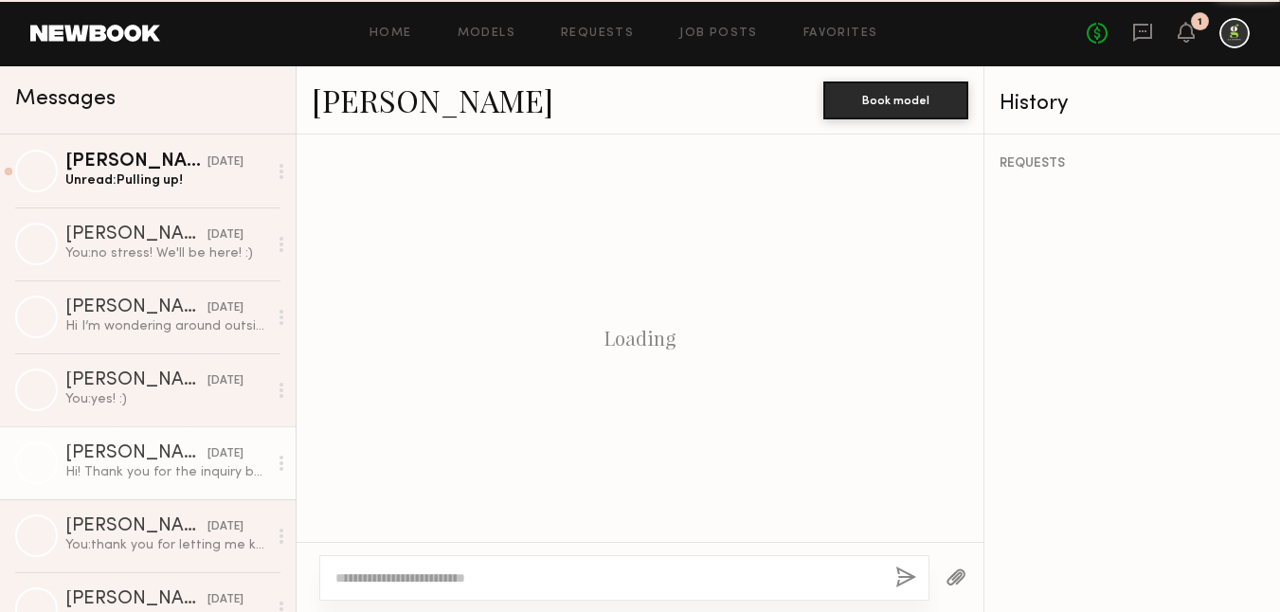
scroll to position [607, 0]
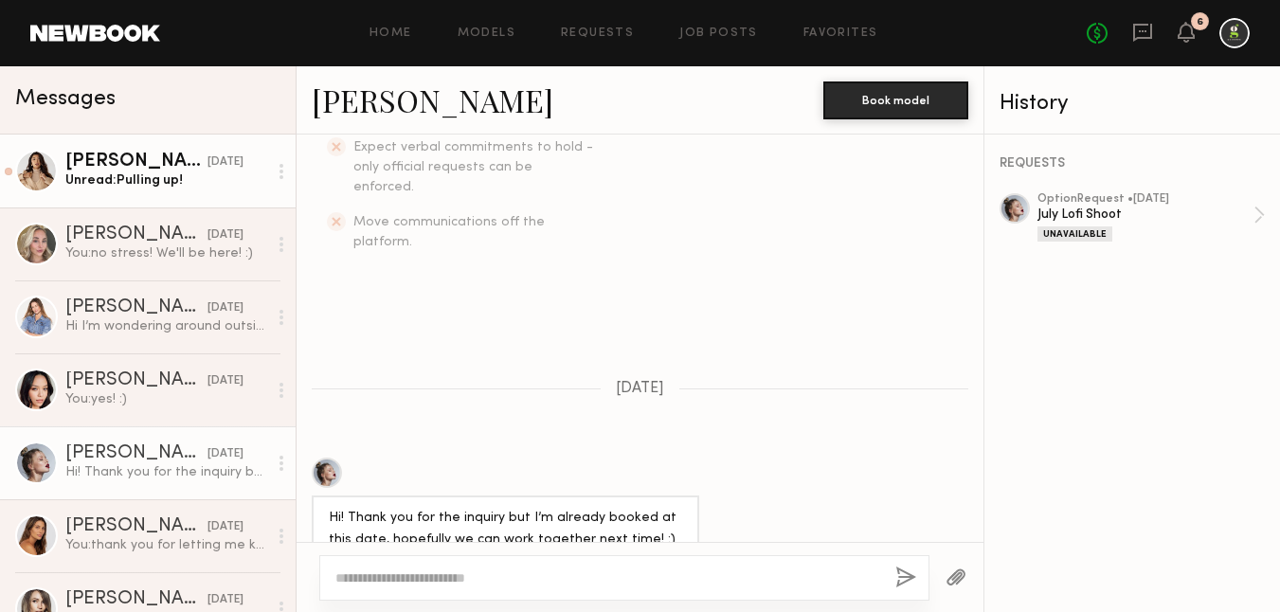
click at [130, 178] on div "Unread: Pulling up!" at bounding box center [166, 180] width 202 height 18
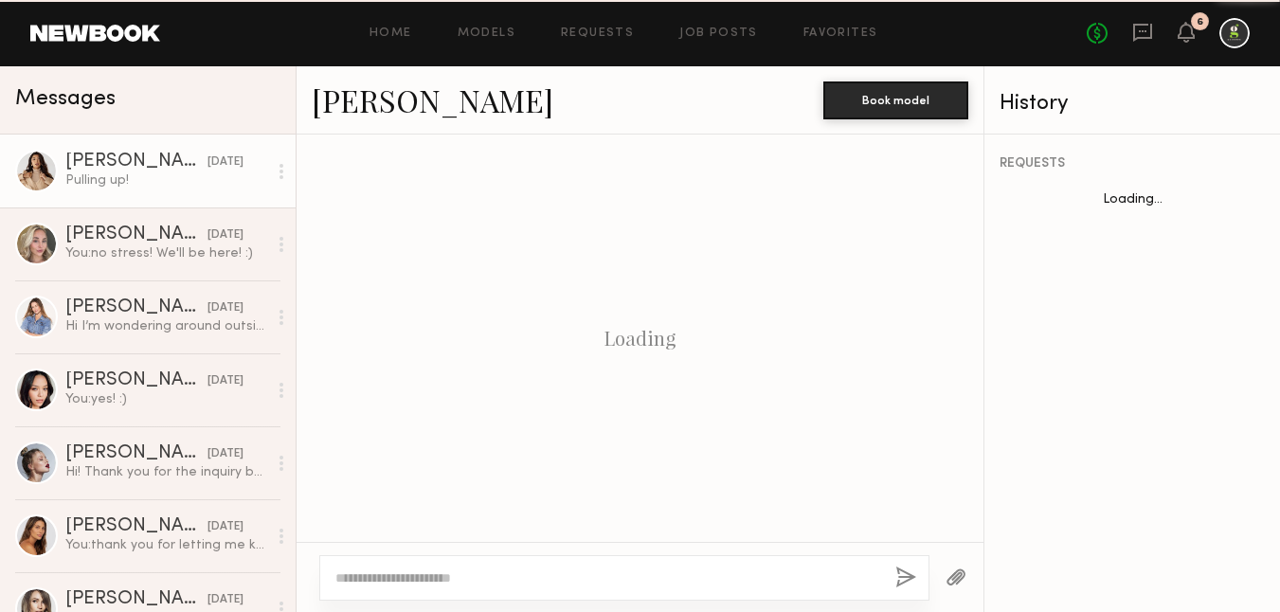
scroll to position [1882, 0]
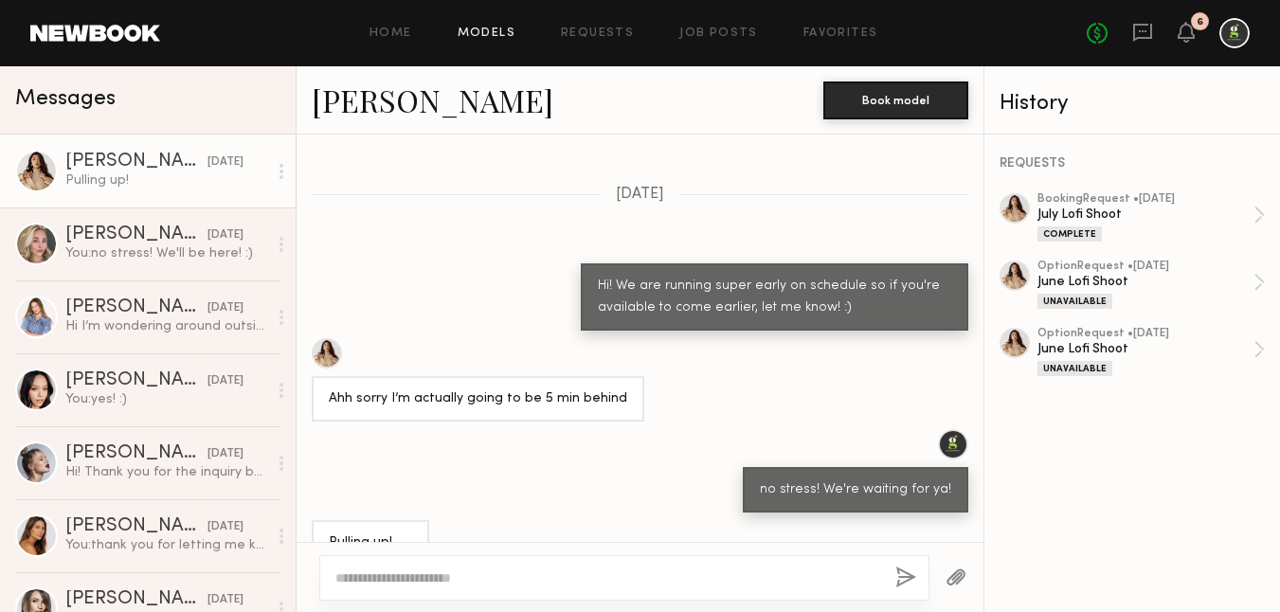
click at [487, 32] on link "Models" at bounding box center [486, 33] width 58 height 12
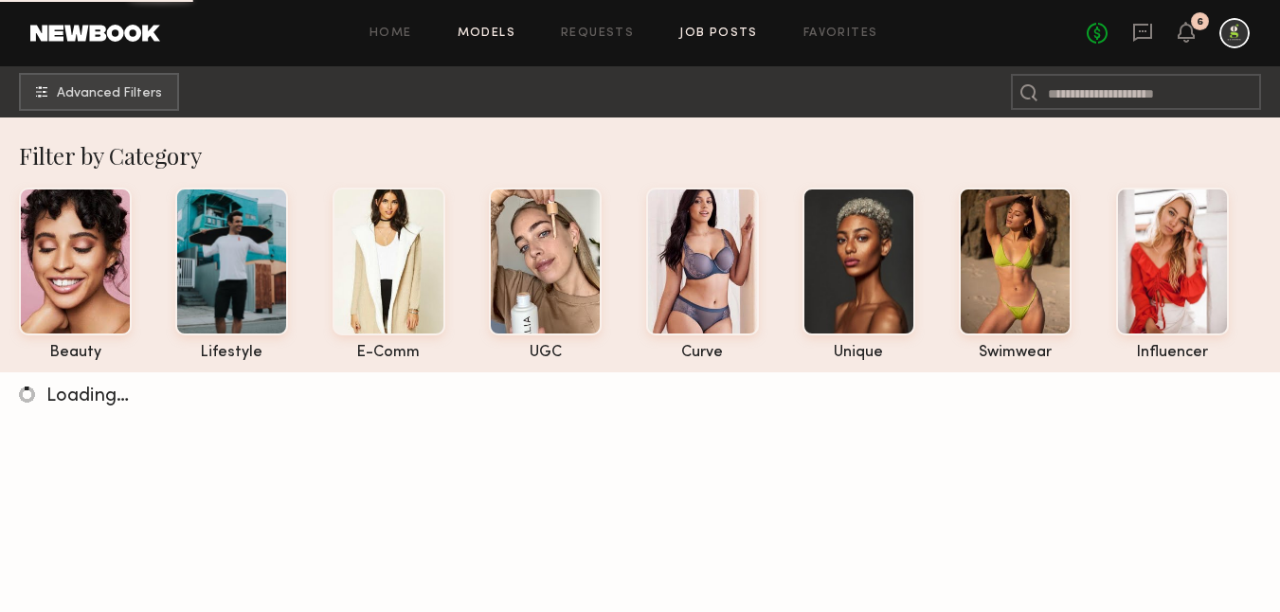
click at [713, 34] on link "Job Posts" at bounding box center [718, 33] width 79 height 12
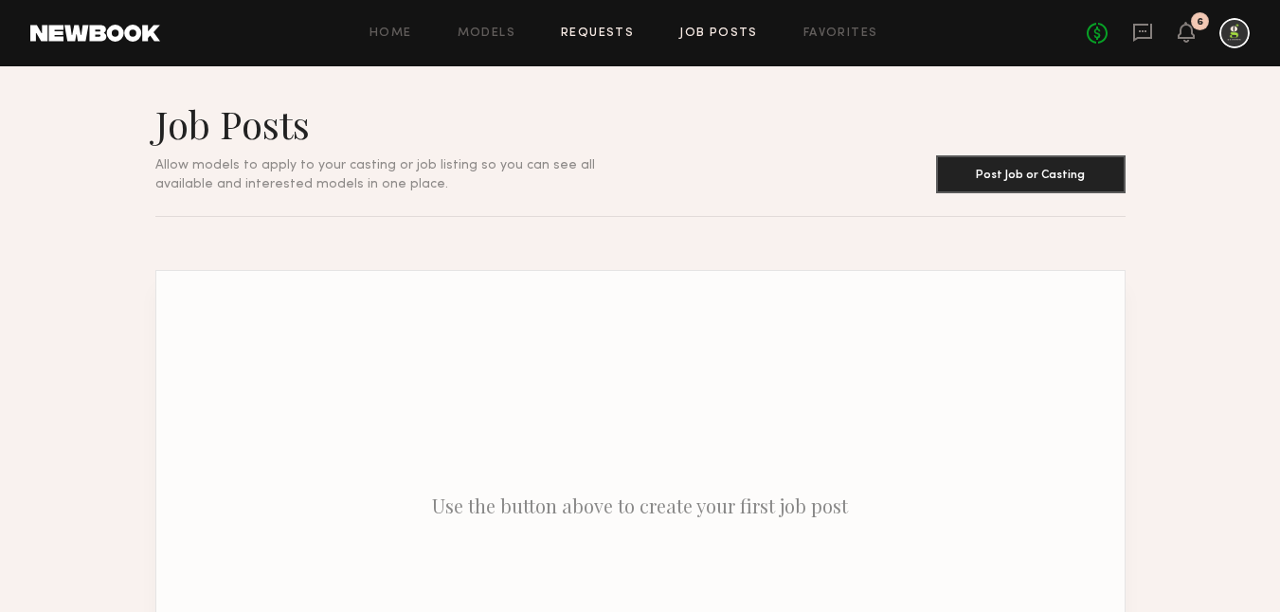
click at [585, 39] on link "Requests" at bounding box center [597, 33] width 73 height 12
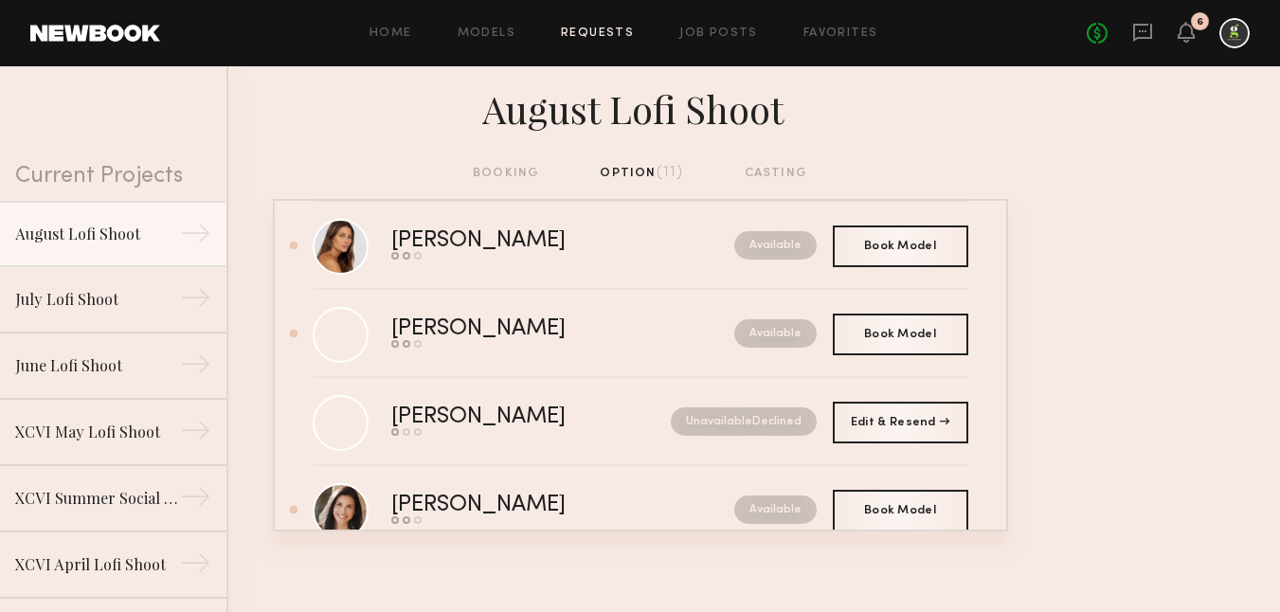
scroll to position [555, 0]
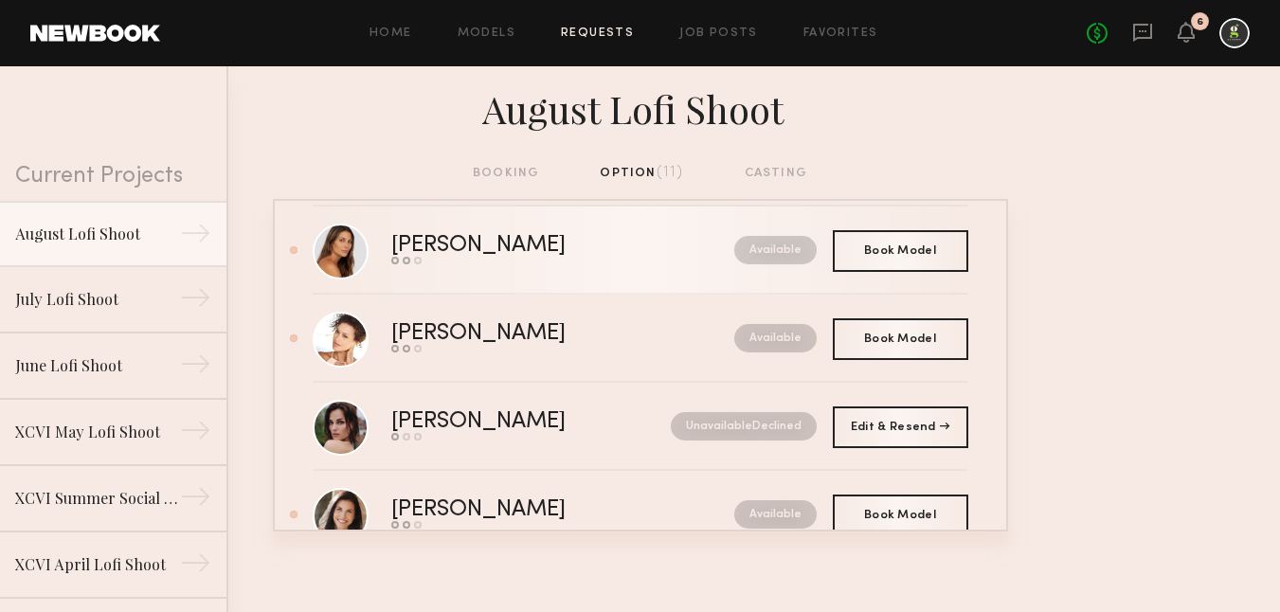
click at [599, 282] on link "Carly S. Send request Model response Book model Available" at bounding box center [640, 250] width 655 height 88
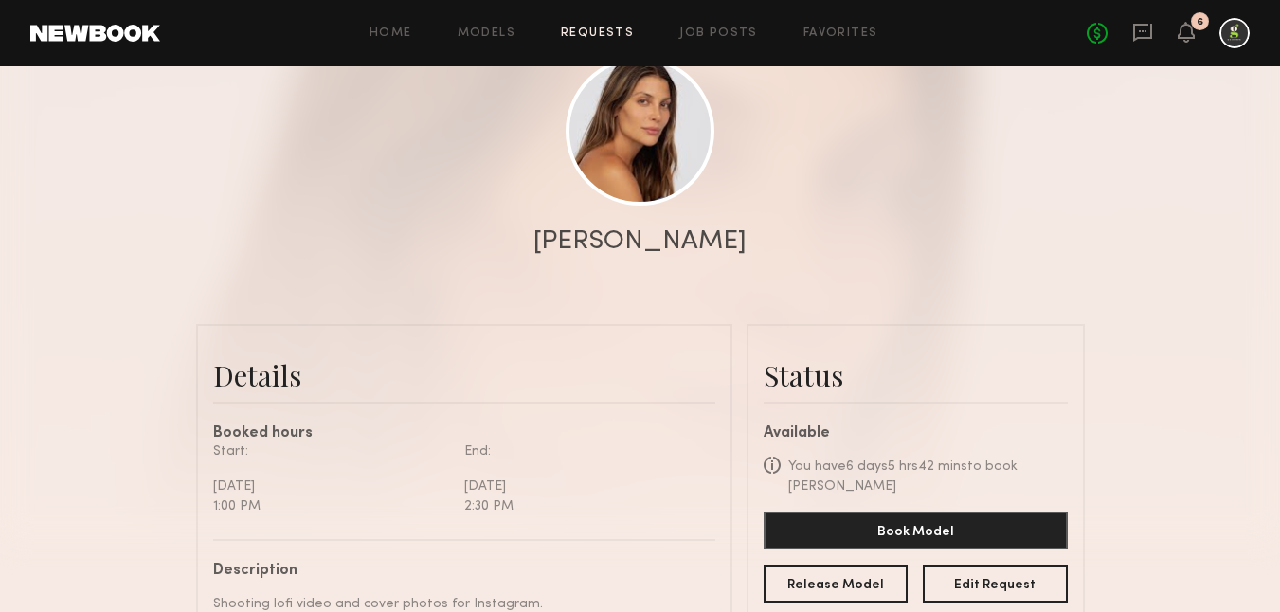
scroll to position [218, 0]
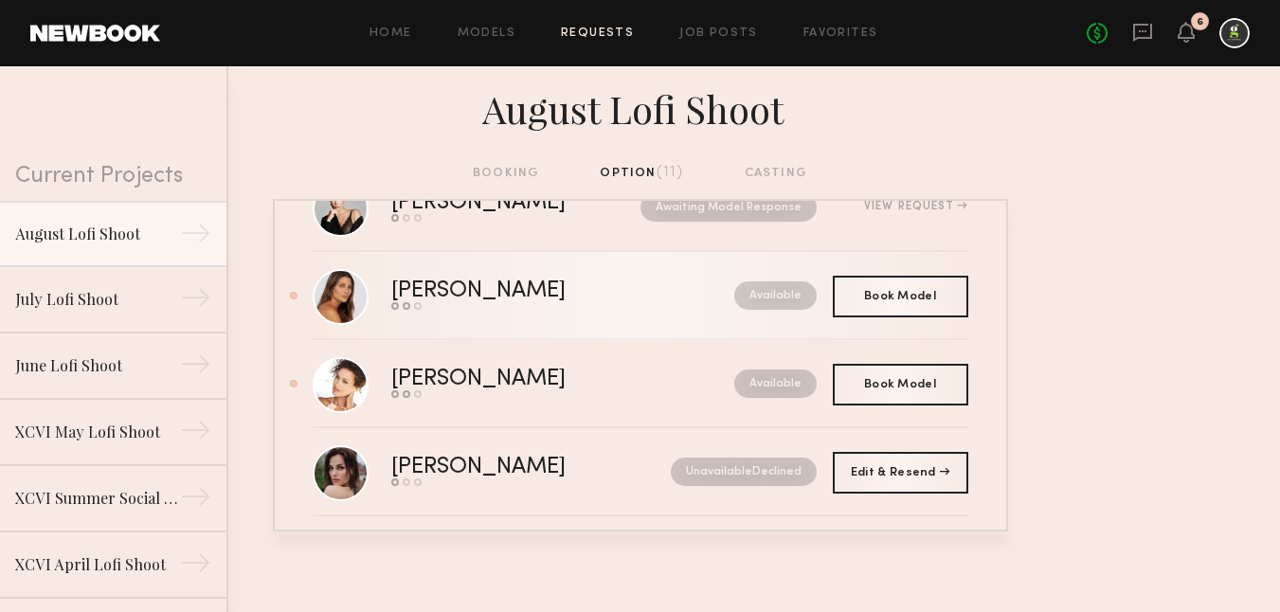
scroll to position [545, 0]
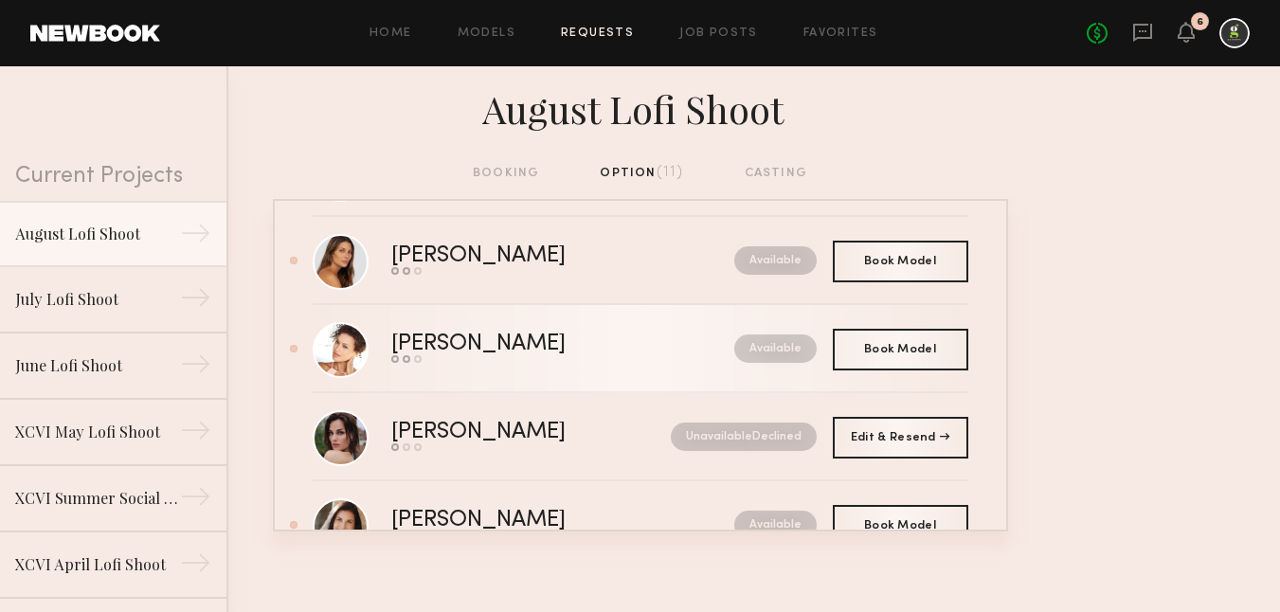
click at [598, 362] on div "Send request Model response Book model" at bounding box center [520, 359] width 259 height 8
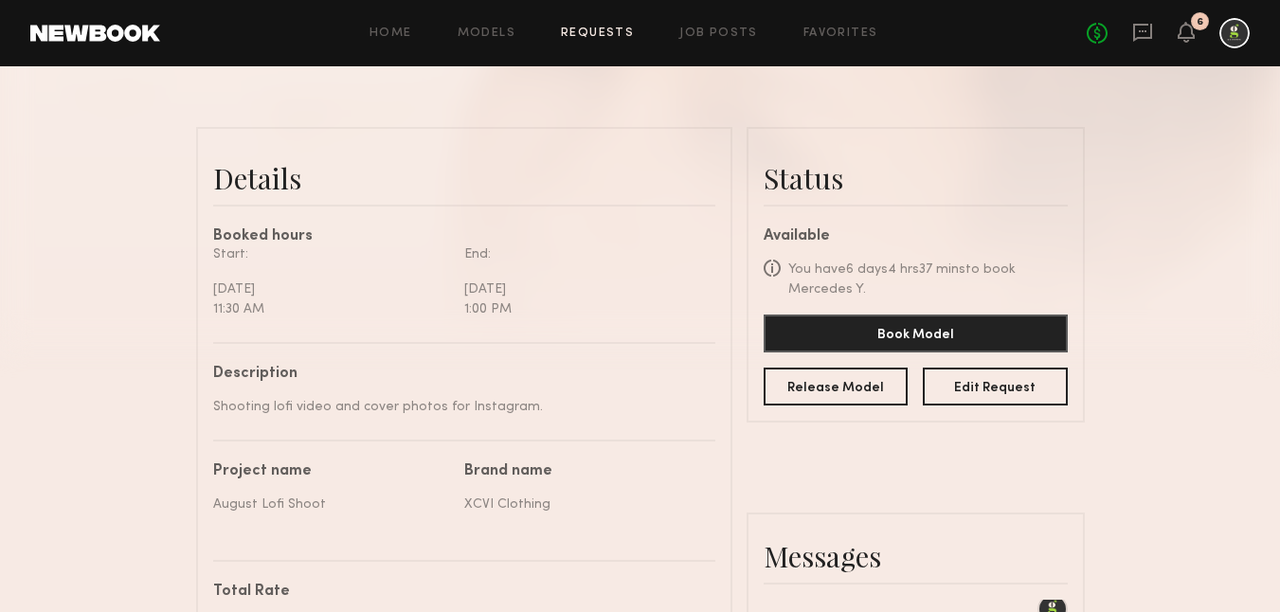
scroll to position [413, 0]
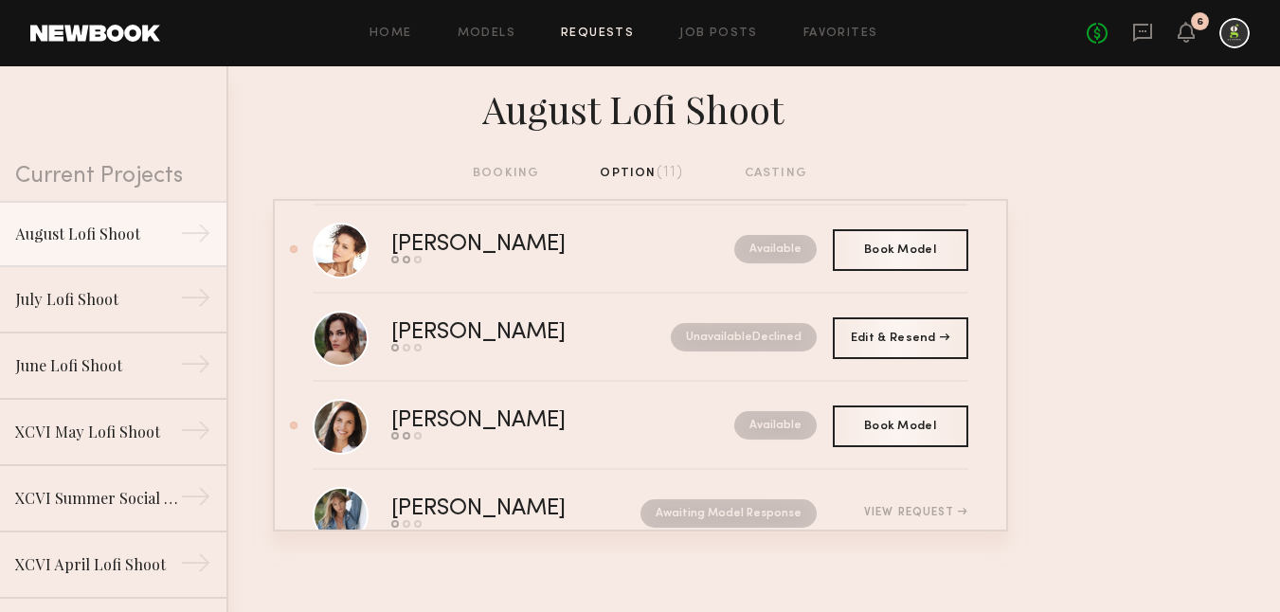
scroll to position [650, 0]
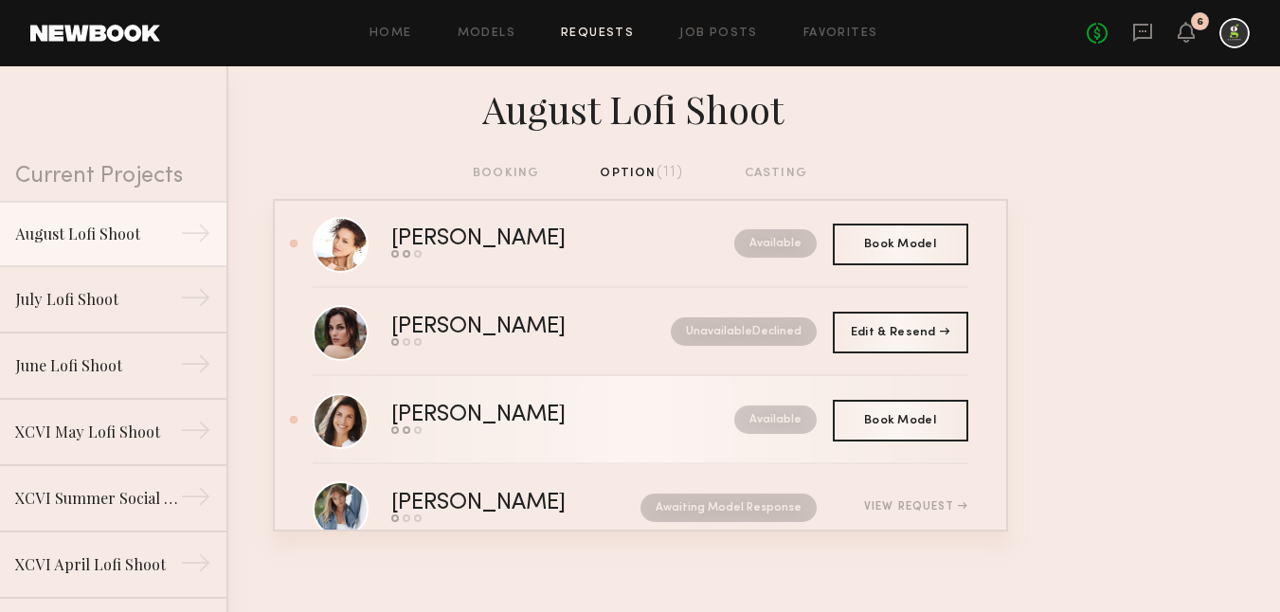
click at [650, 420] on div "Available" at bounding box center [733, 419] width 167 height 28
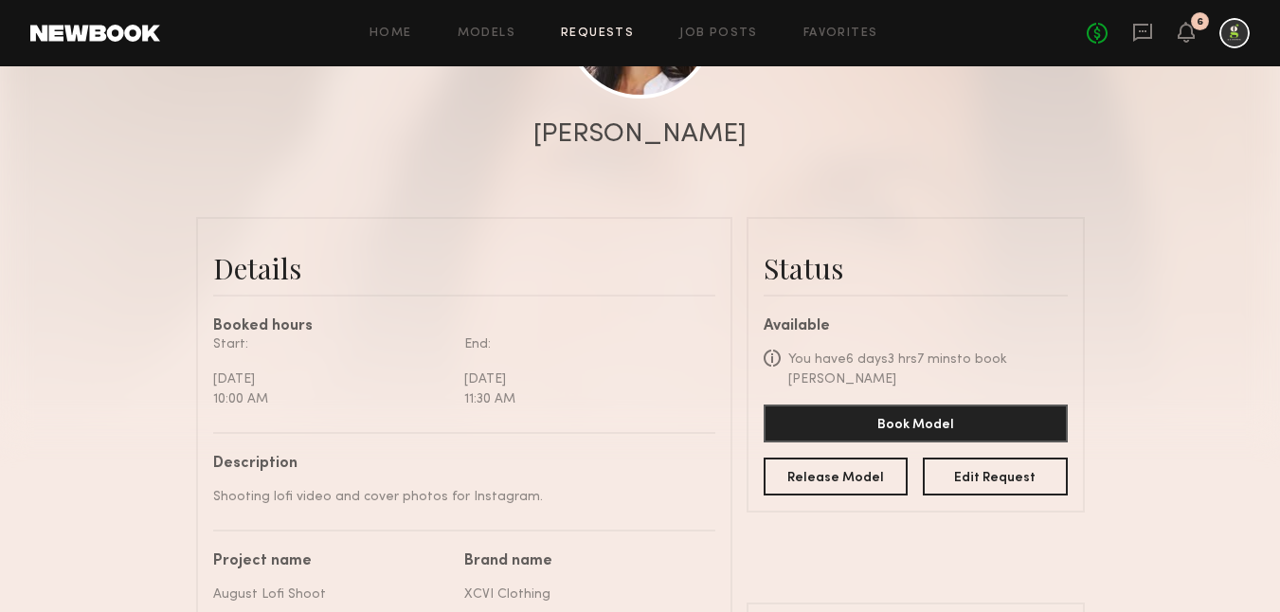
scroll to position [328, 0]
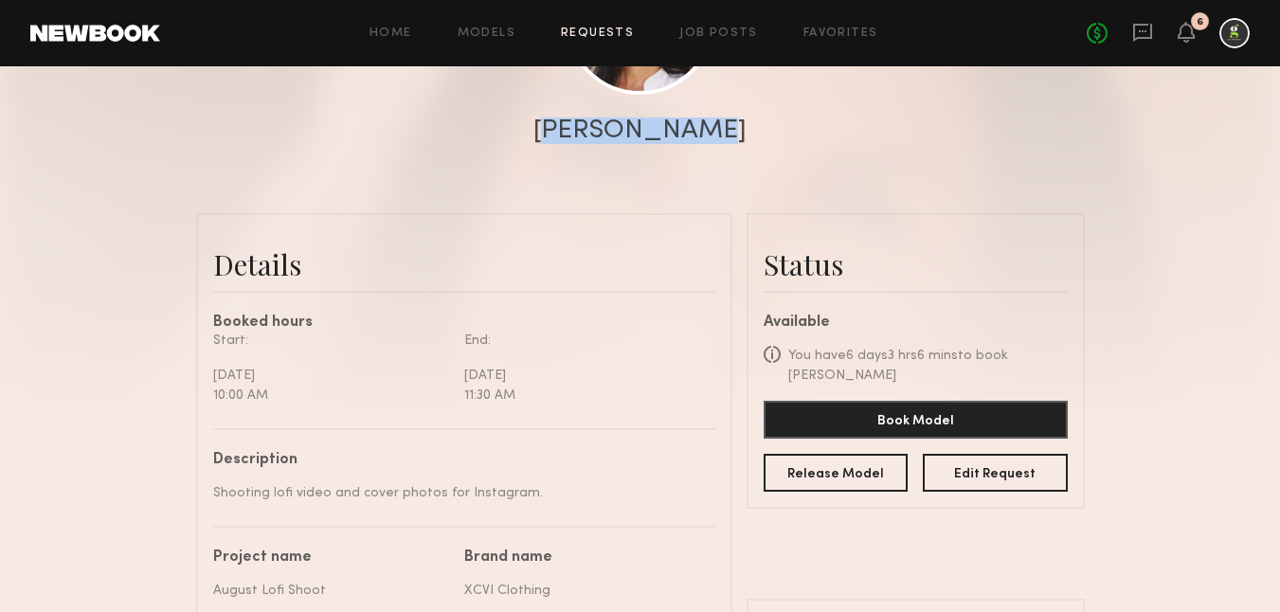
drag, startPoint x: 676, startPoint y: 138, endPoint x: 579, endPoint y: 136, distance: 97.6
click at [579, 136] on div "Cristina D." at bounding box center [640, 130] width 1280 height 27
copy div "Cristina D."
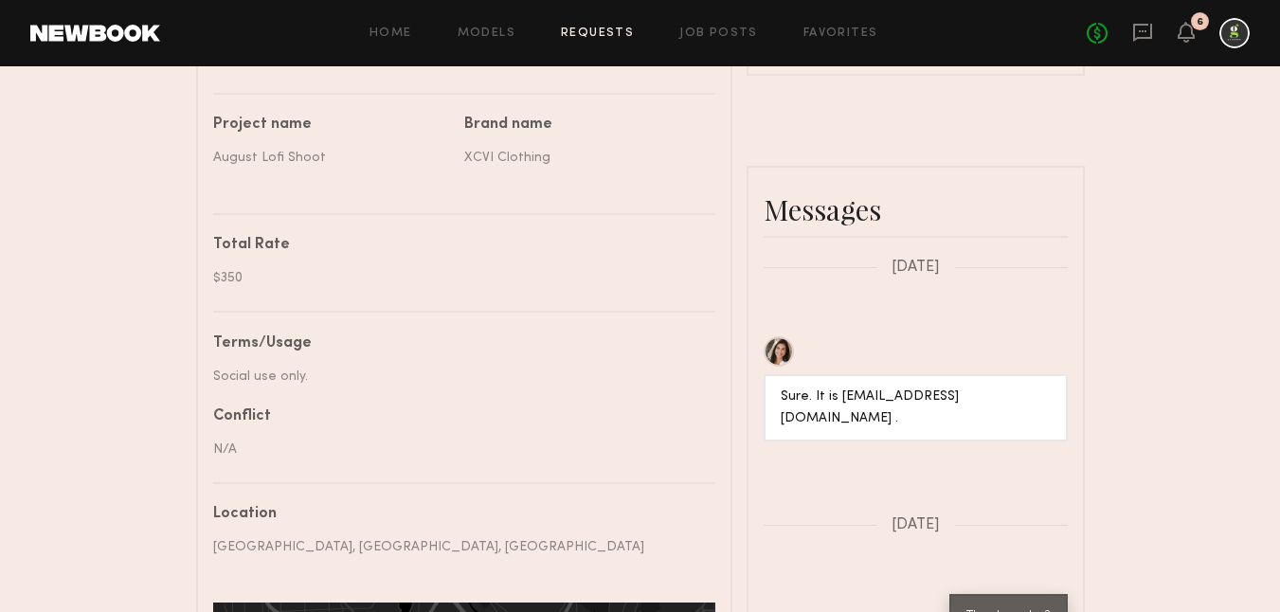
scroll to position [779, 0]
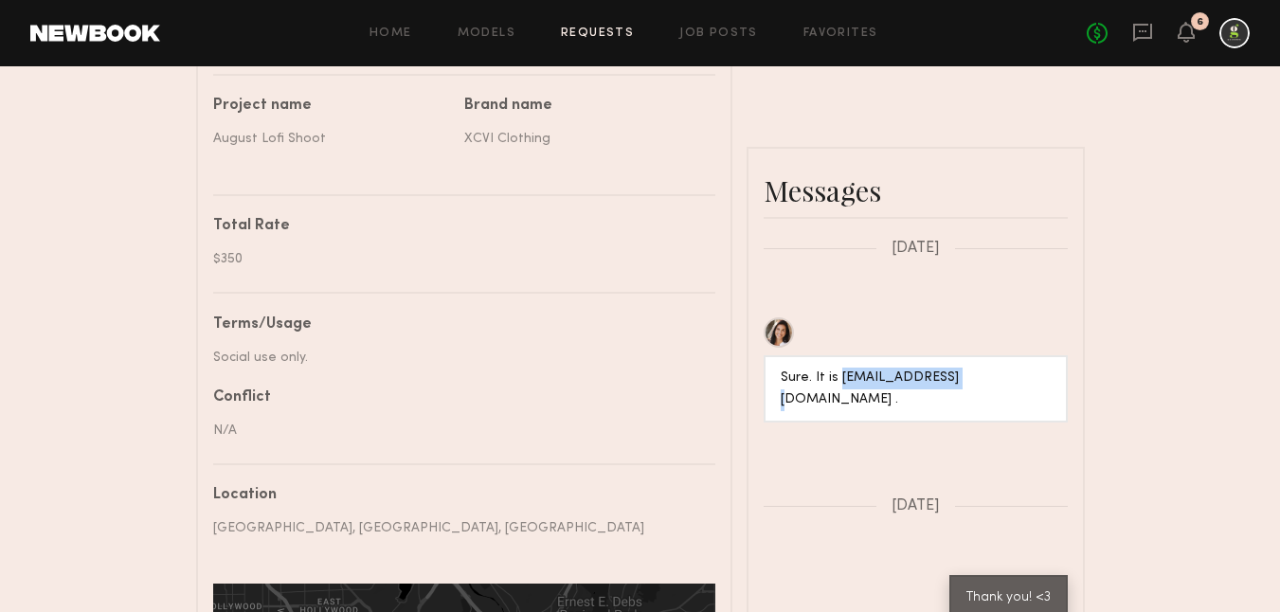
drag, startPoint x: 953, startPoint y: 318, endPoint x: 836, endPoint y: 316, distance: 116.5
click at [836, 367] on div "Sure. It is cdhart999@cs.com ." at bounding box center [915, 389] width 270 height 44
copy div "cdhart999@cs.com"
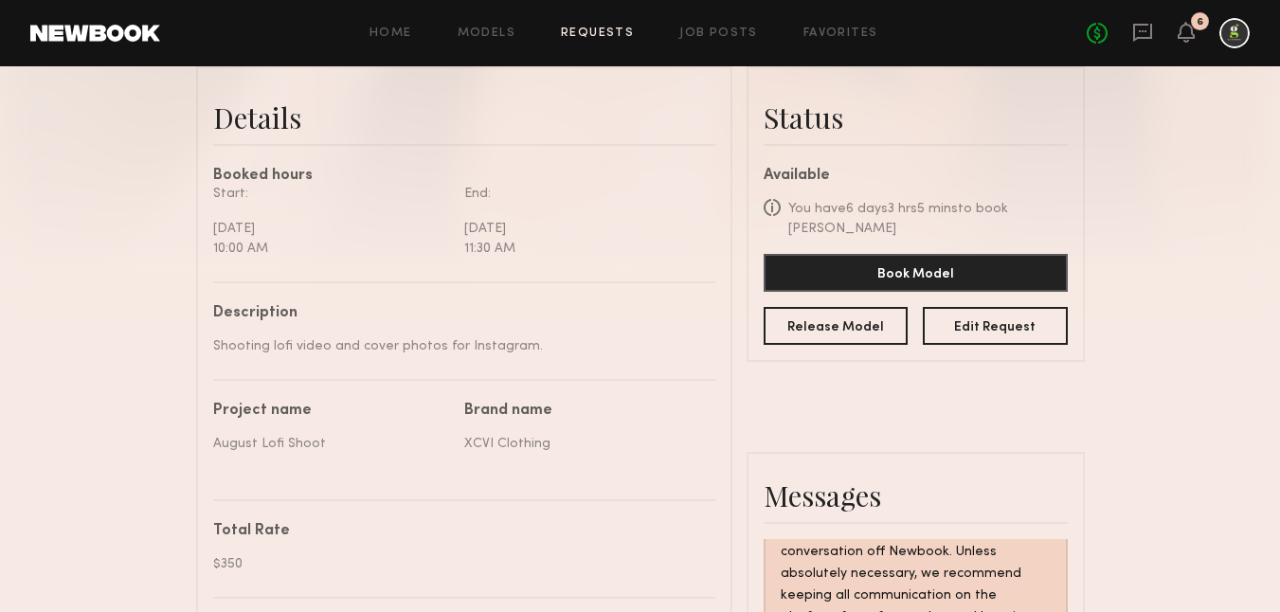
scroll to position [473, 0]
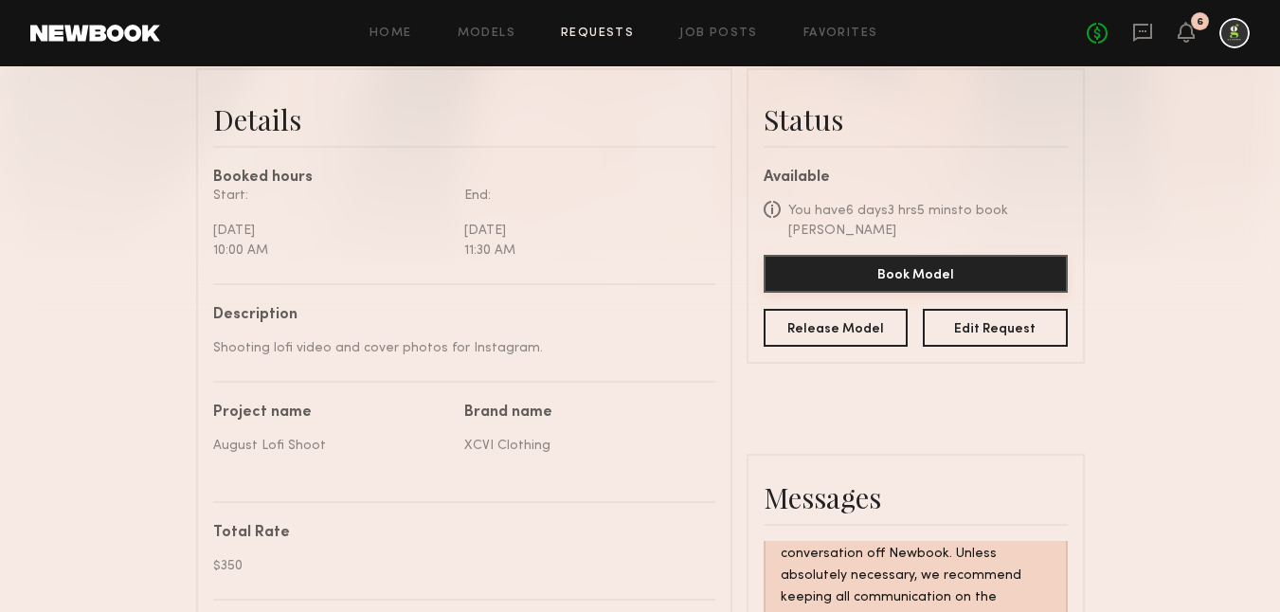
click at [966, 260] on button "Book Model" at bounding box center [915, 274] width 304 height 38
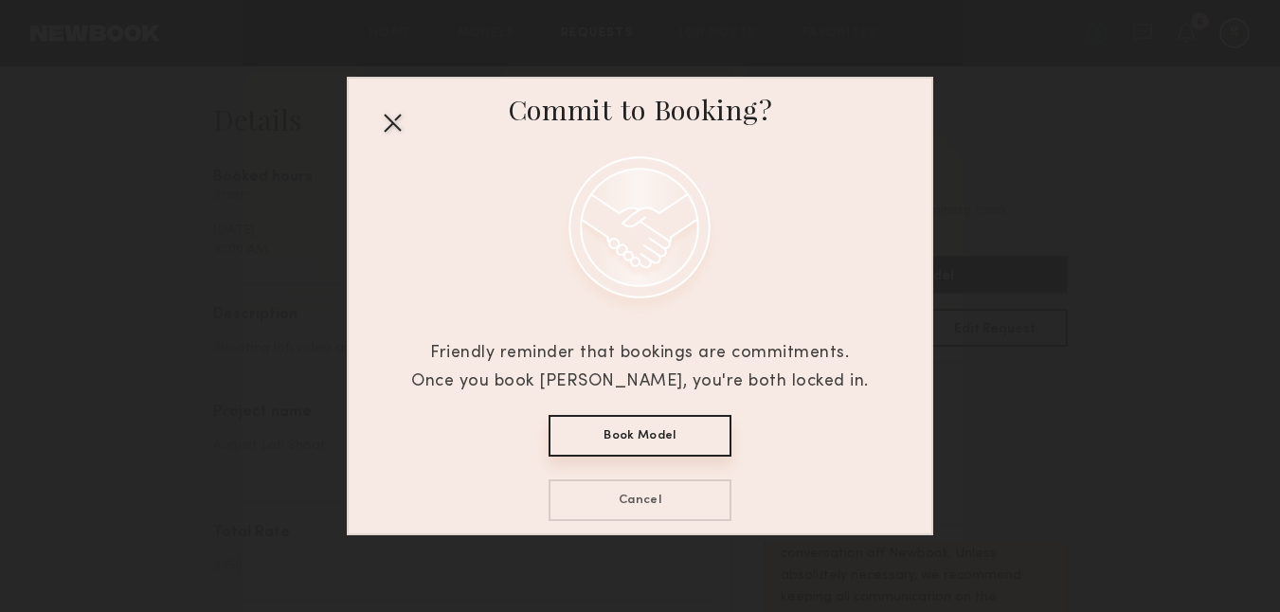
click at [678, 407] on div "Commit to Booking? Friendly reminder that bookings are commitments. Once you bo…" at bounding box center [639, 307] width 457 height 456
click at [678, 437] on button "Book Model" at bounding box center [639, 436] width 183 height 42
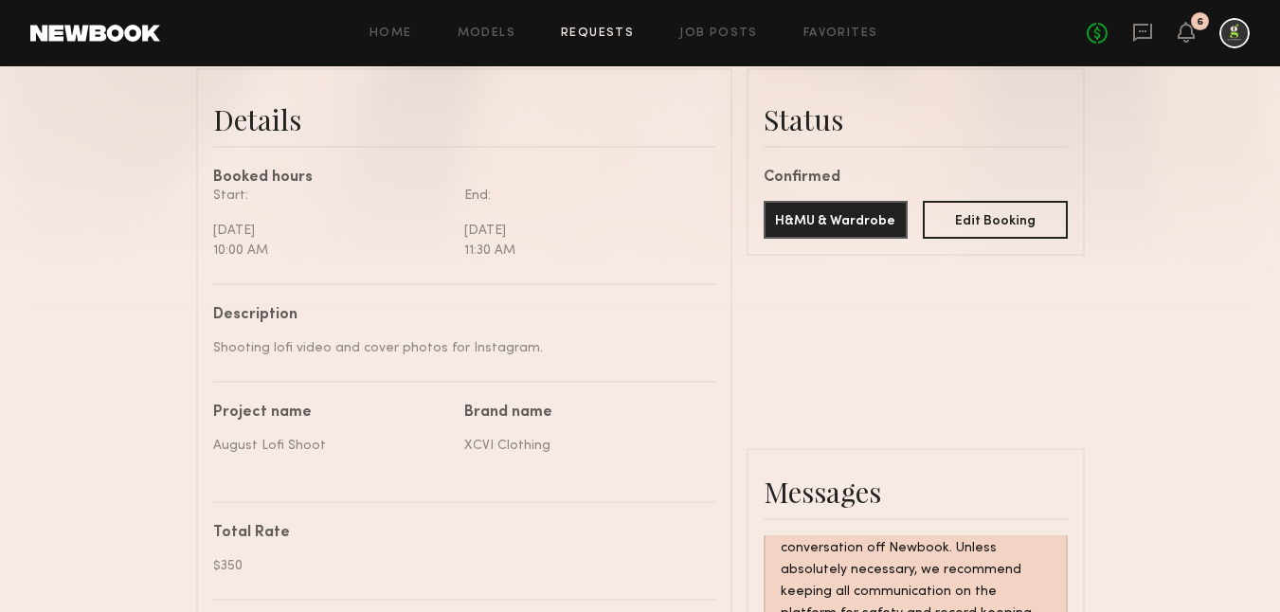
click at [618, 34] on link "Requests" at bounding box center [597, 33] width 73 height 12
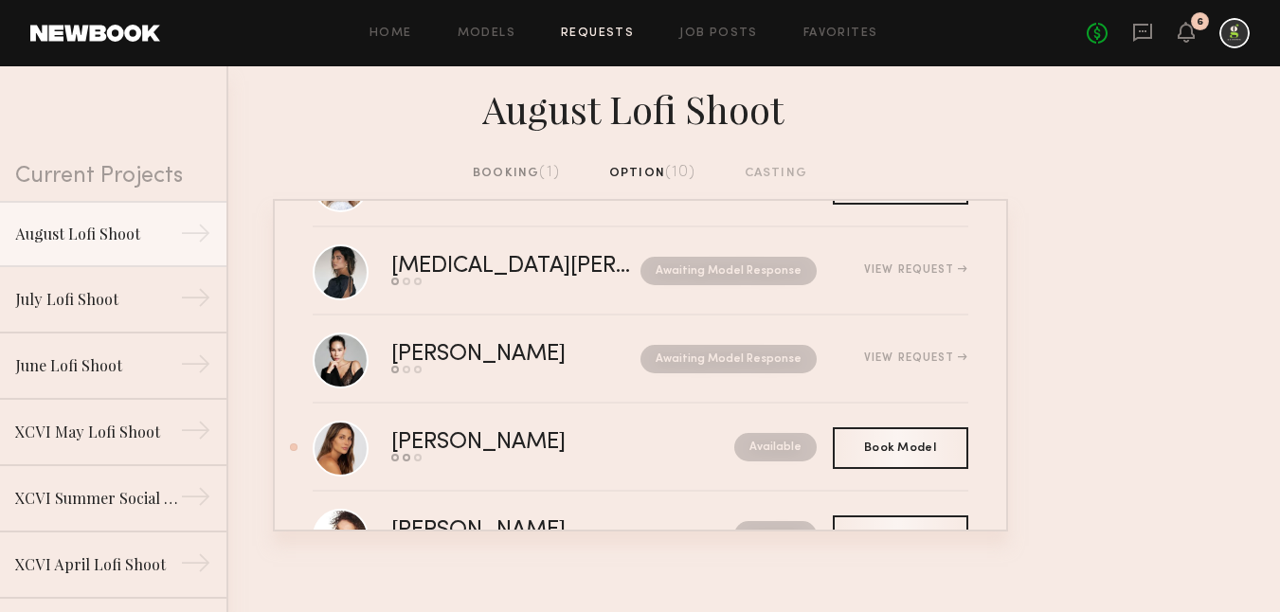
scroll to position [357, 0]
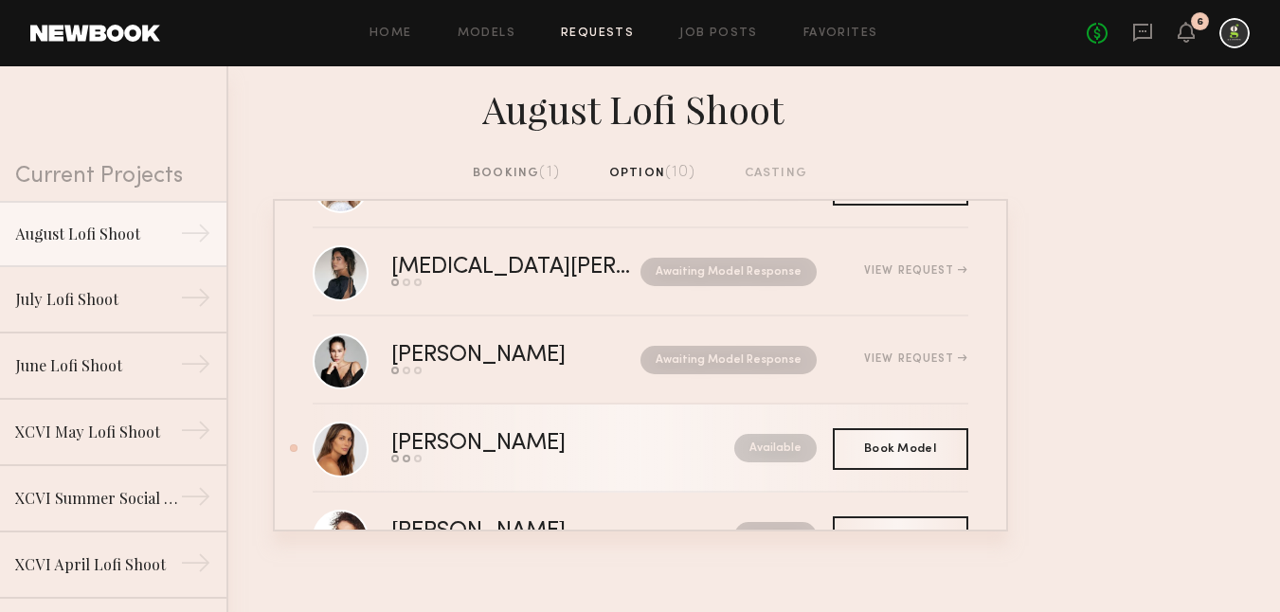
click at [605, 433] on div "Carly S. Send request Model response Book model Available" at bounding box center [679, 447] width 577 height 29
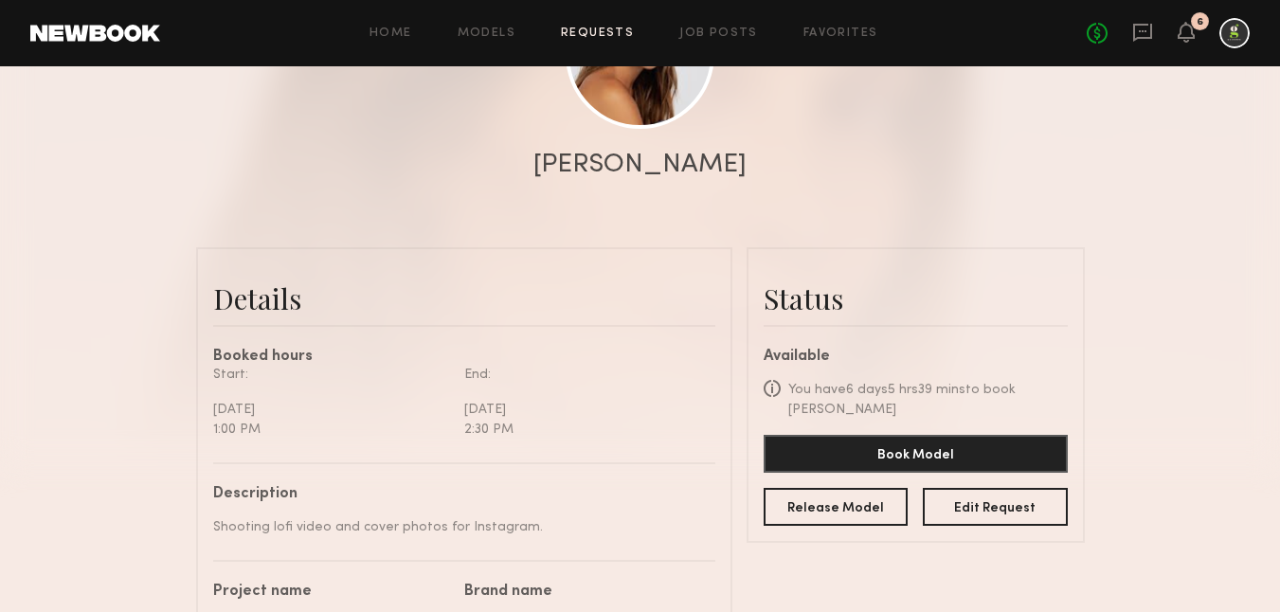
scroll to position [295, 0]
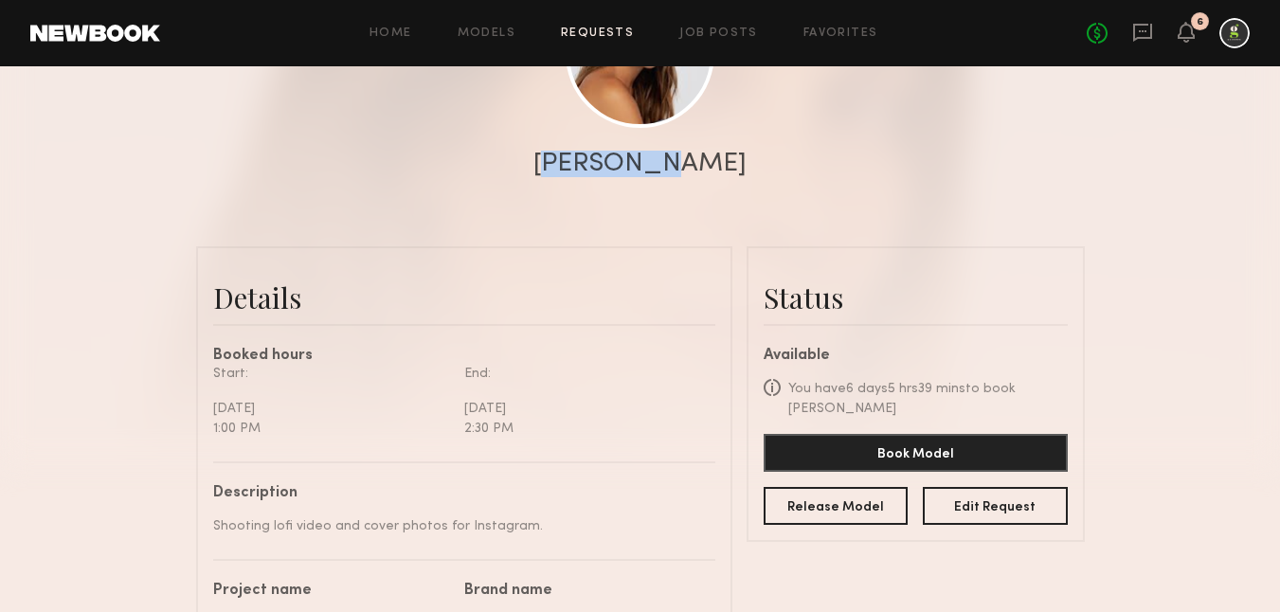
drag, startPoint x: 702, startPoint y: 156, endPoint x: 590, endPoint y: 156, distance: 111.8
click at [590, 156] on div "Carly S." at bounding box center [640, 164] width 1280 height 27
copy div "Carly S."
click at [895, 433] on button "Book Model" at bounding box center [915, 452] width 304 height 38
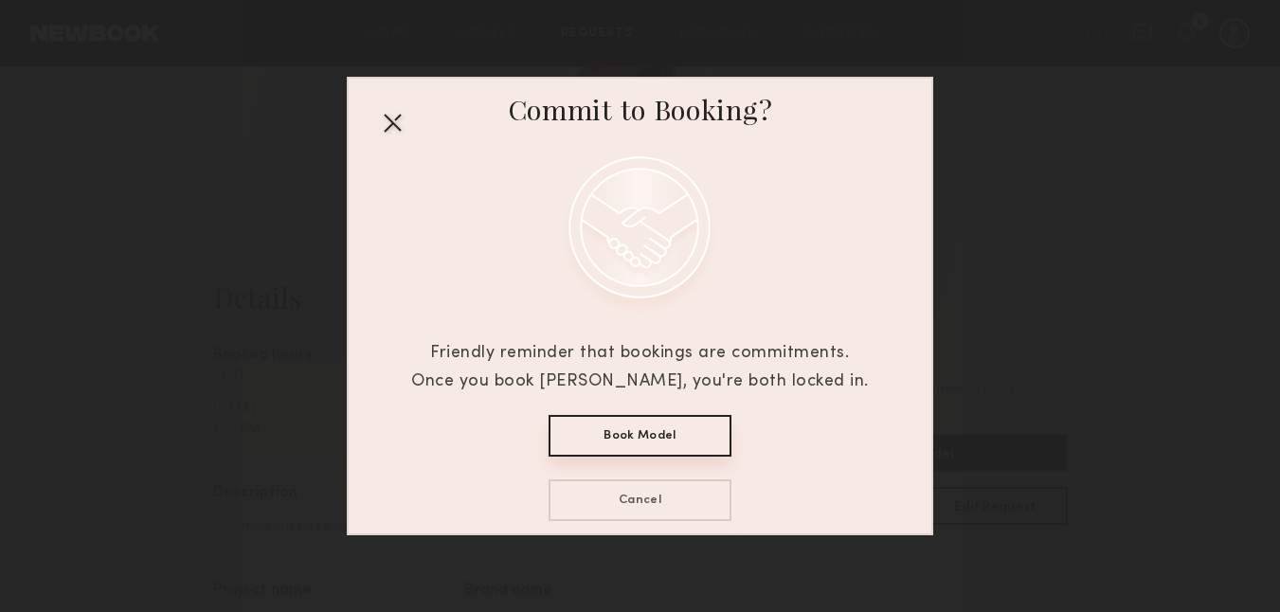
click at [660, 431] on button "Book Model" at bounding box center [639, 436] width 183 height 42
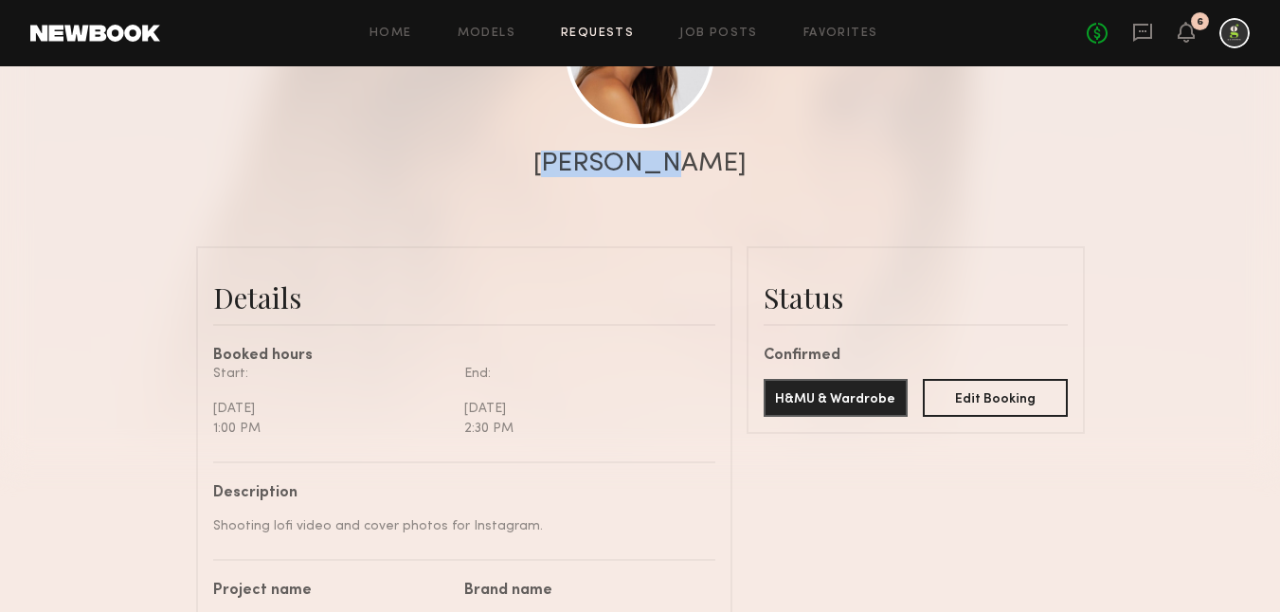
click at [604, 38] on link "Requests" at bounding box center [597, 33] width 73 height 12
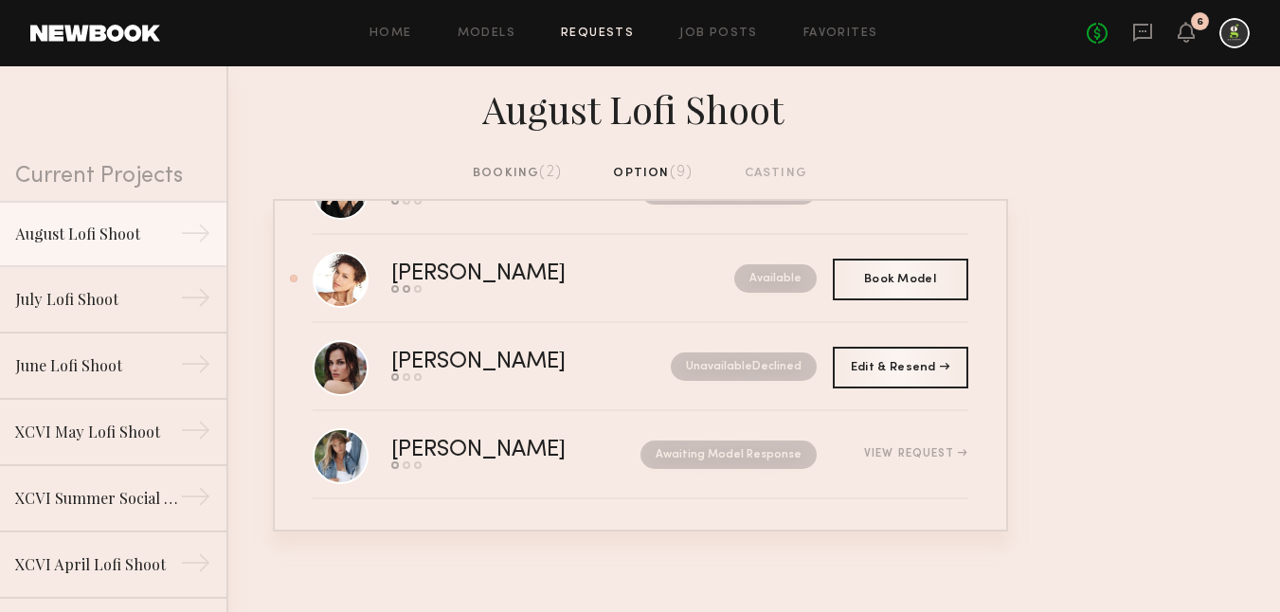
scroll to position [457, 0]
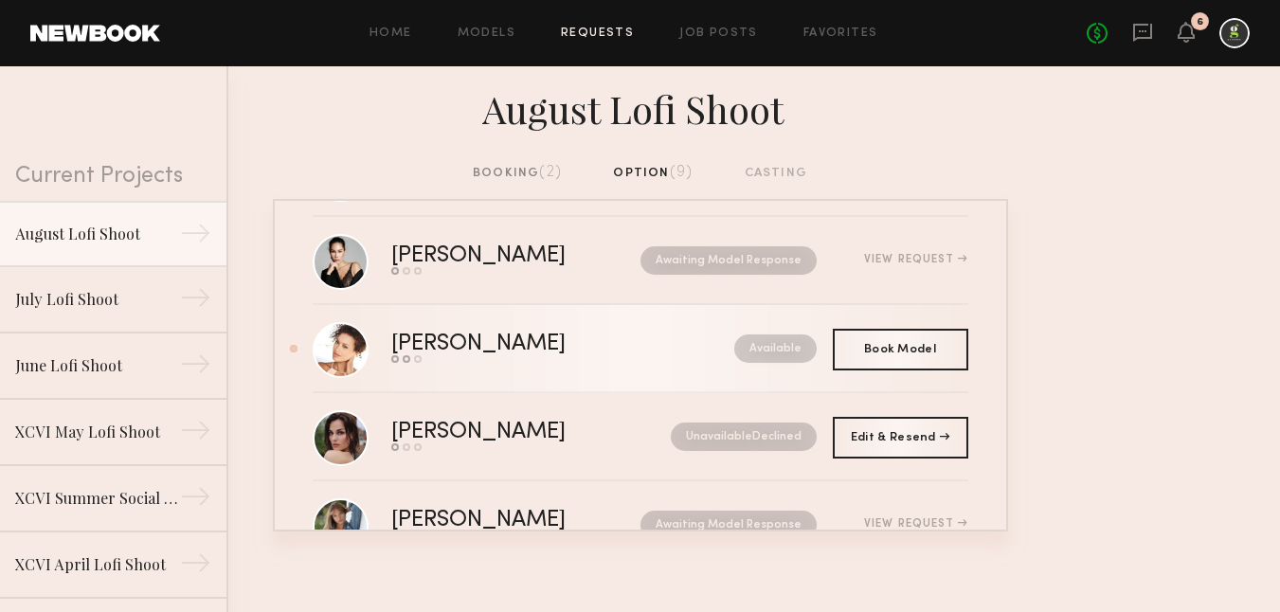
click at [594, 365] on link "Mercedes Y. Send request Model response Book model Available" at bounding box center [640, 349] width 655 height 88
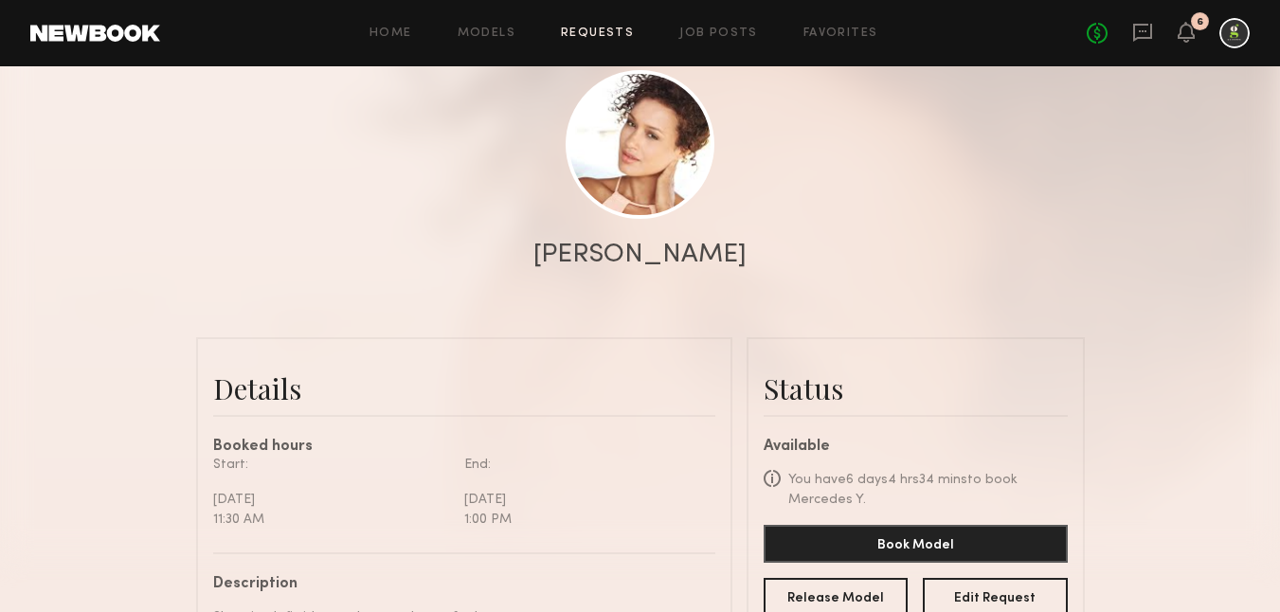
scroll to position [205, 0]
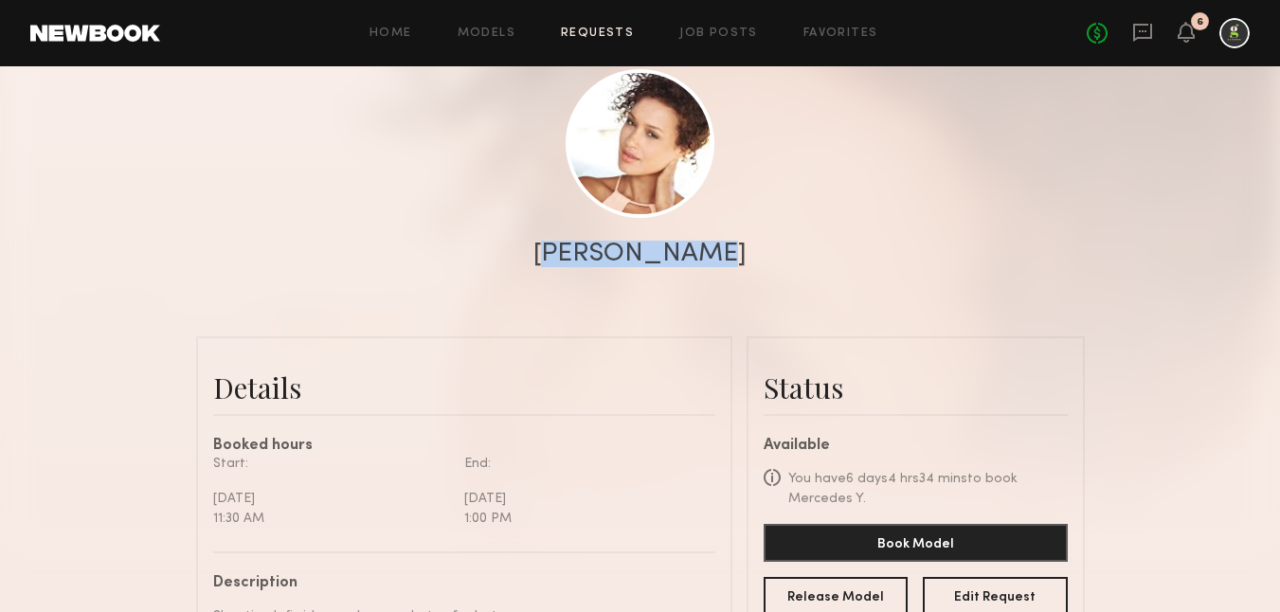
drag, startPoint x: 731, startPoint y: 260, endPoint x: 547, endPoint y: 259, distance: 183.7
click at [547, 260] on div "Mercedes Y." at bounding box center [640, 254] width 1280 height 27
copy div "Mercedes Y."
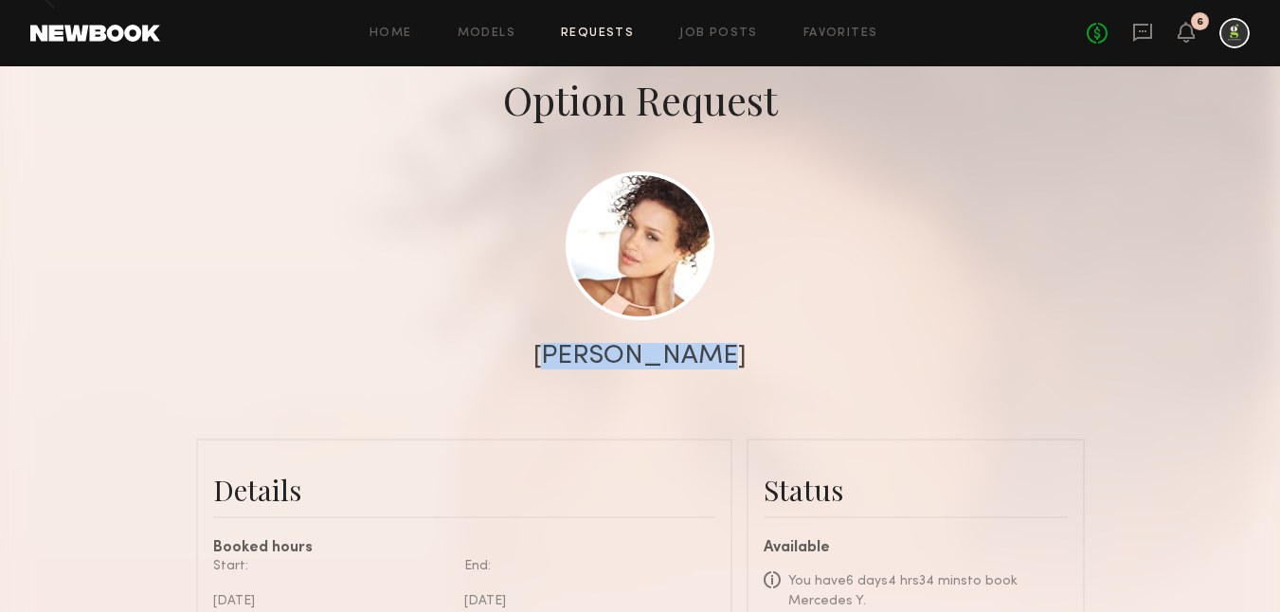
scroll to position [0, 0]
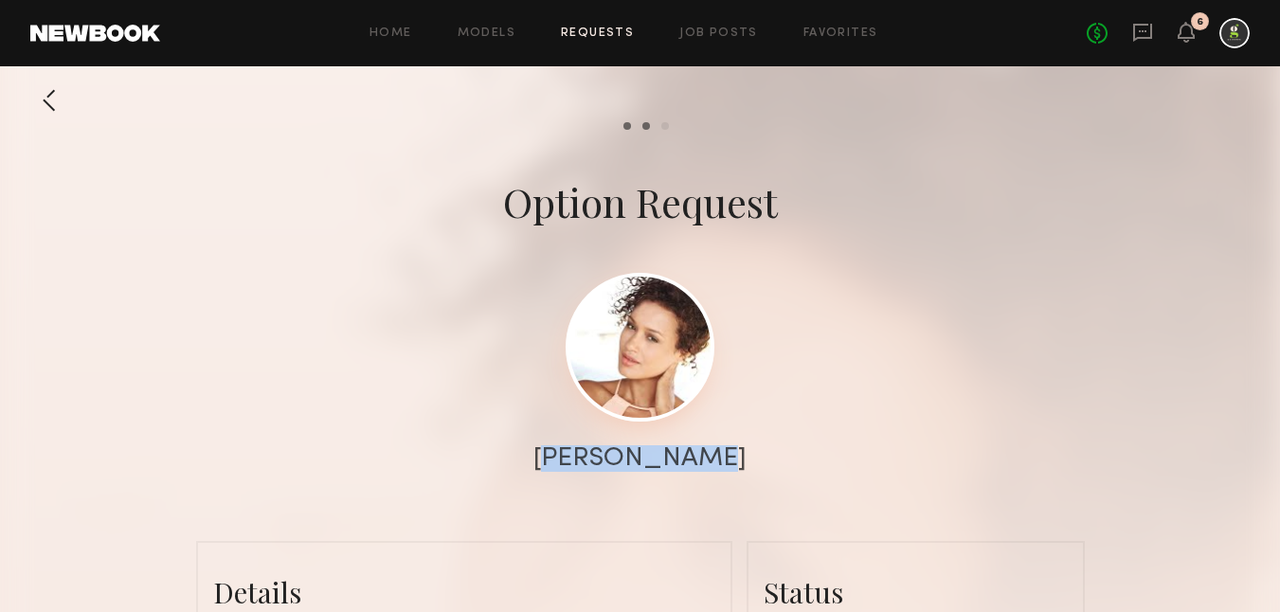
click at [674, 389] on link at bounding box center [639, 347] width 149 height 149
click at [38, 101] on div at bounding box center [49, 100] width 38 height 38
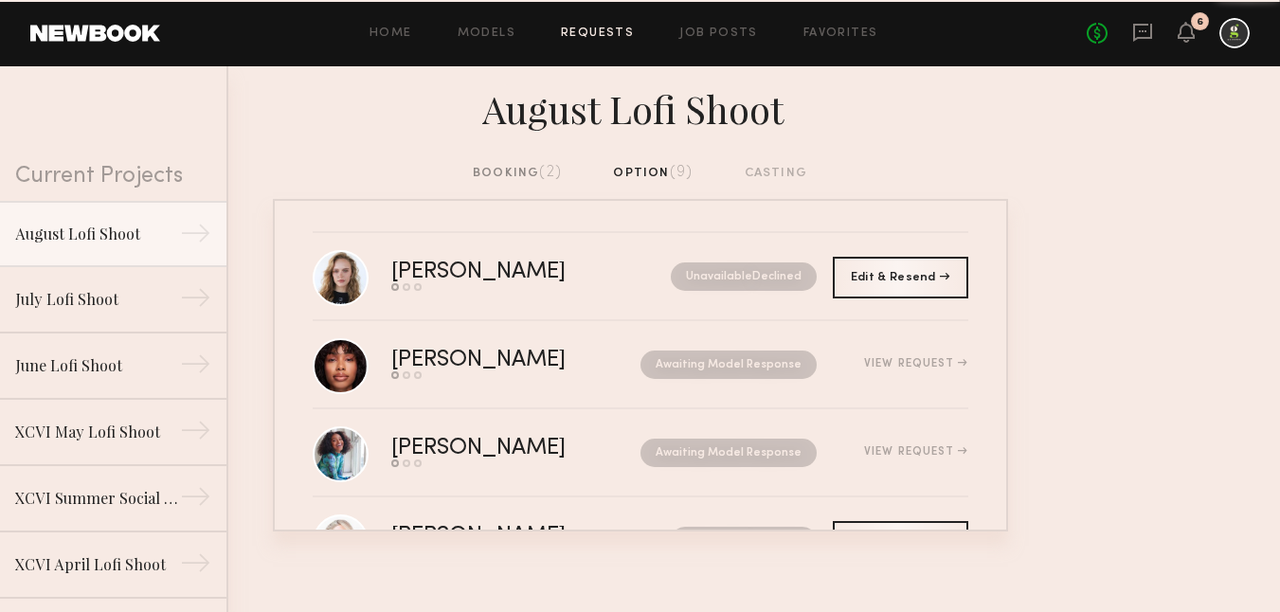
click at [528, 165] on div "booking (2)" at bounding box center [517, 173] width 89 height 21
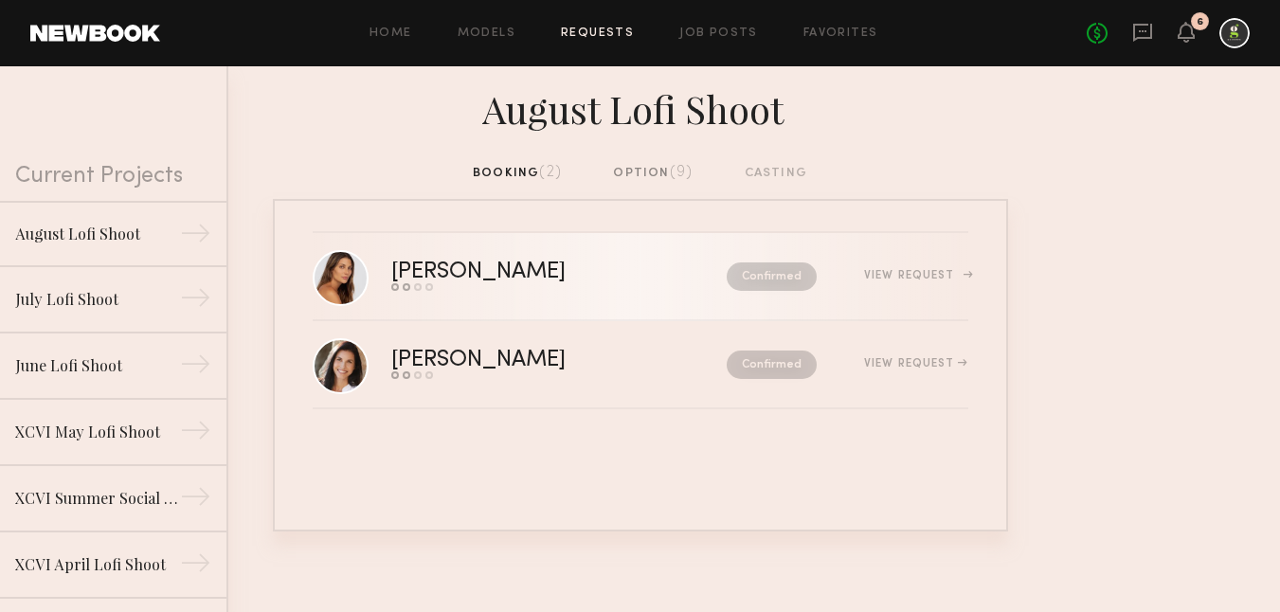
click at [542, 290] on div "Send request Model response Review hours worked Pay model" at bounding box center [518, 287] width 255 height 8
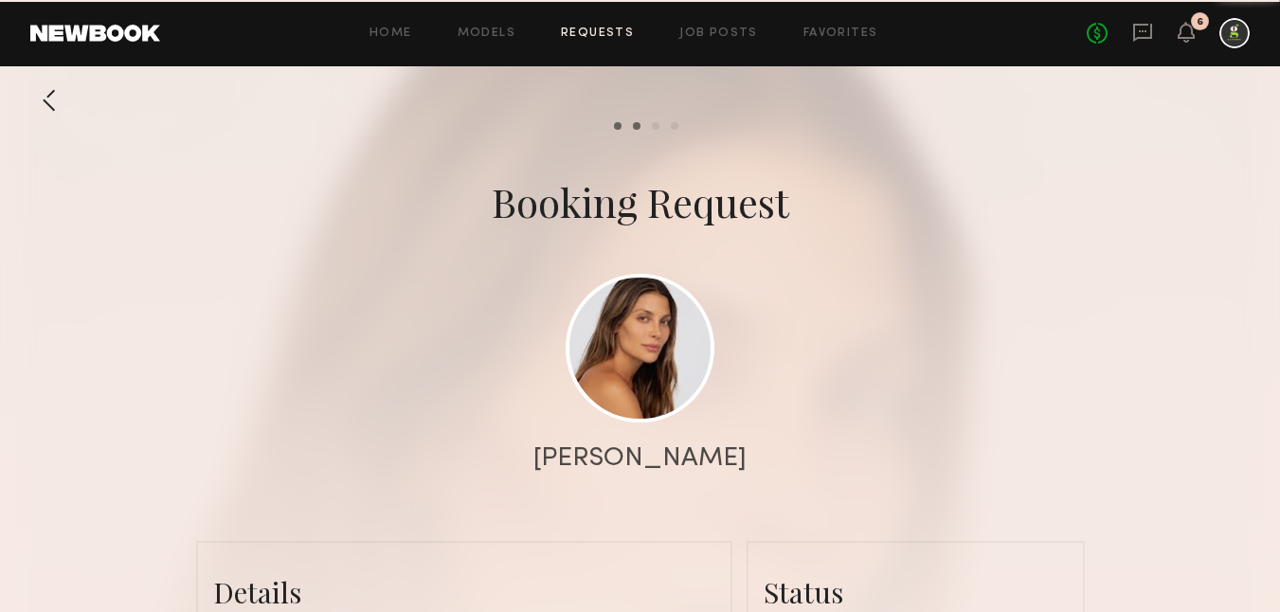
scroll to position [1208, 0]
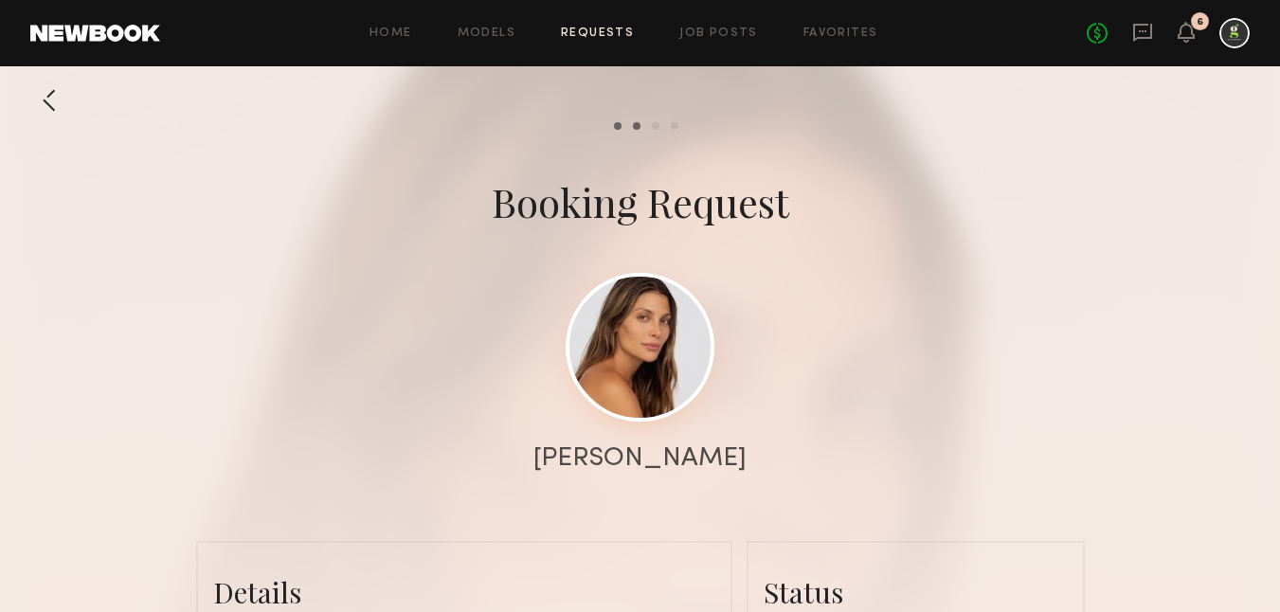
click at [639, 316] on link at bounding box center [639, 347] width 149 height 149
click at [35, 96] on div at bounding box center [49, 100] width 38 height 38
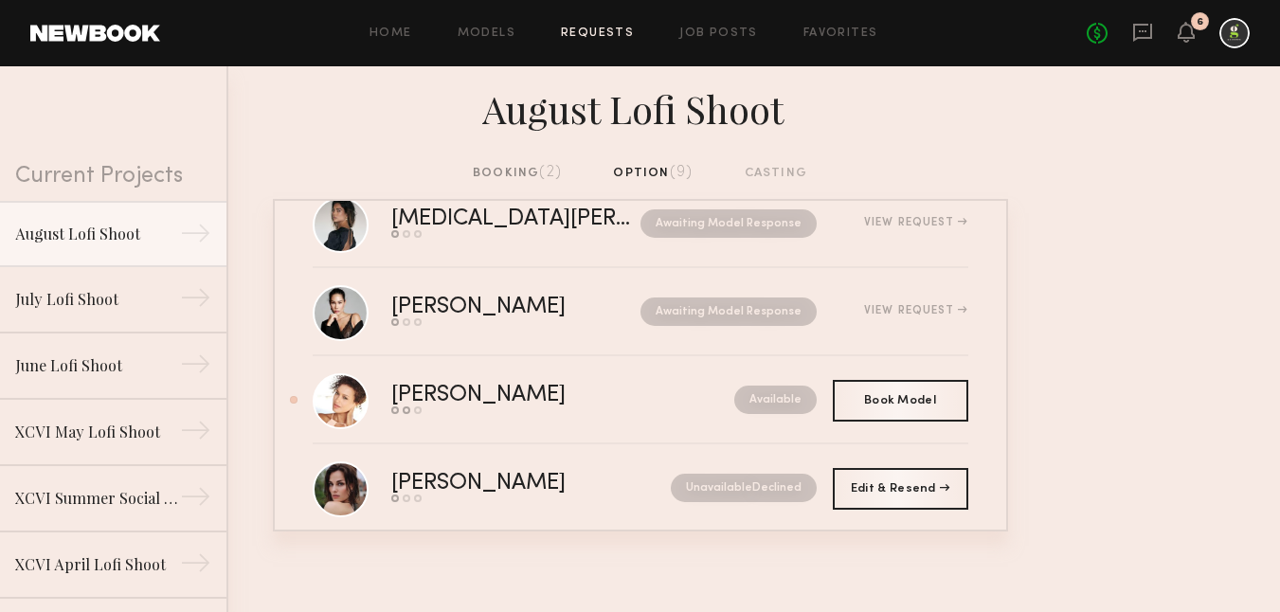
scroll to position [412, 0]
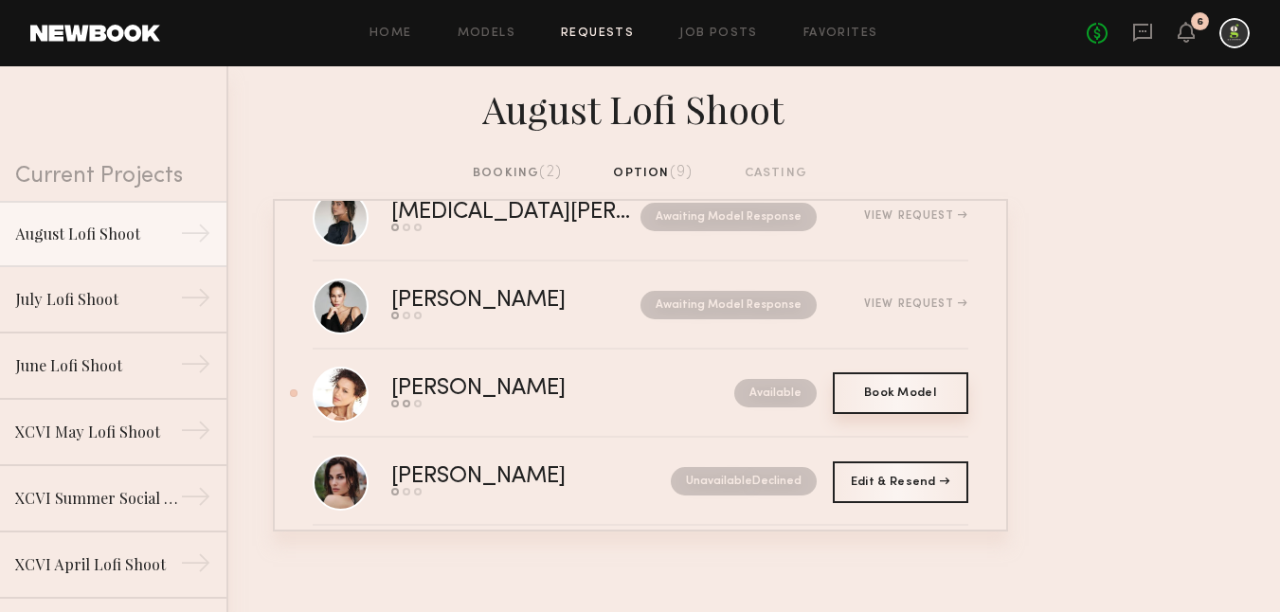
click at [951, 401] on div "Book Model Book" at bounding box center [900, 393] width 135 height 42
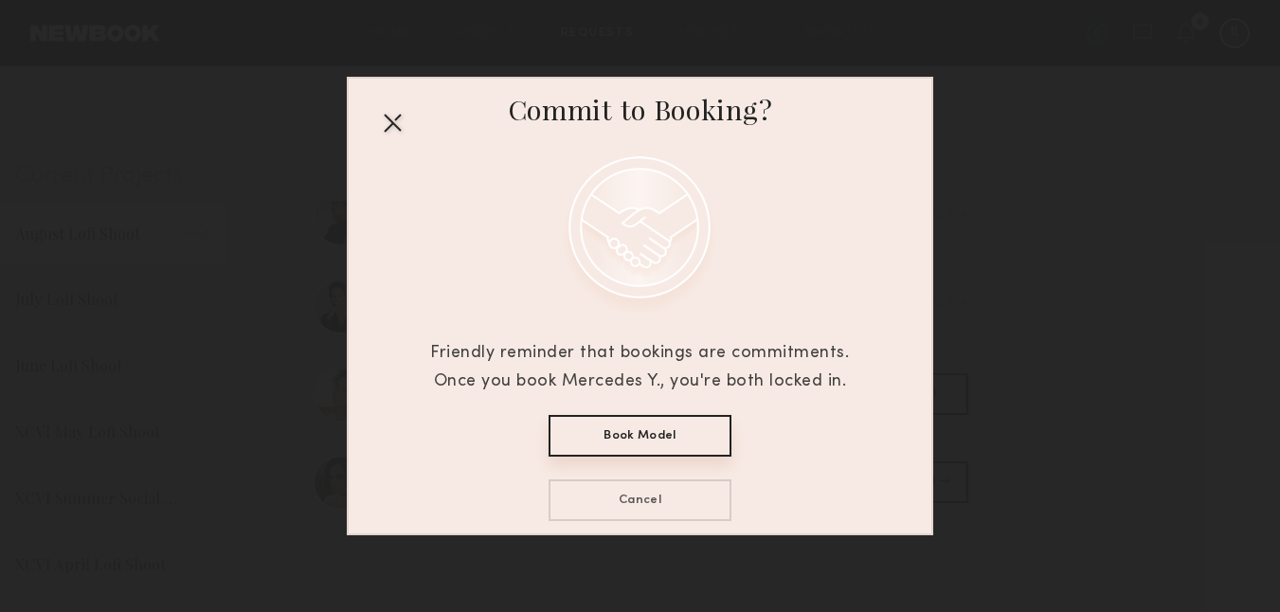
click at [667, 442] on button "Book Model" at bounding box center [639, 436] width 183 height 42
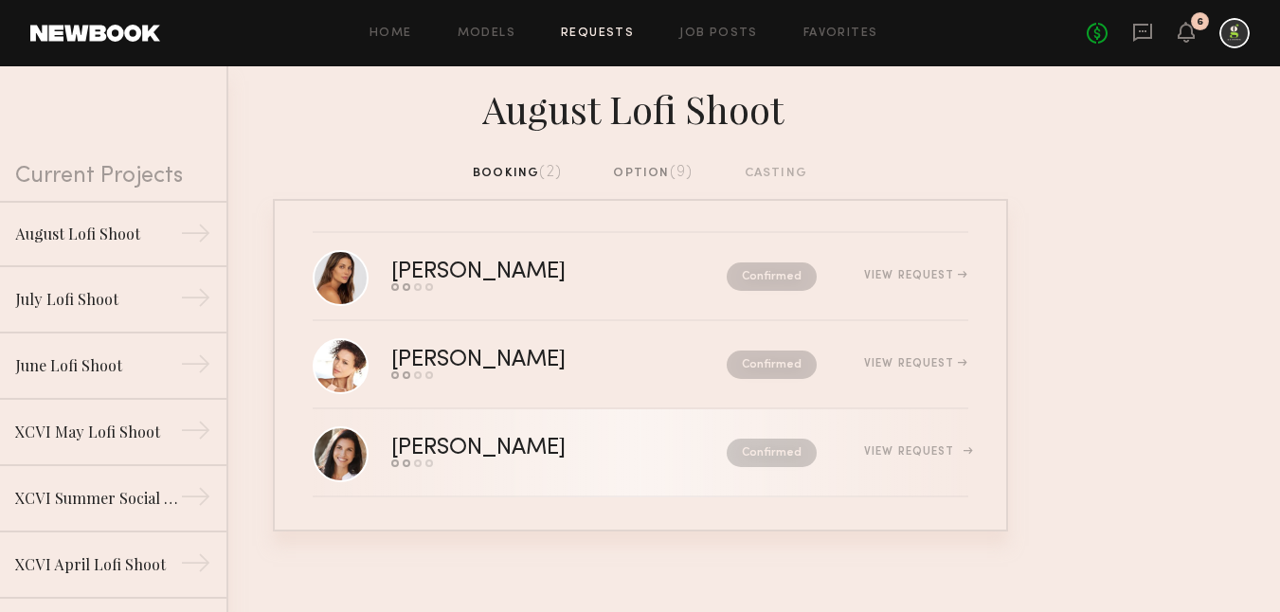
click at [559, 432] on link "Cristina D. Send request Model response Review hours worked Pay model Confirmed…" at bounding box center [640, 453] width 655 height 88
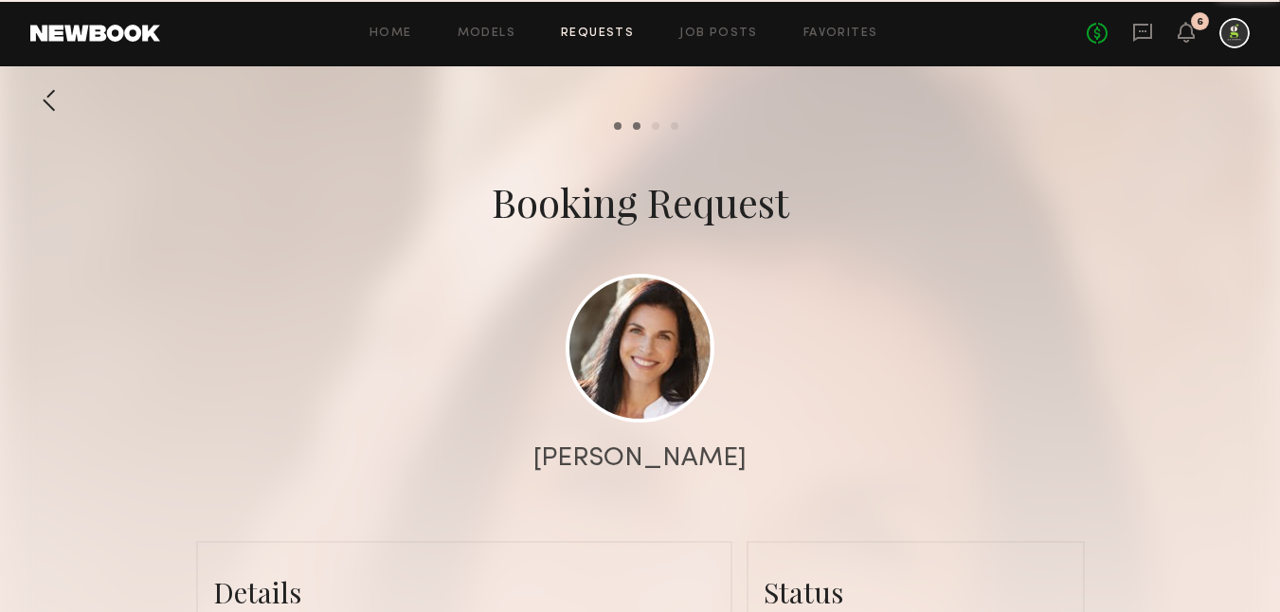
scroll to position [2295, 0]
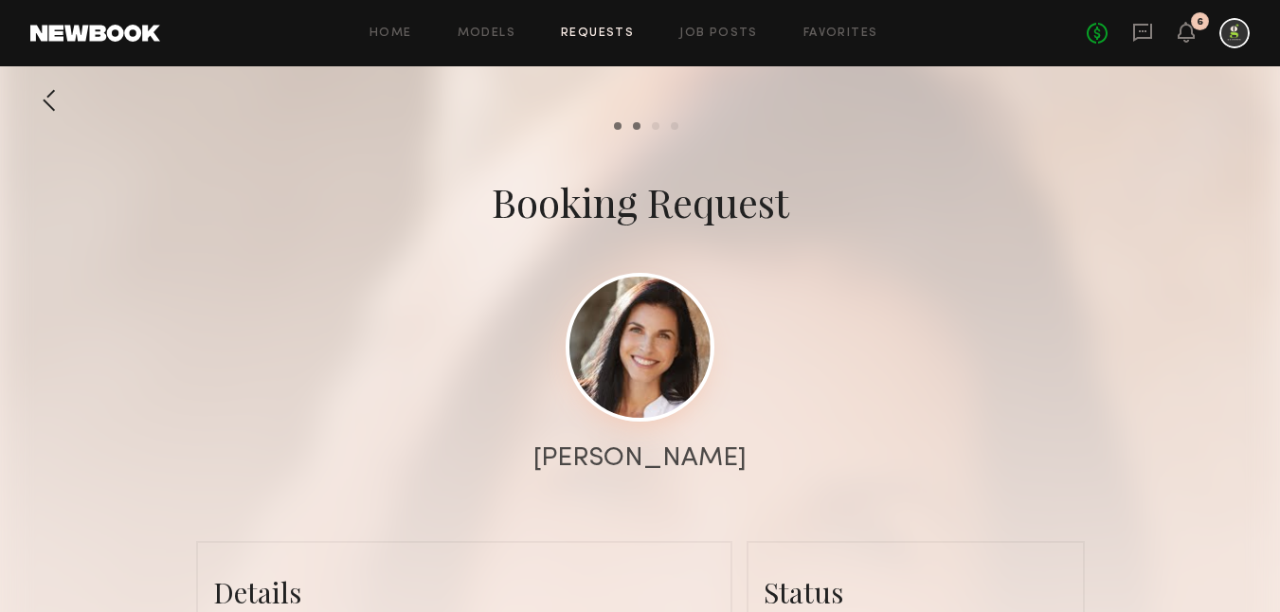
click at [632, 348] on link at bounding box center [639, 347] width 149 height 149
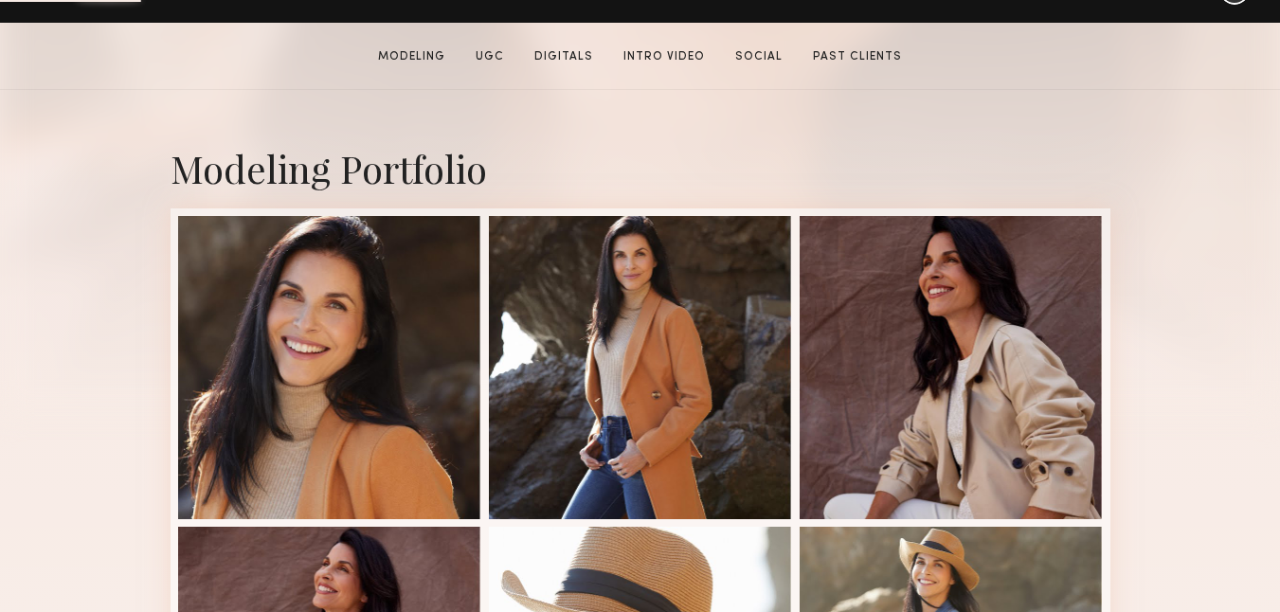
scroll to position [343, 0]
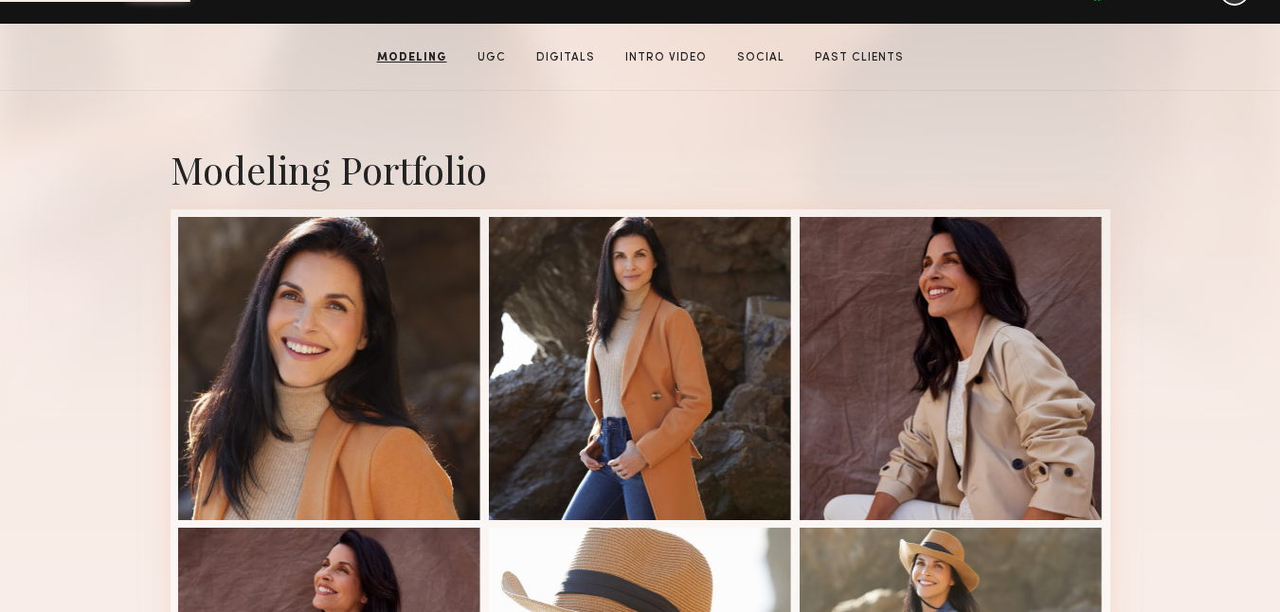
click at [297, 385] on div at bounding box center [329, 368] width 303 height 303
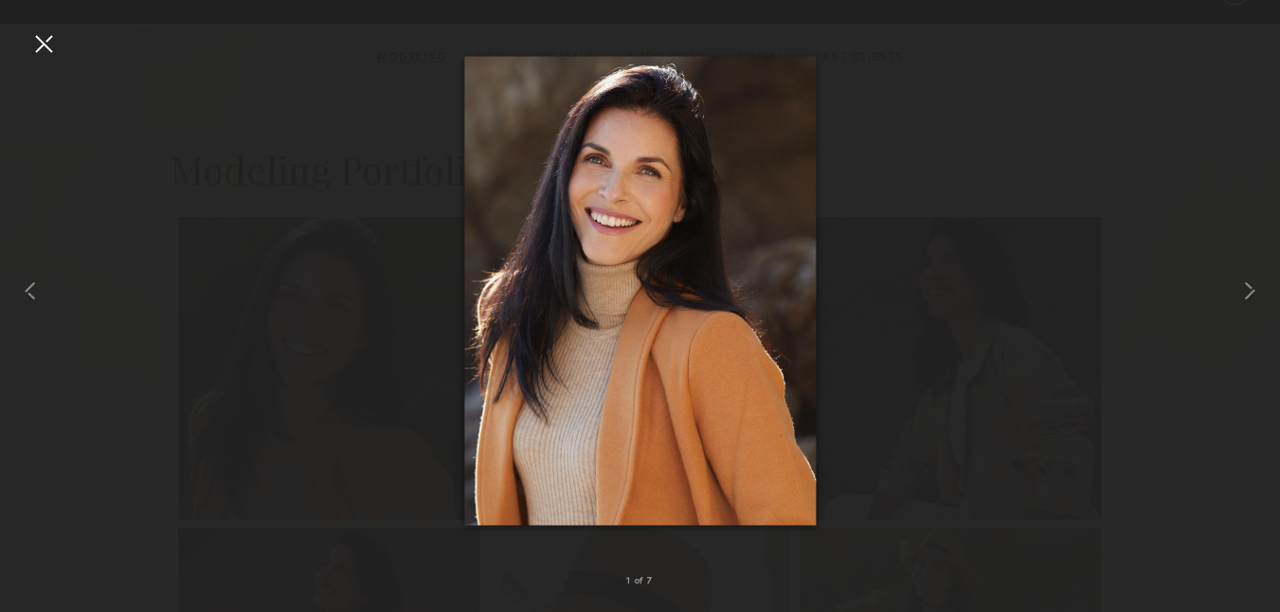
click at [45, 40] on div at bounding box center [43, 43] width 30 height 30
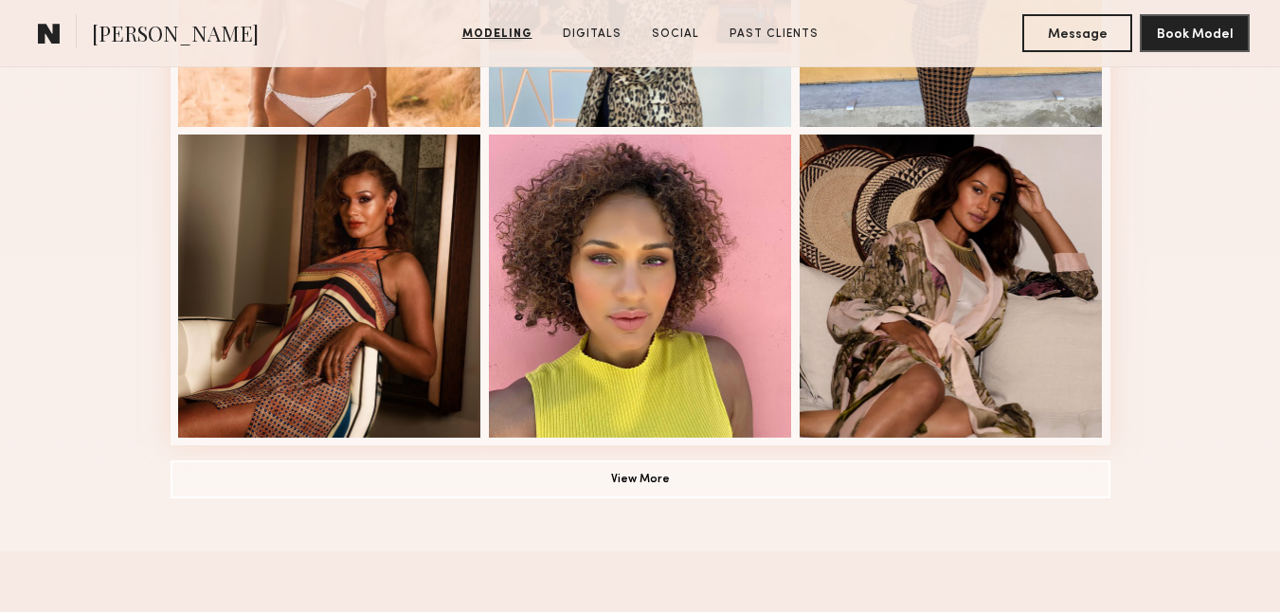
scroll to position [1374, 0]
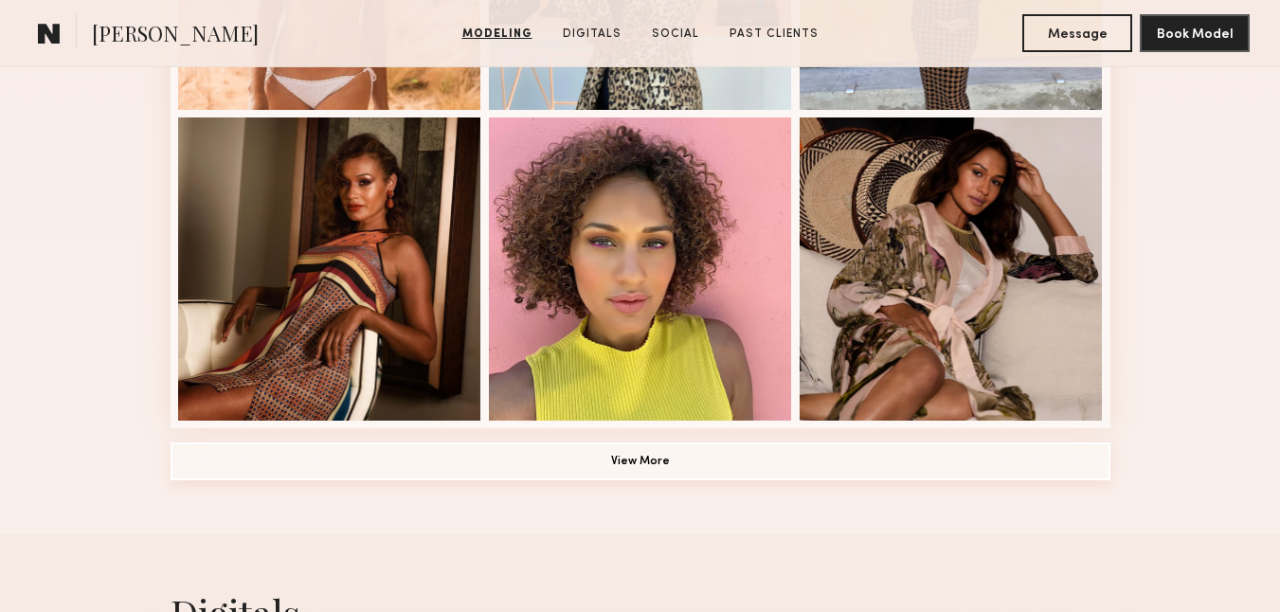
click at [569, 457] on button "View More" at bounding box center [640, 461] width 940 height 38
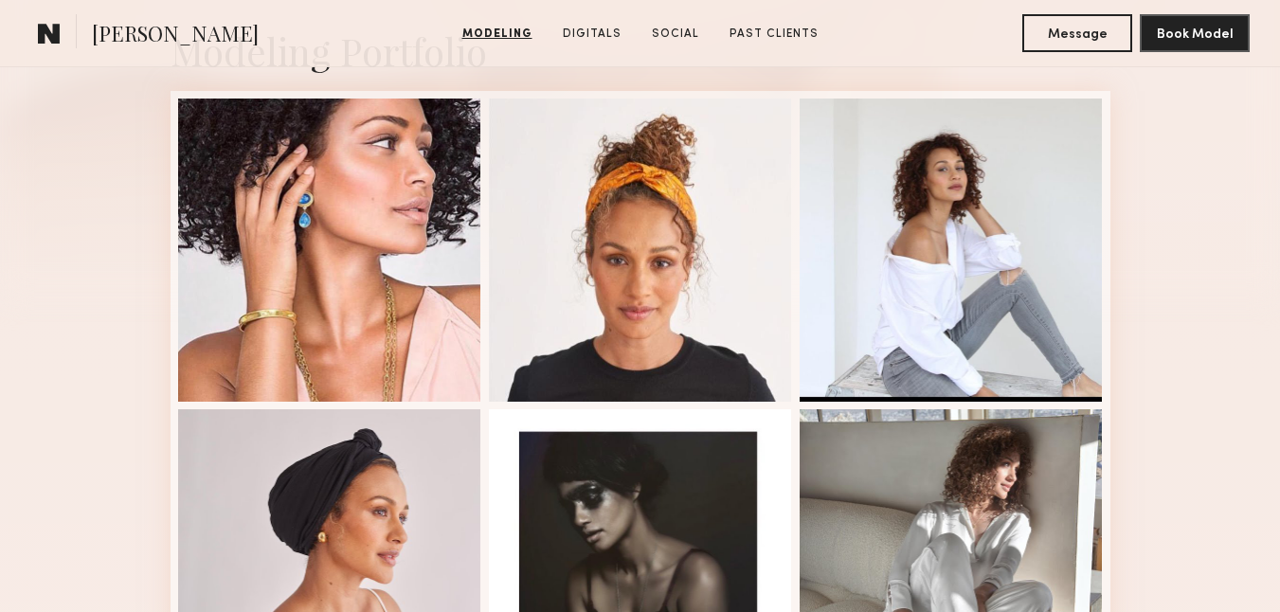
scroll to position [467, 0]
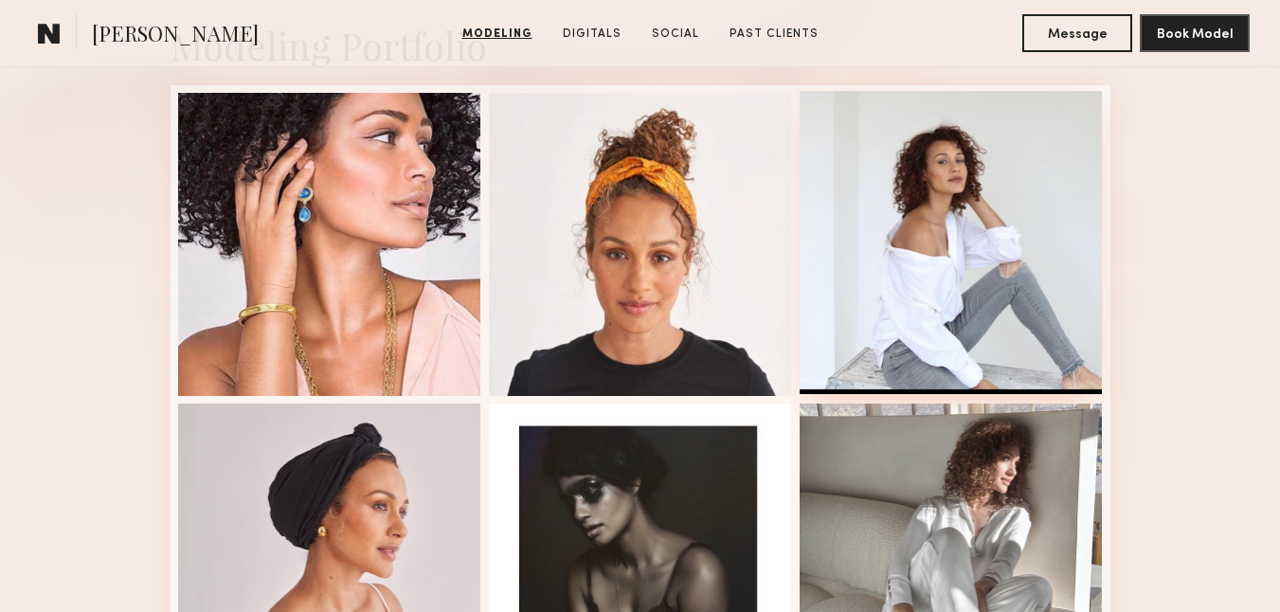
click at [978, 224] on div at bounding box center [950, 242] width 303 height 303
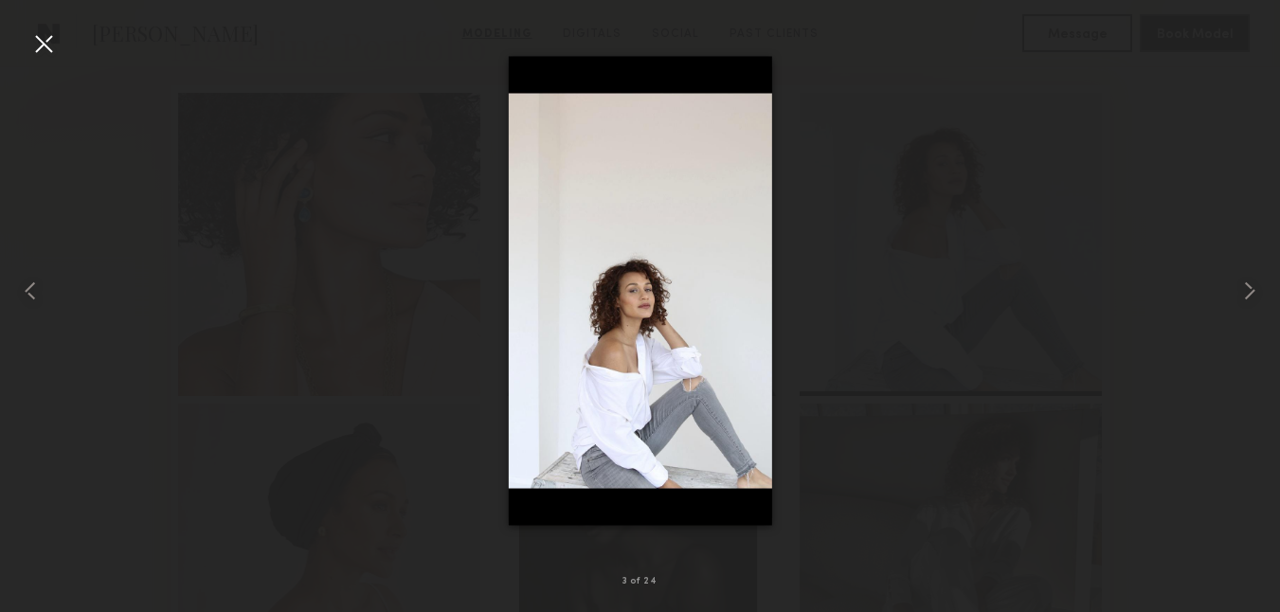
click at [54, 45] on div at bounding box center [43, 43] width 30 height 30
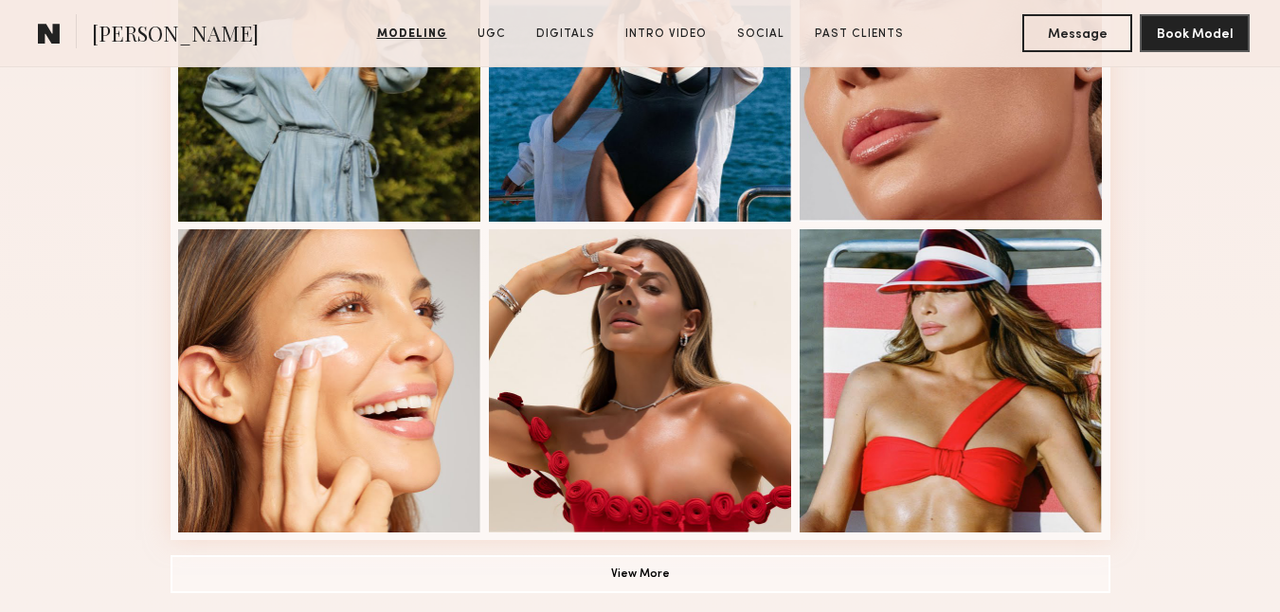
scroll to position [1291, 0]
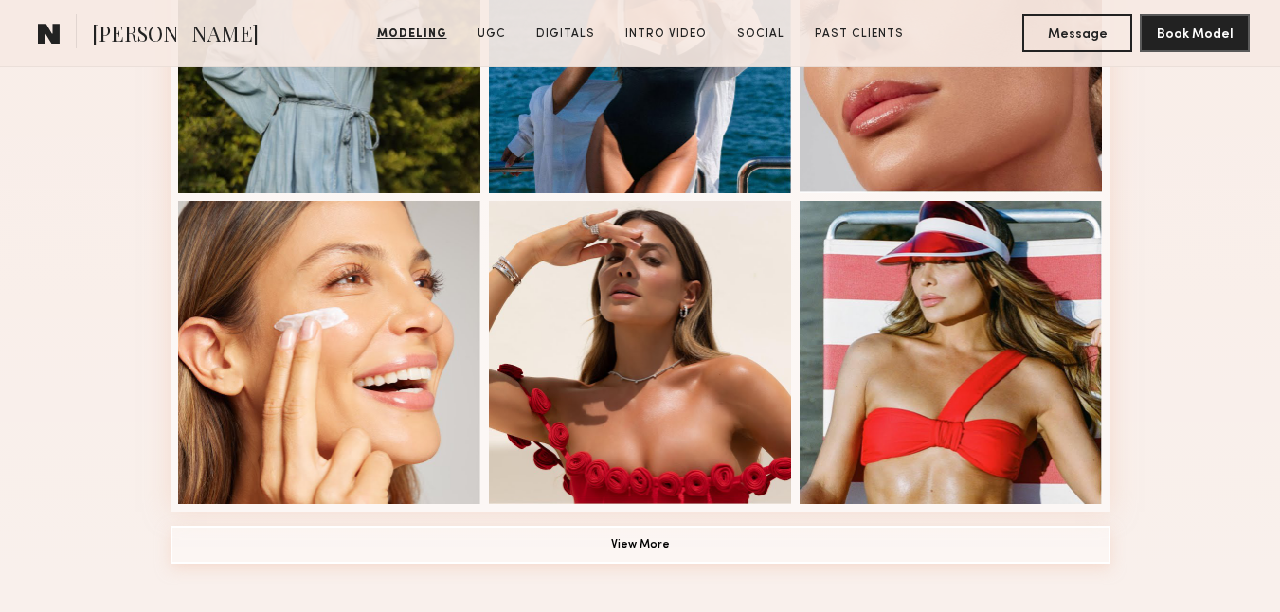
click at [579, 540] on button "View More" at bounding box center [640, 545] width 940 height 38
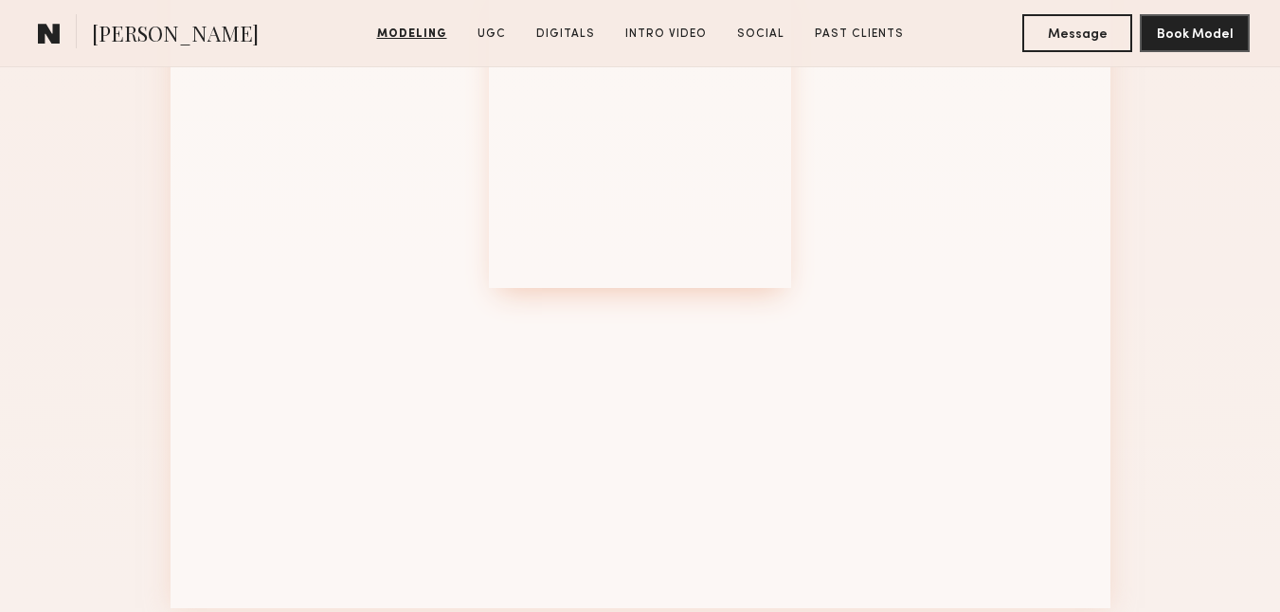
scroll to position [2431, 0]
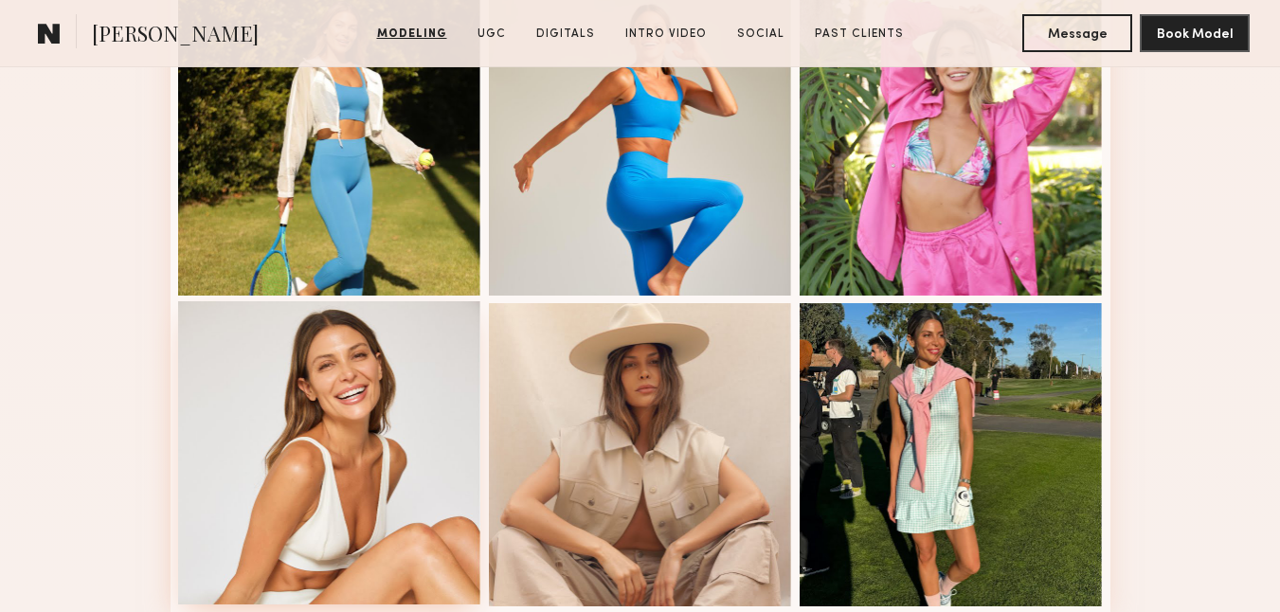
click at [334, 546] on div at bounding box center [329, 452] width 303 height 303
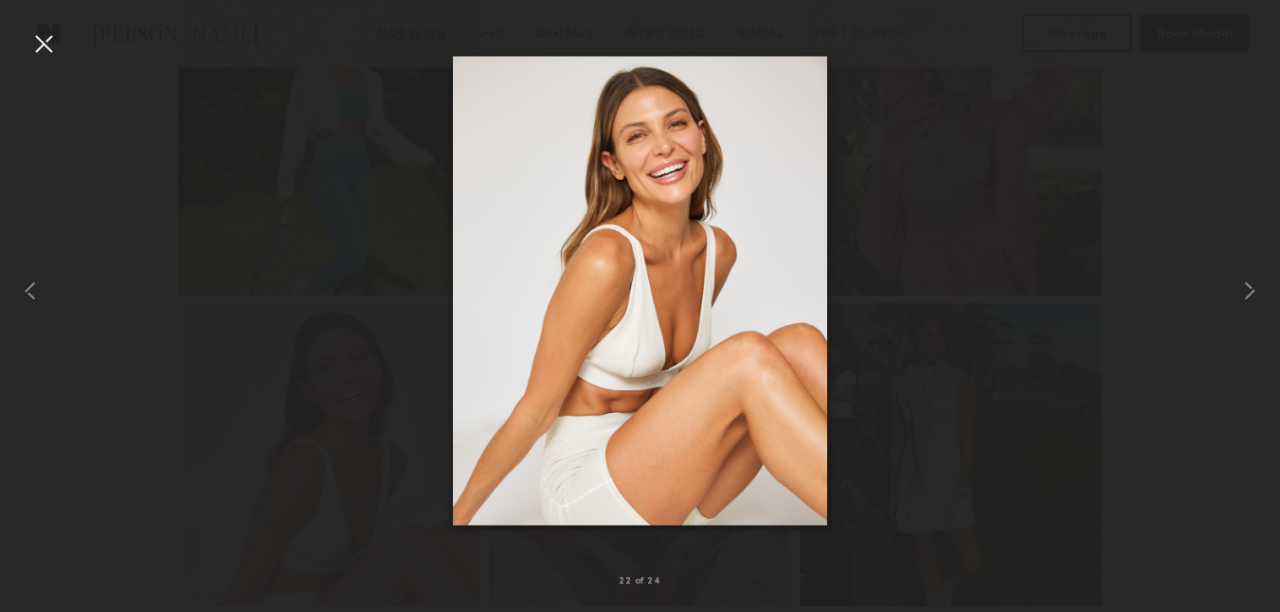
click at [42, 46] on div at bounding box center [43, 43] width 30 height 30
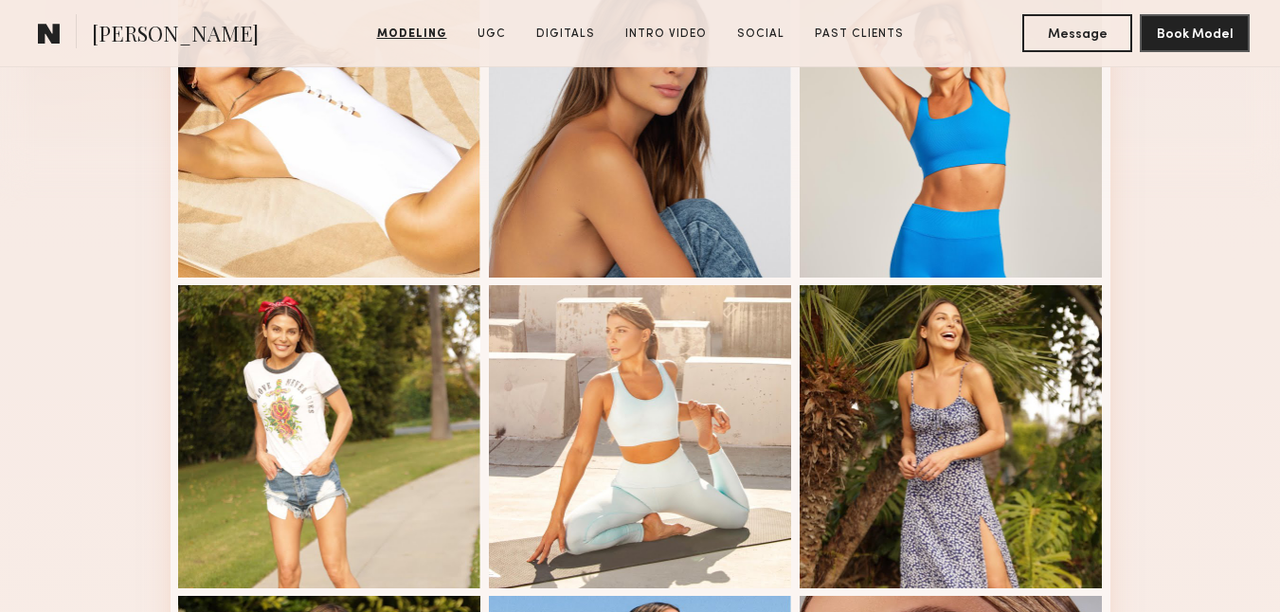
scroll to position [0, 0]
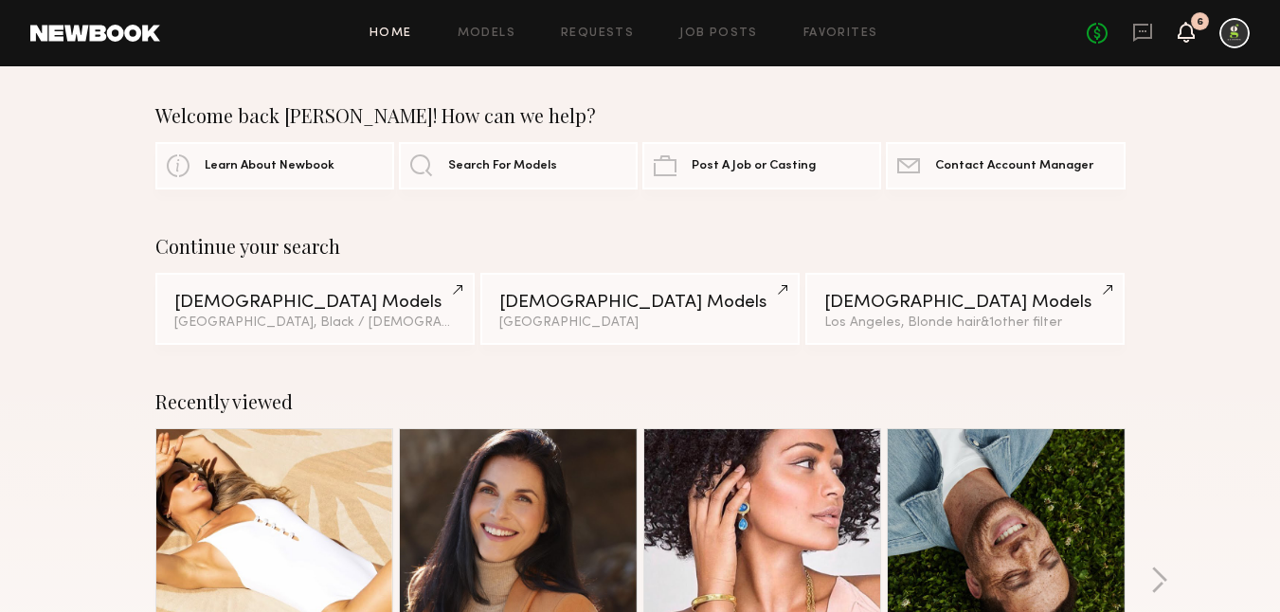
click at [1186, 39] on icon at bounding box center [1185, 32] width 17 height 21
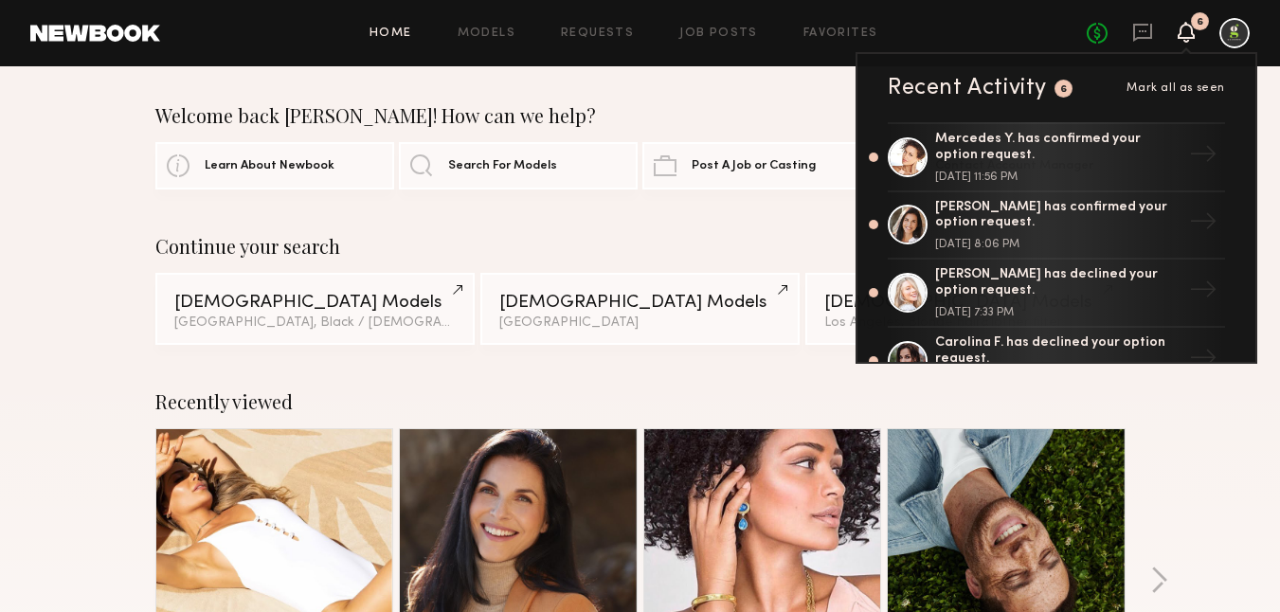
click at [1199, 89] on span "Mark all as seen" at bounding box center [1175, 87] width 98 height 11
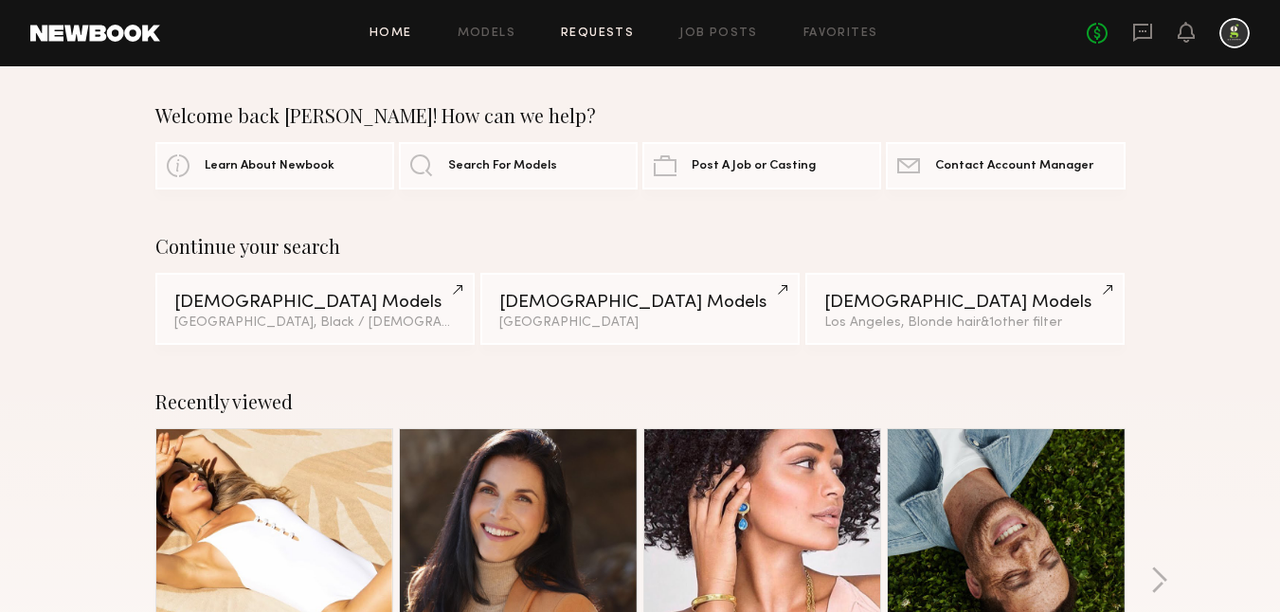
click at [582, 32] on link "Requests" at bounding box center [597, 33] width 73 height 12
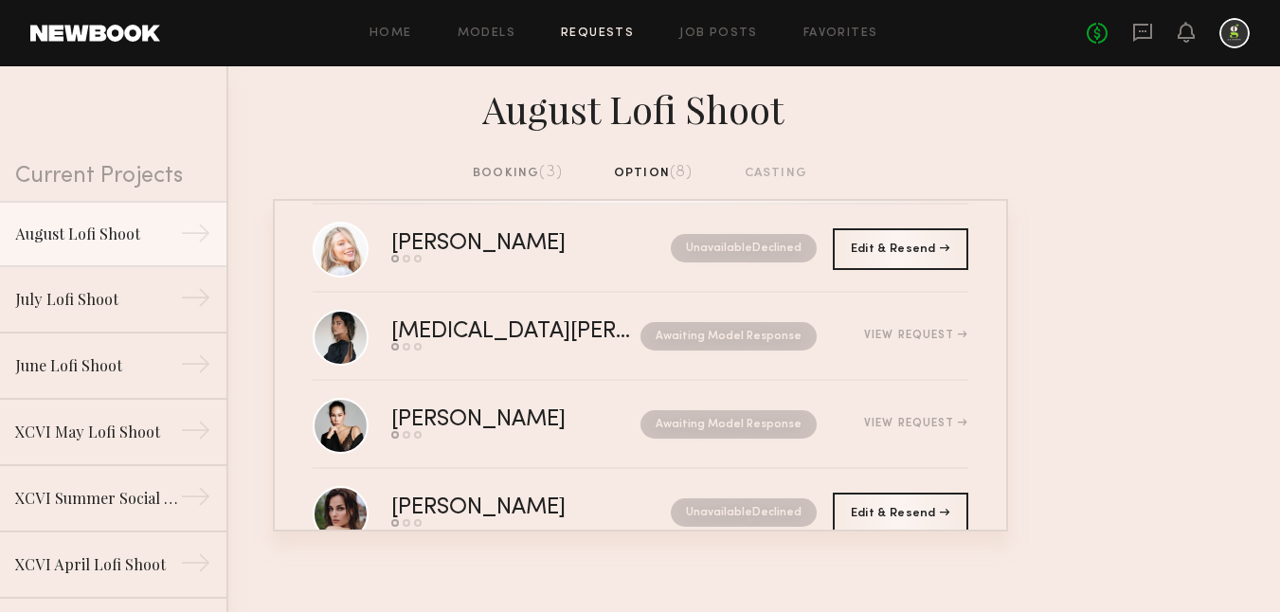
scroll to position [294, 0]
click at [829, 36] on link "Favorites" at bounding box center [840, 33] width 75 height 12
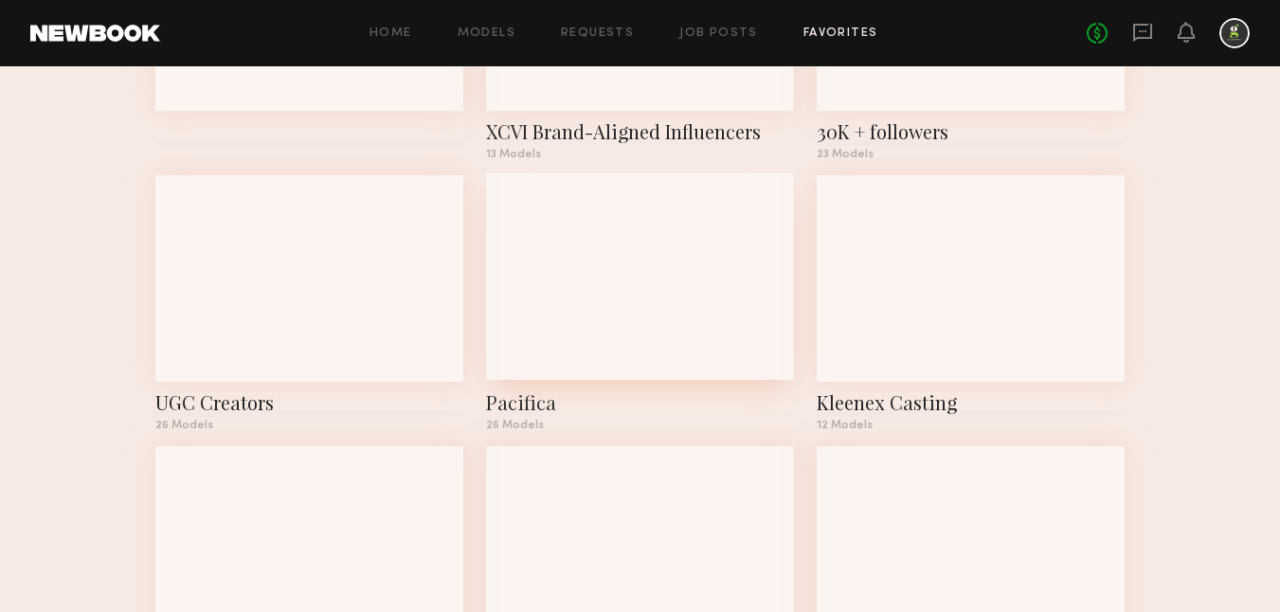
scroll to position [192, 0]
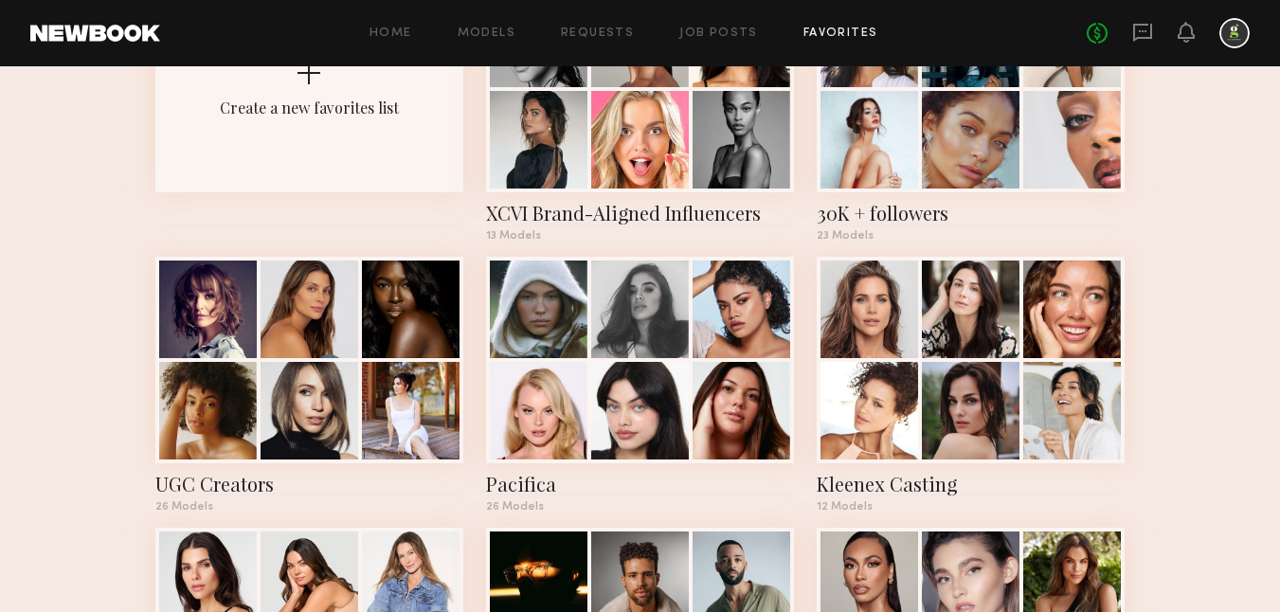
click at [498, 23] on div "Home Models Requests Job Posts Favorites Sign Out No fees up to $5,000" at bounding box center [704, 33] width 1089 height 30
click at [496, 32] on link "Models" at bounding box center [486, 33] width 58 height 12
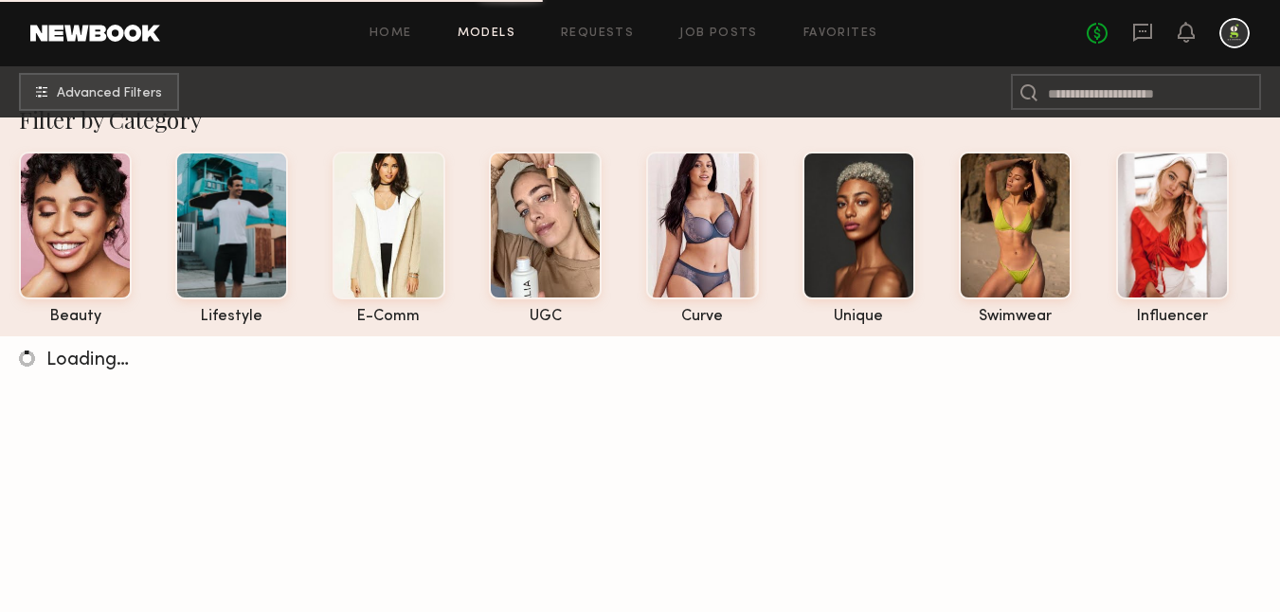
scroll to position [26, 0]
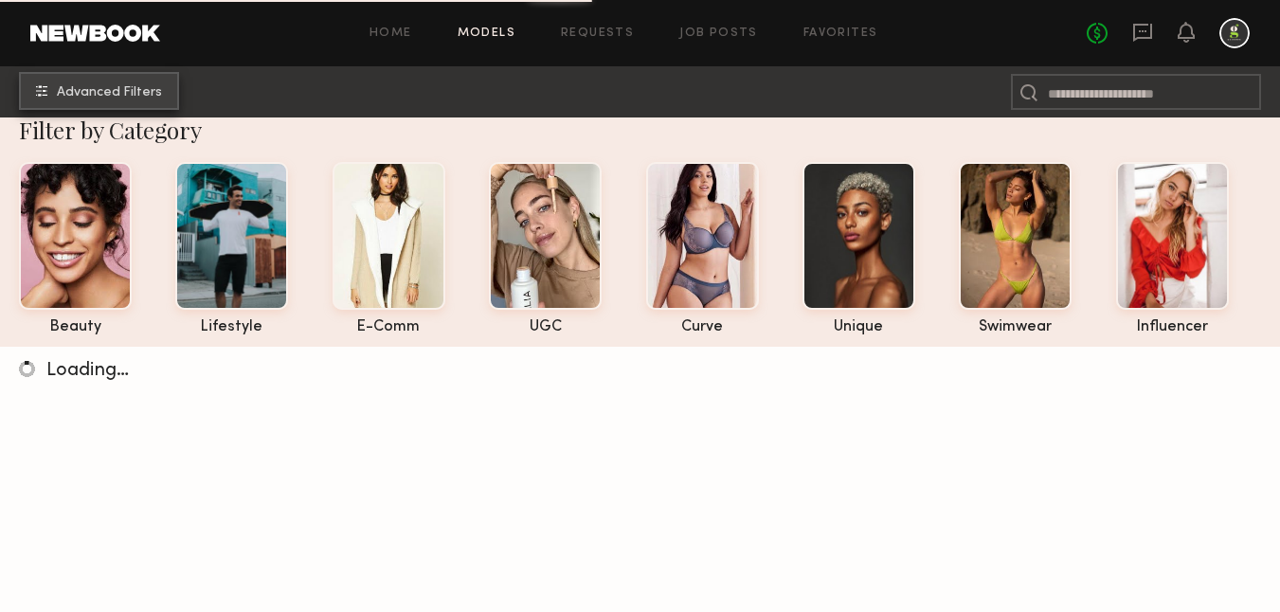
click at [116, 87] on span "Advanced Filters" at bounding box center [109, 92] width 105 height 13
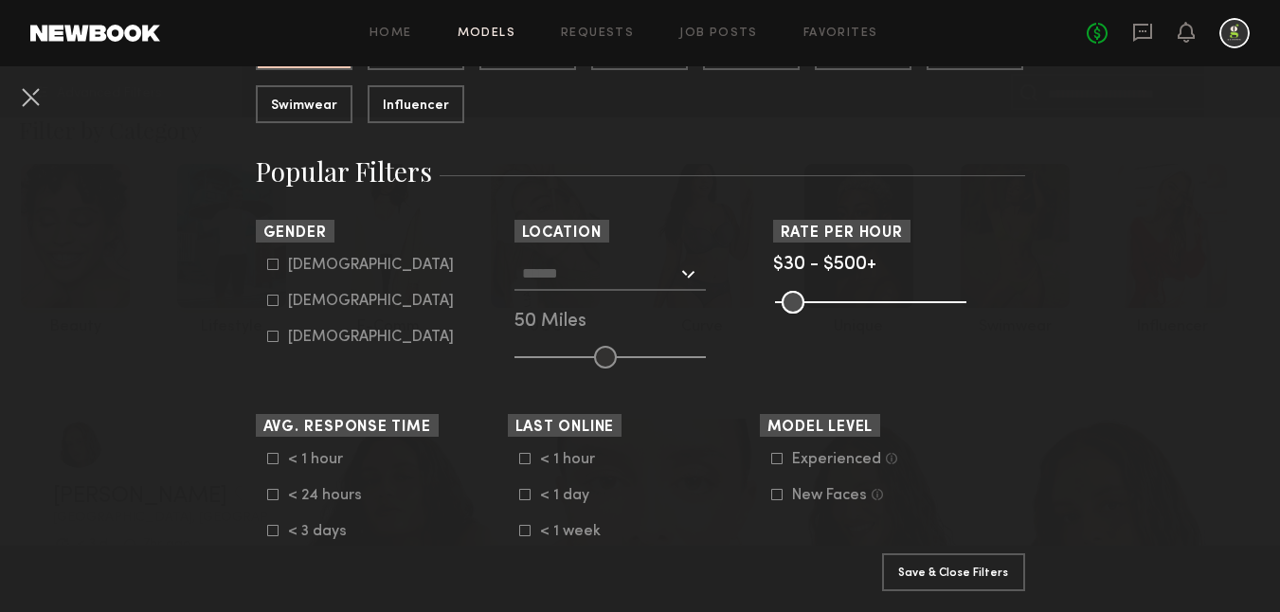
scroll to position [271, 0]
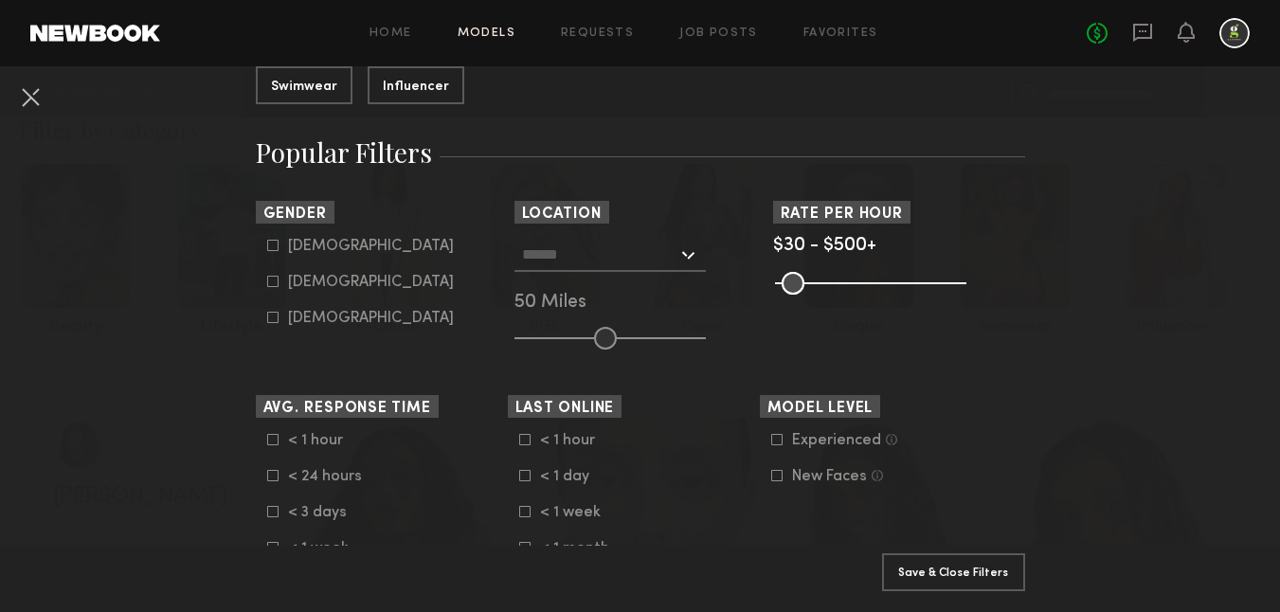
click at [549, 252] on input "text" at bounding box center [599, 254] width 155 height 32
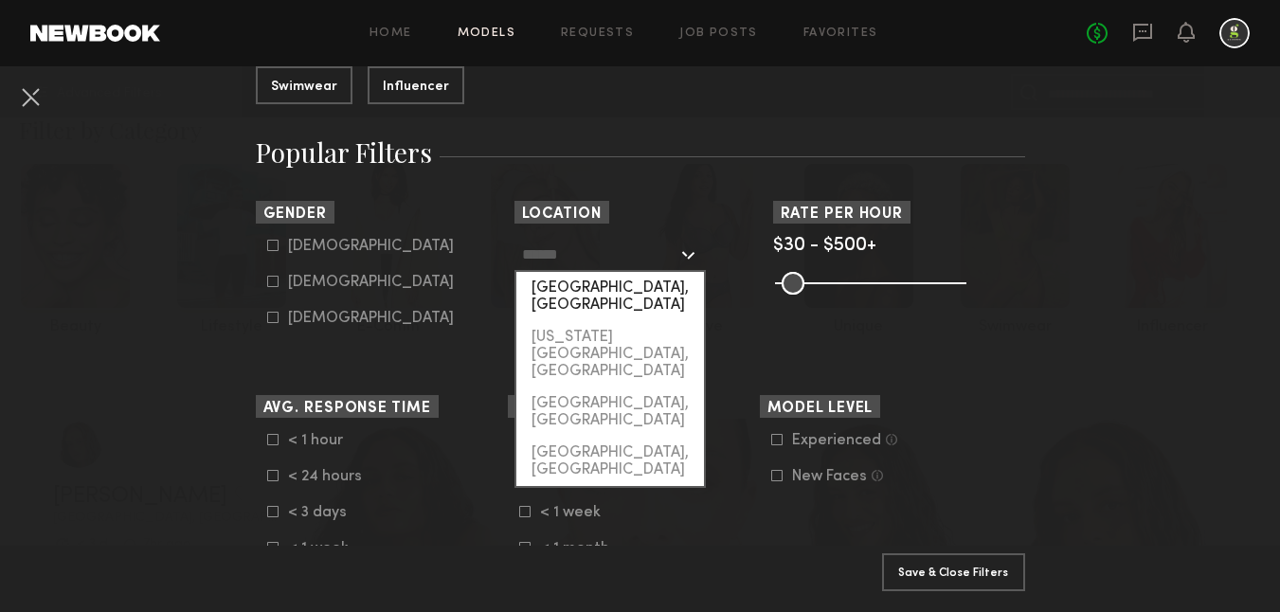
click at [572, 290] on div "[GEOGRAPHIC_DATA], [GEOGRAPHIC_DATA]" at bounding box center [610, 296] width 188 height 49
type input "**********"
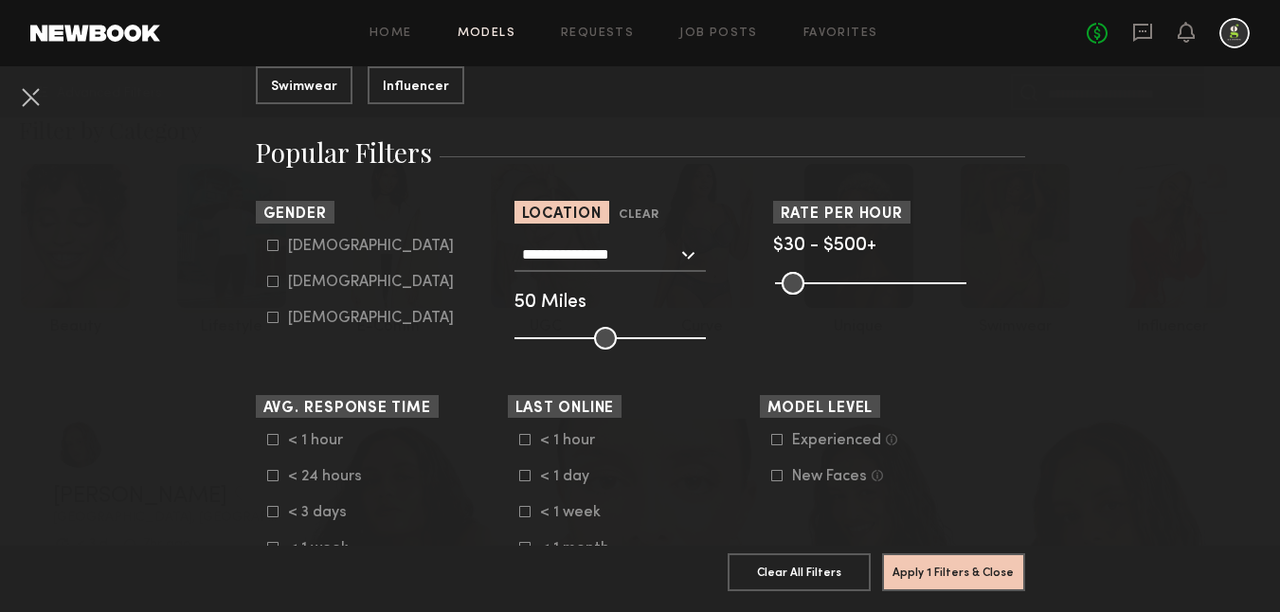
click at [302, 283] on div "Female" at bounding box center [371, 282] width 166 height 11
type input "**"
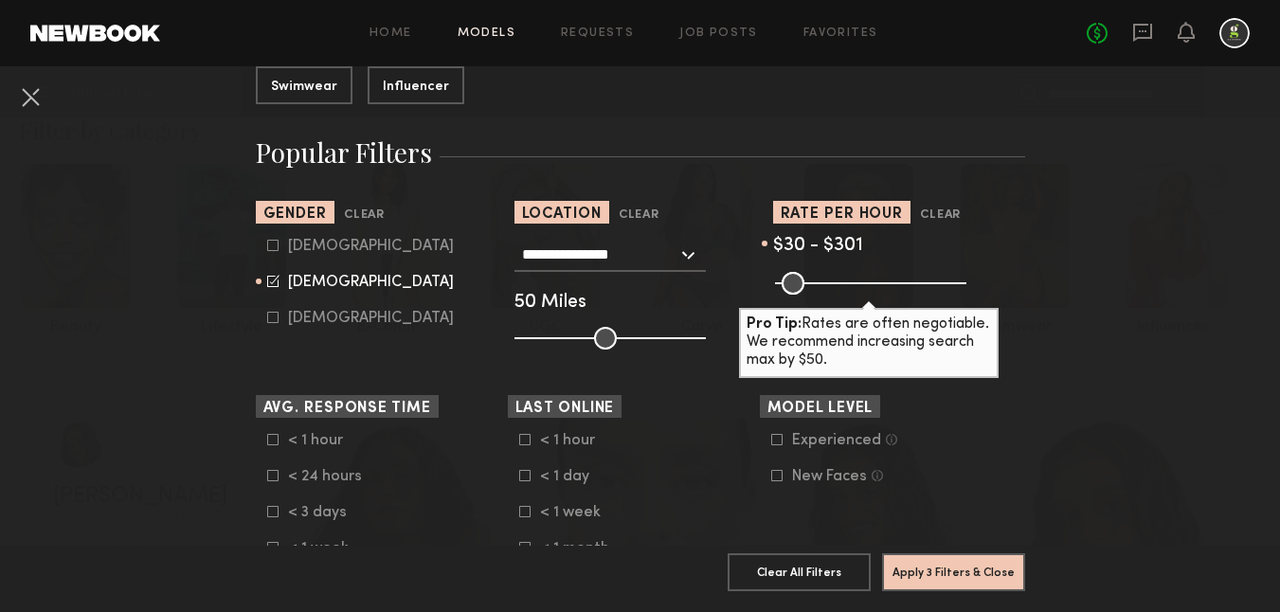
drag, startPoint x: 956, startPoint y: 281, endPoint x: 883, endPoint y: 285, distance: 73.0
type input "***"
click at [883, 285] on input "range" at bounding box center [870, 283] width 191 height 23
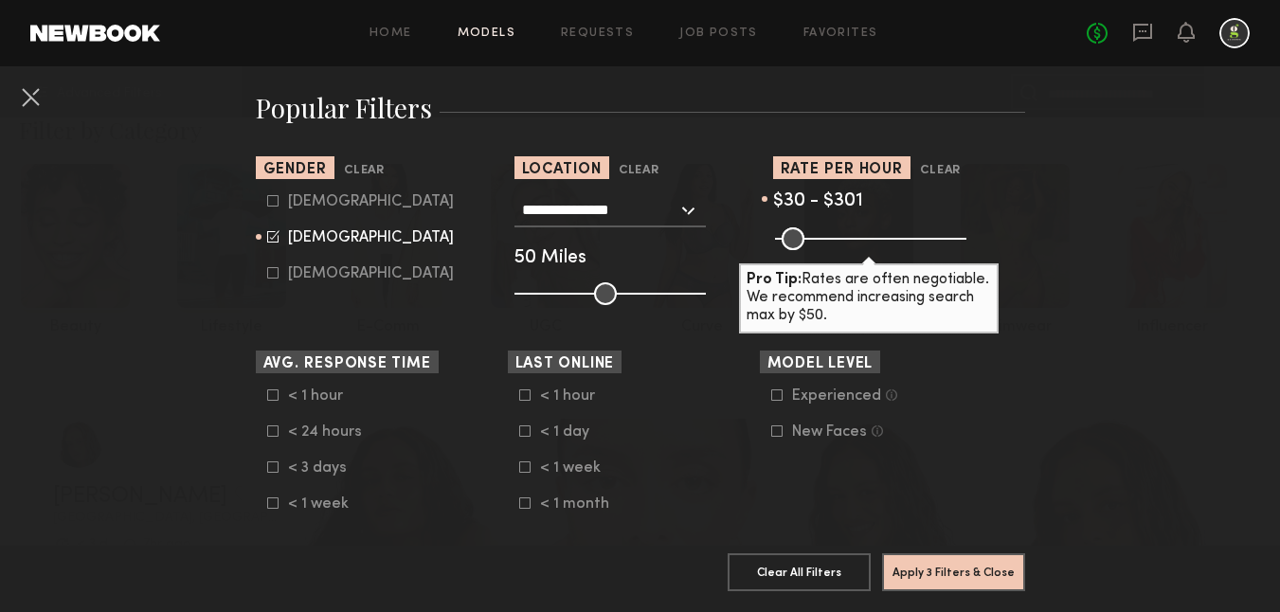
scroll to position [318, 0]
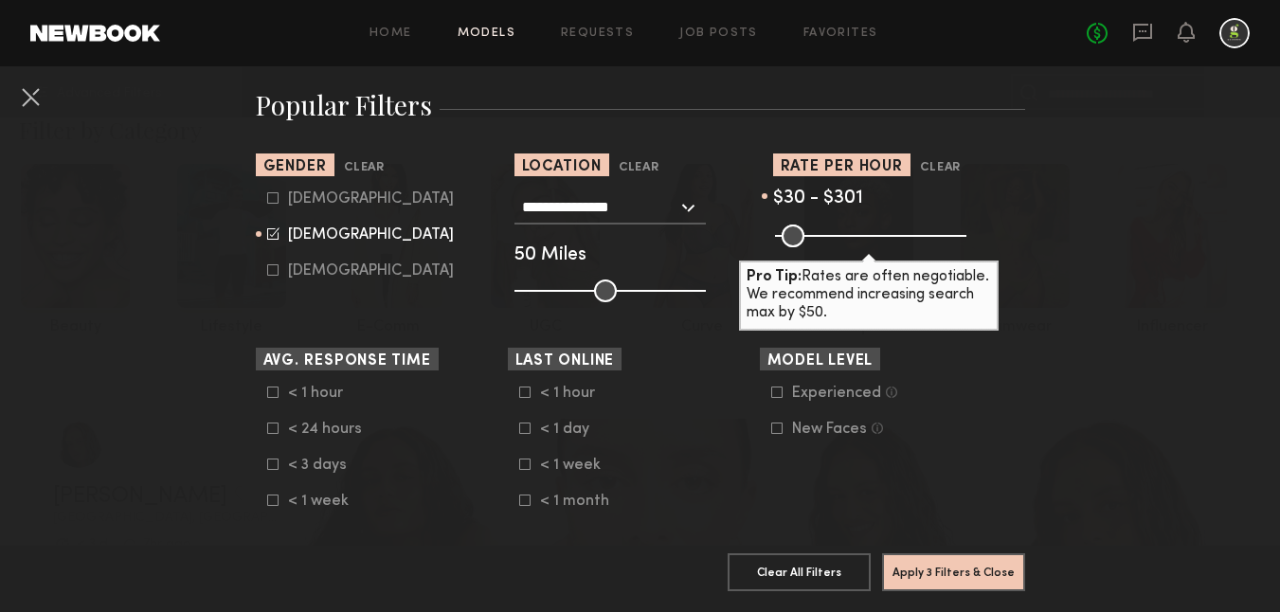
click at [710, 426] on common-framework-checkbox "< 1 day" at bounding box center [639, 429] width 241 height 17
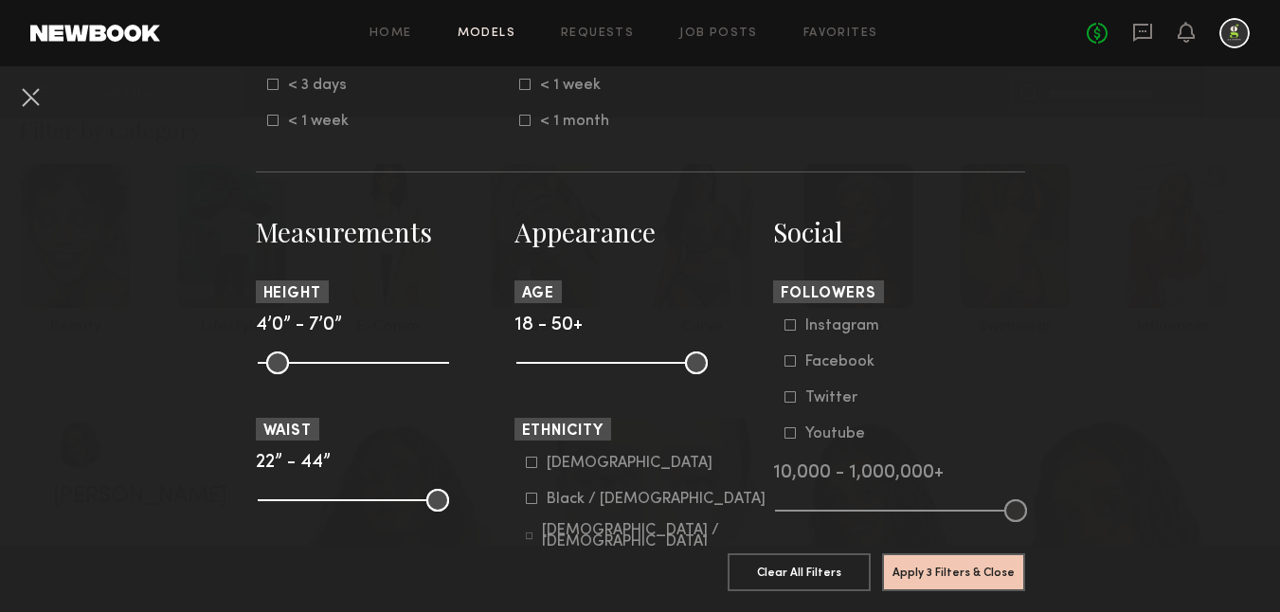
scroll to position [717, 0]
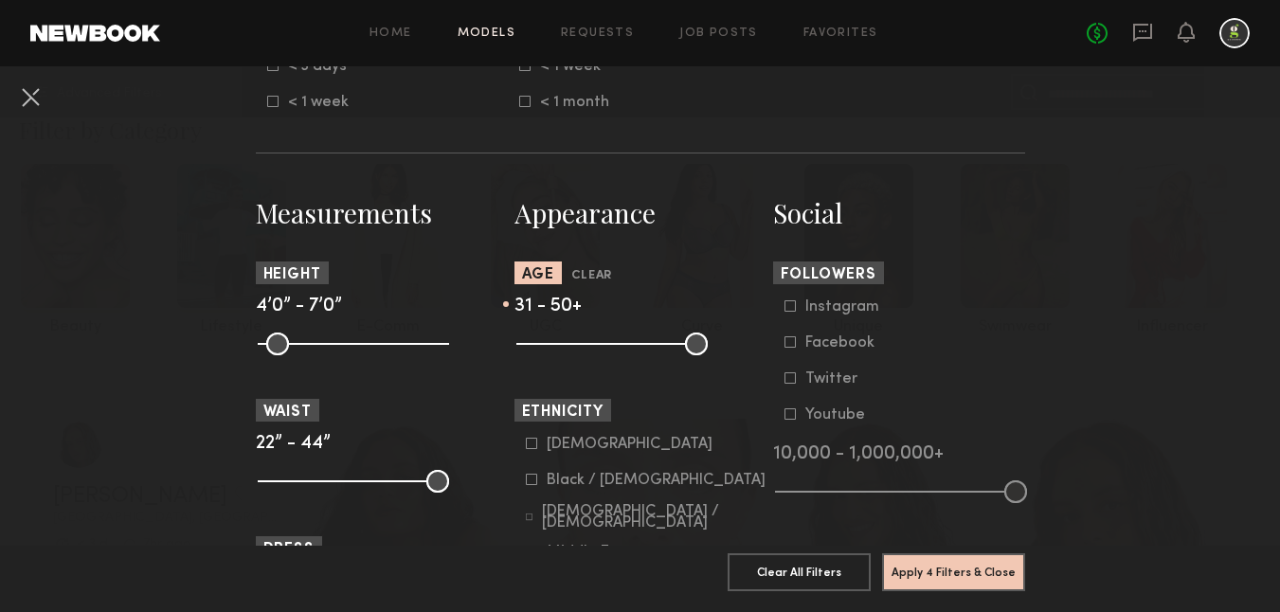
drag, startPoint x: 530, startPoint y: 342, endPoint x: 597, endPoint y: 345, distance: 66.4
click at [597, 345] on input "range" at bounding box center [611, 343] width 191 height 23
type input "**"
click at [591, 345] on input "range" at bounding box center [611, 343] width 191 height 23
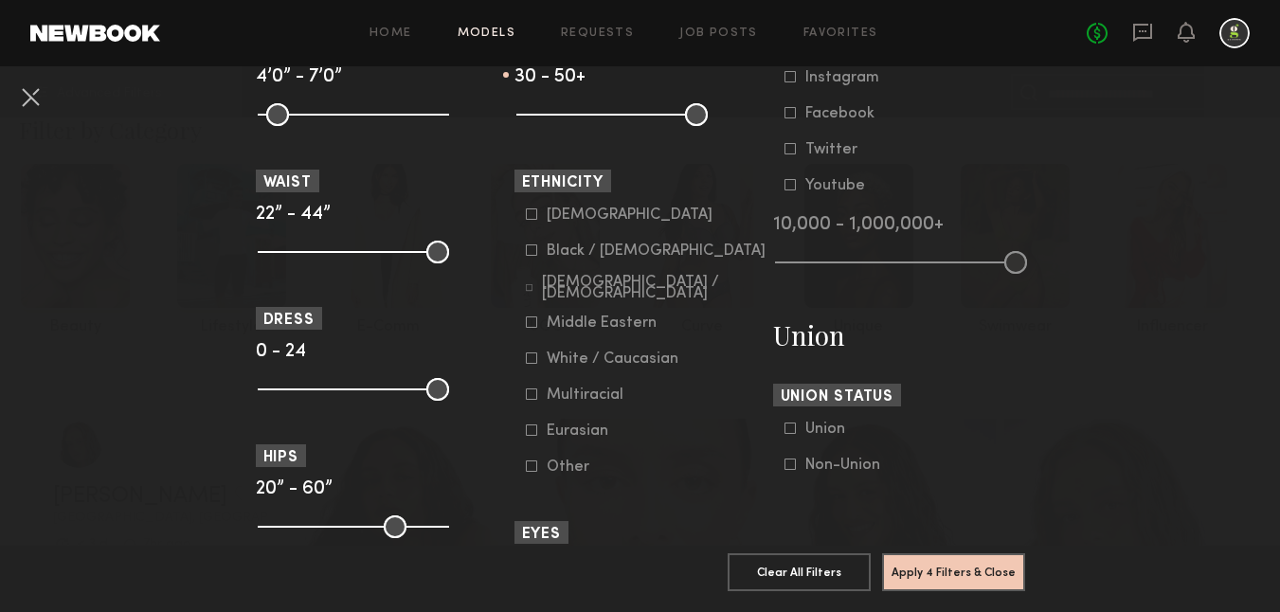
scroll to position [949, 0]
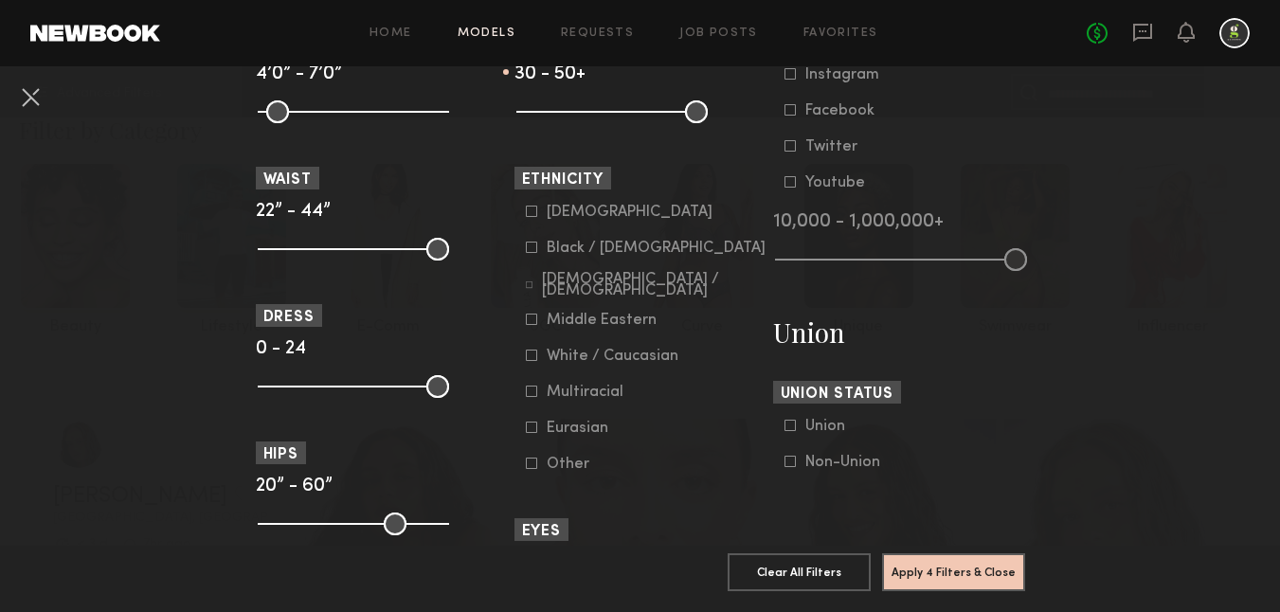
click at [567, 356] on div "White / Caucasian" at bounding box center [612, 355] width 132 height 11
click at [987, 566] on button "Apply 5 Filters & Close" at bounding box center [953, 571] width 143 height 38
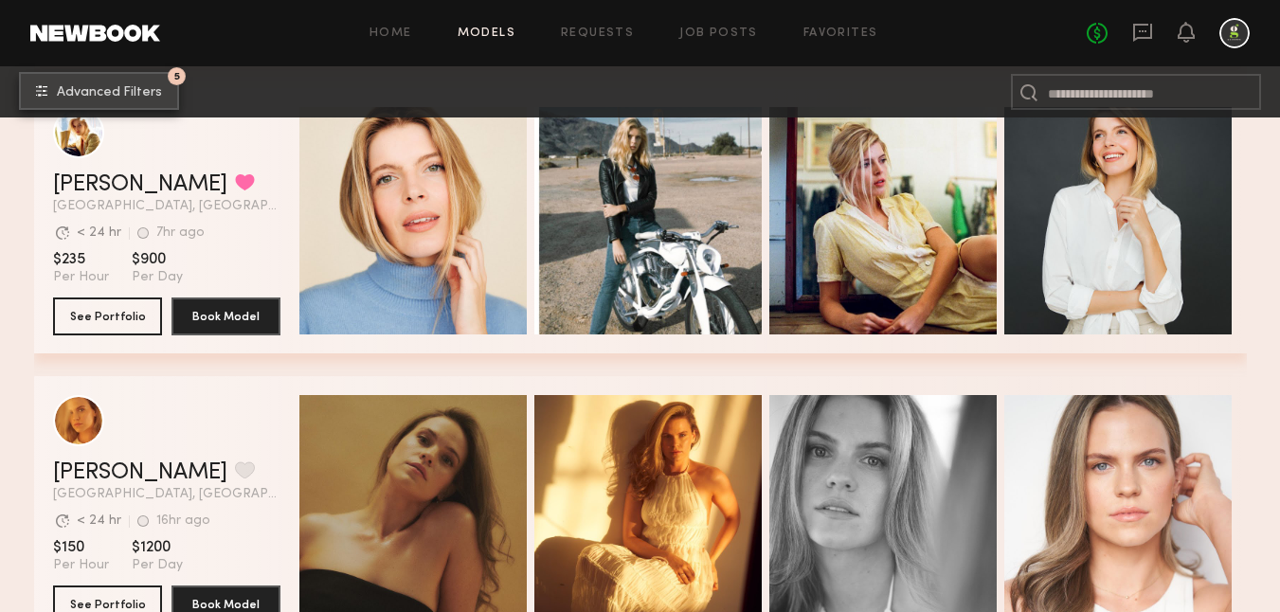
scroll to position [641, 0]
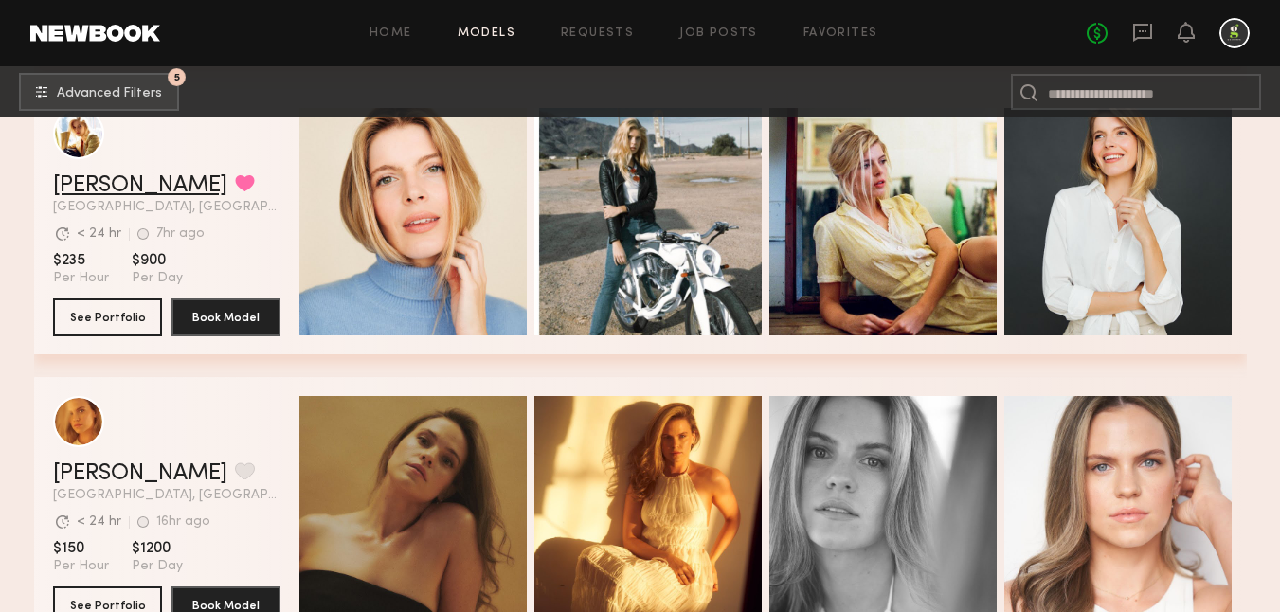
click at [114, 179] on link "[PERSON_NAME]" at bounding box center [140, 185] width 174 height 23
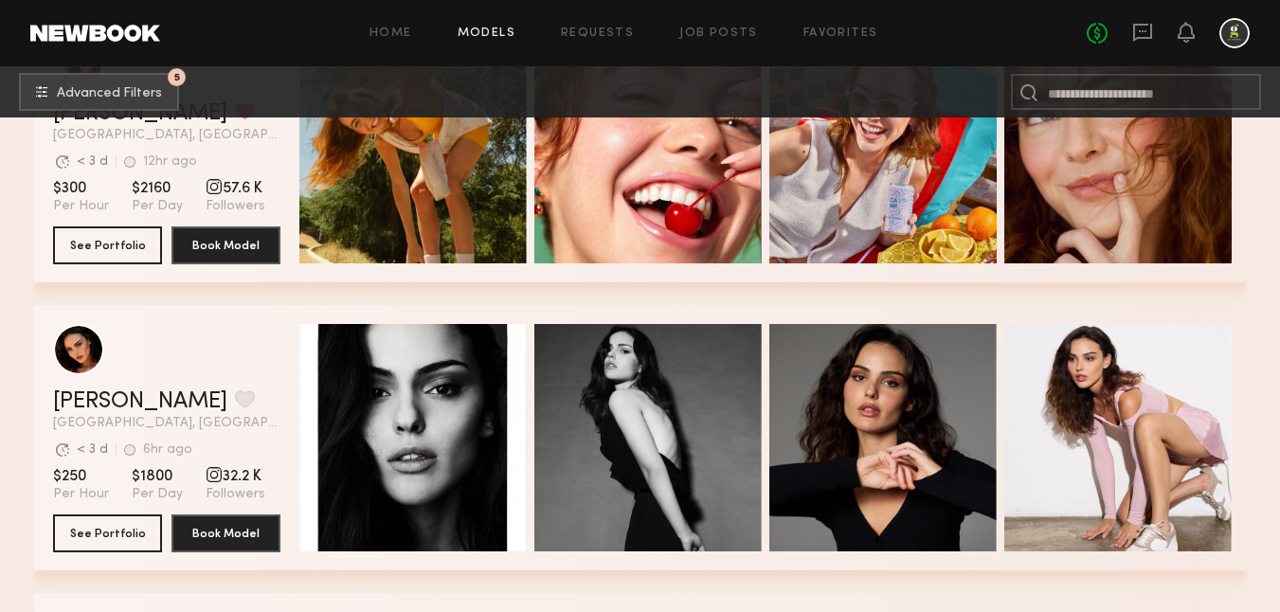
scroll to position [2154, 0]
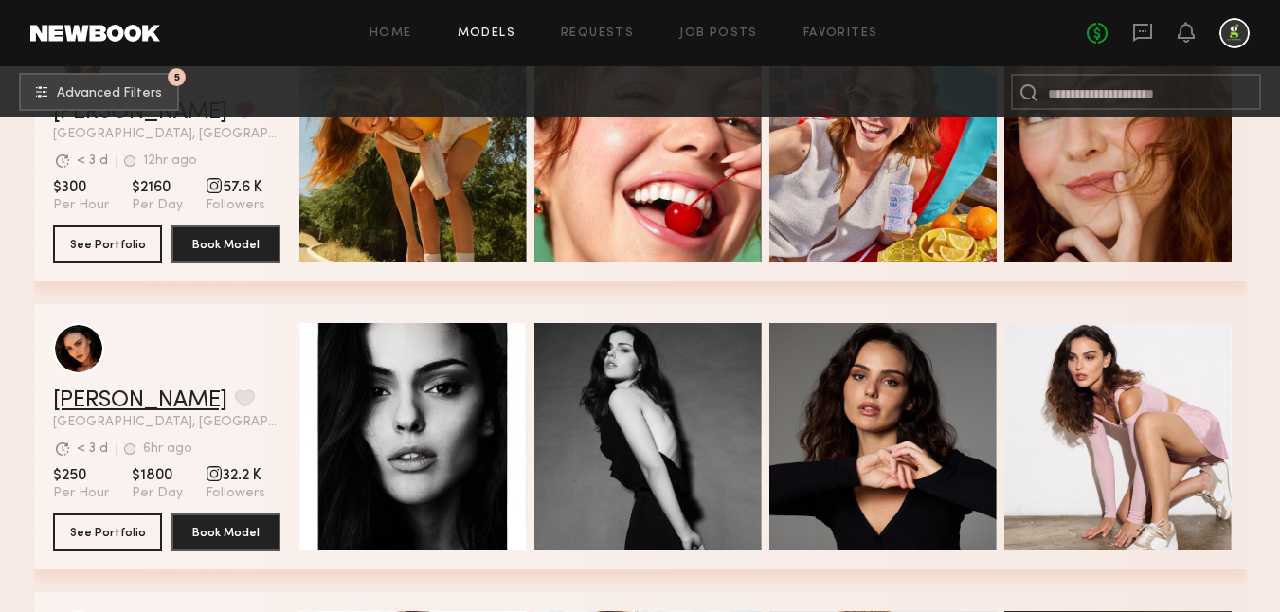
click at [101, 392] on link "Isabella A." at bounding box center [140, 400] width 174 height 23
click at [235, 394] on button "grid" at bounding box center [245, 397] width 20 height 17
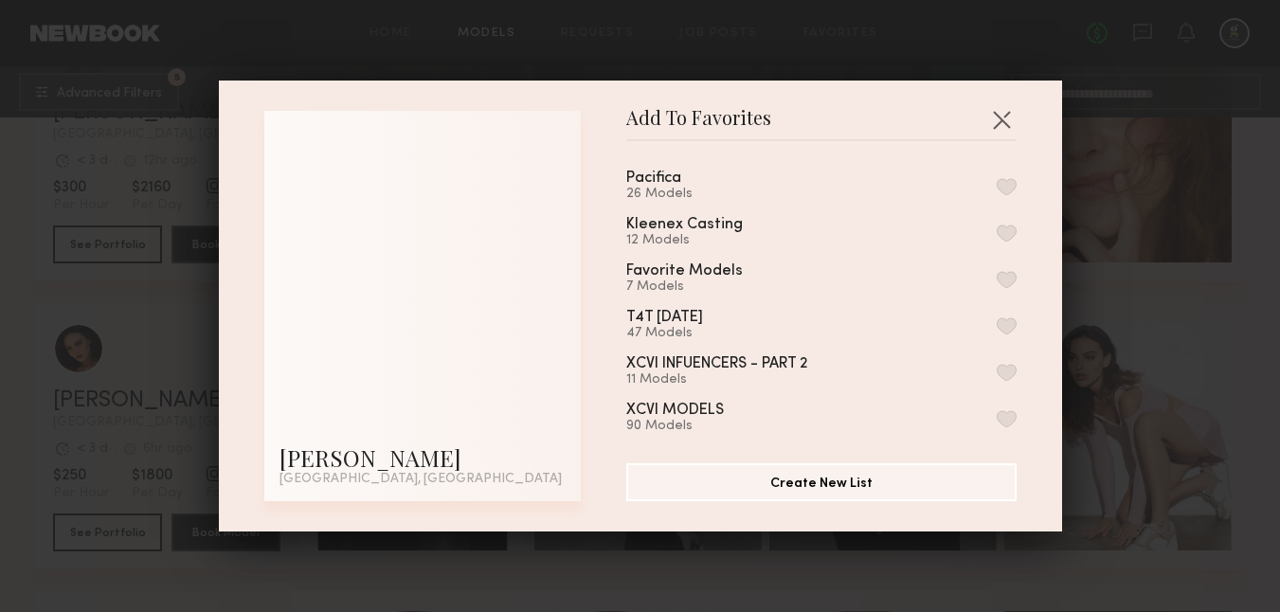
scroll to position [157, 0]
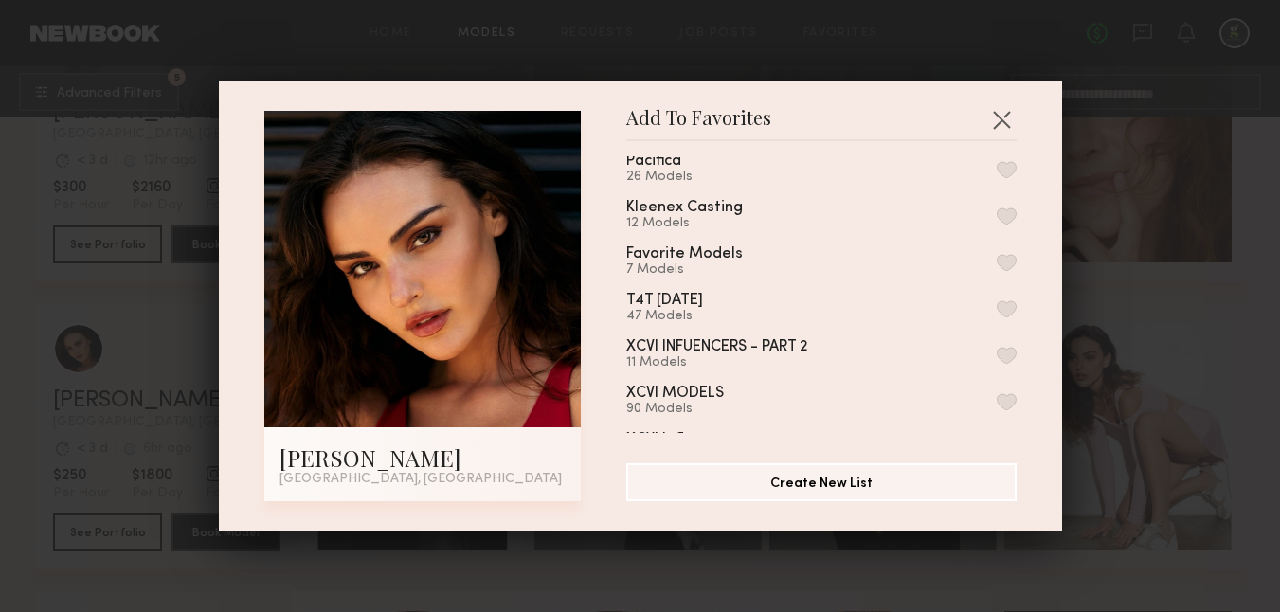
click at [1005, 256] on button "button" at bounding box center [1006, 262] width 20 height 17
click at [999, 121] on button "button" at bounding box center [1001, 119] width 30 height 30
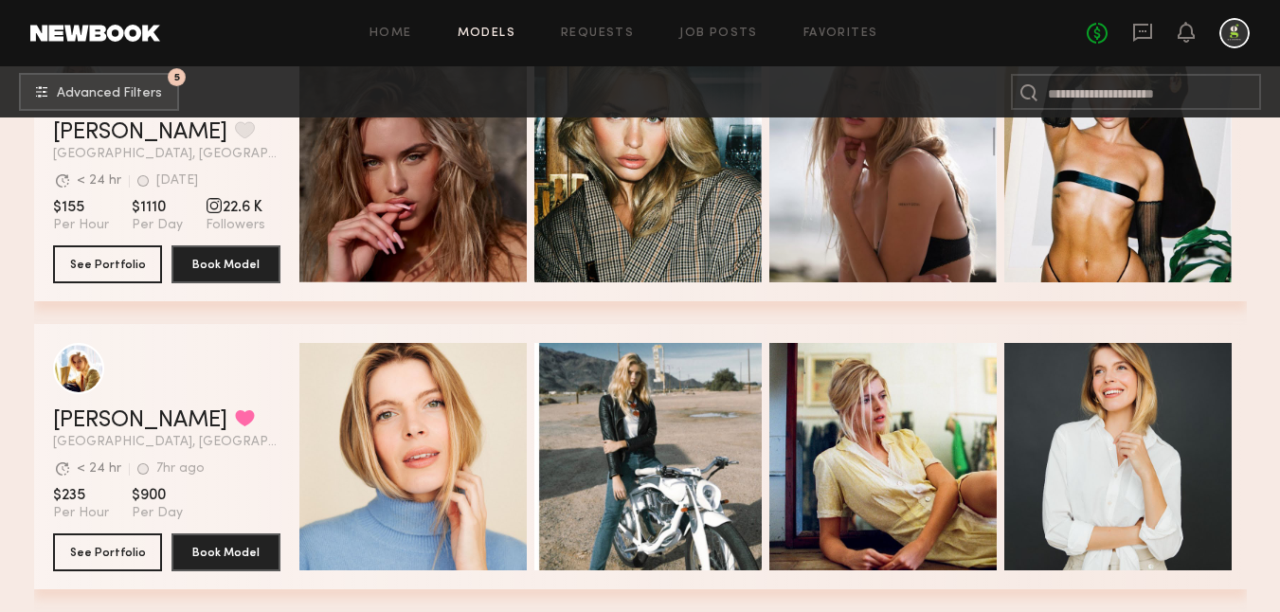
scroll to position [407, 0]
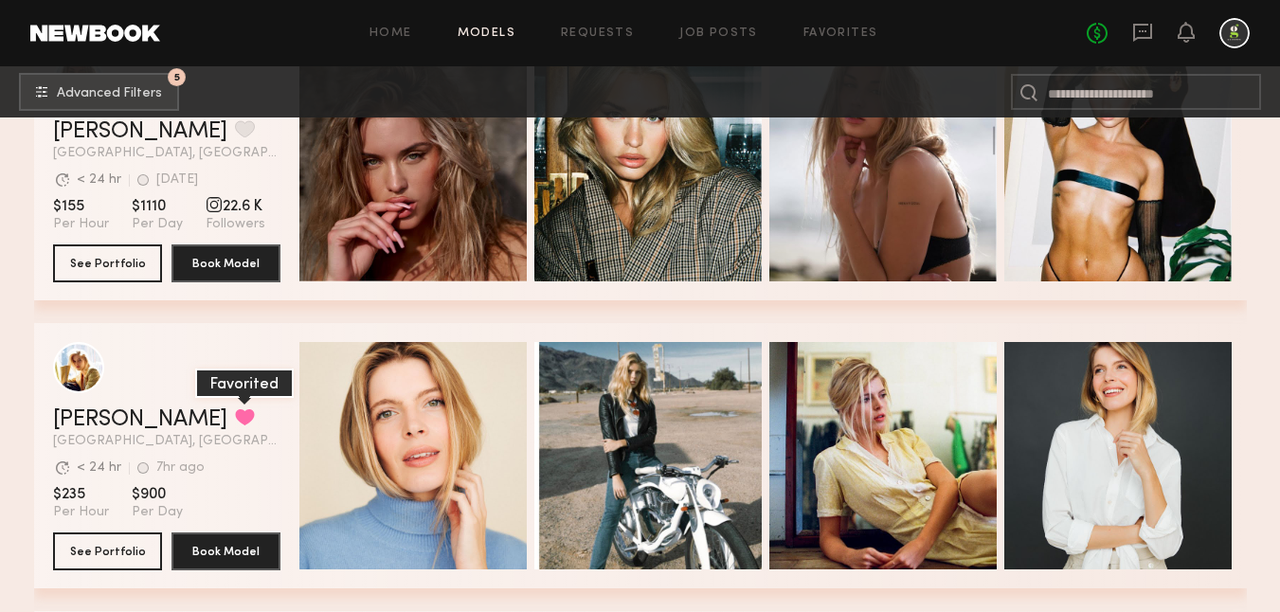
click at [235, 421] on button "grid" at bounding box center [245, 416] width 20 height 17
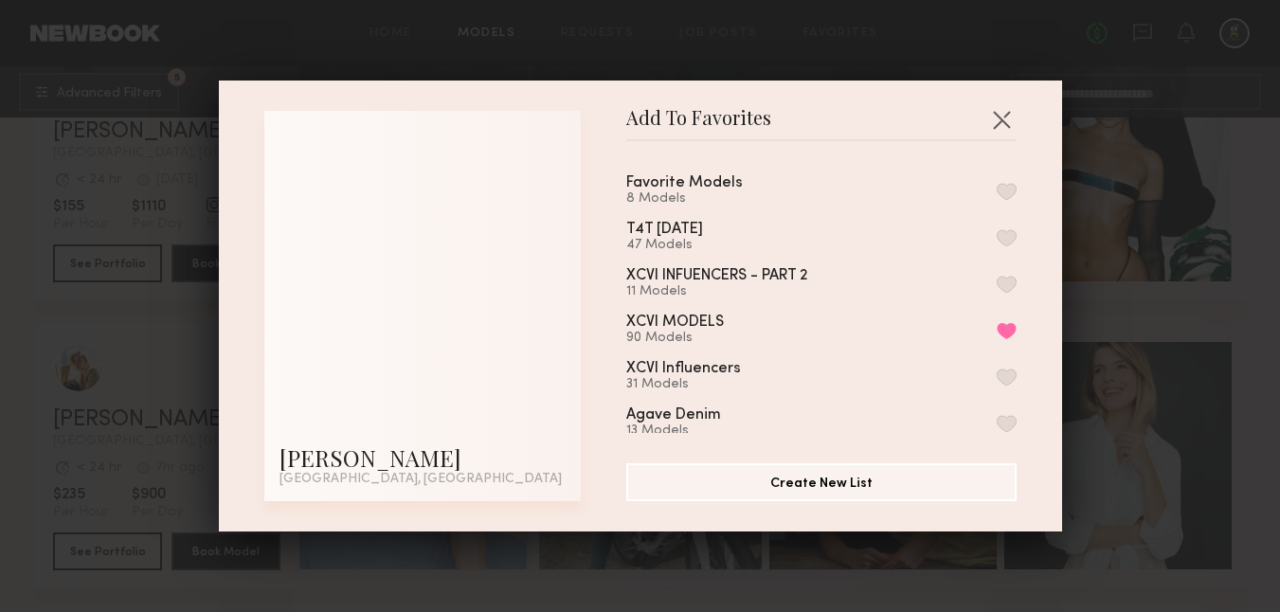
scroll to position [234, 0]
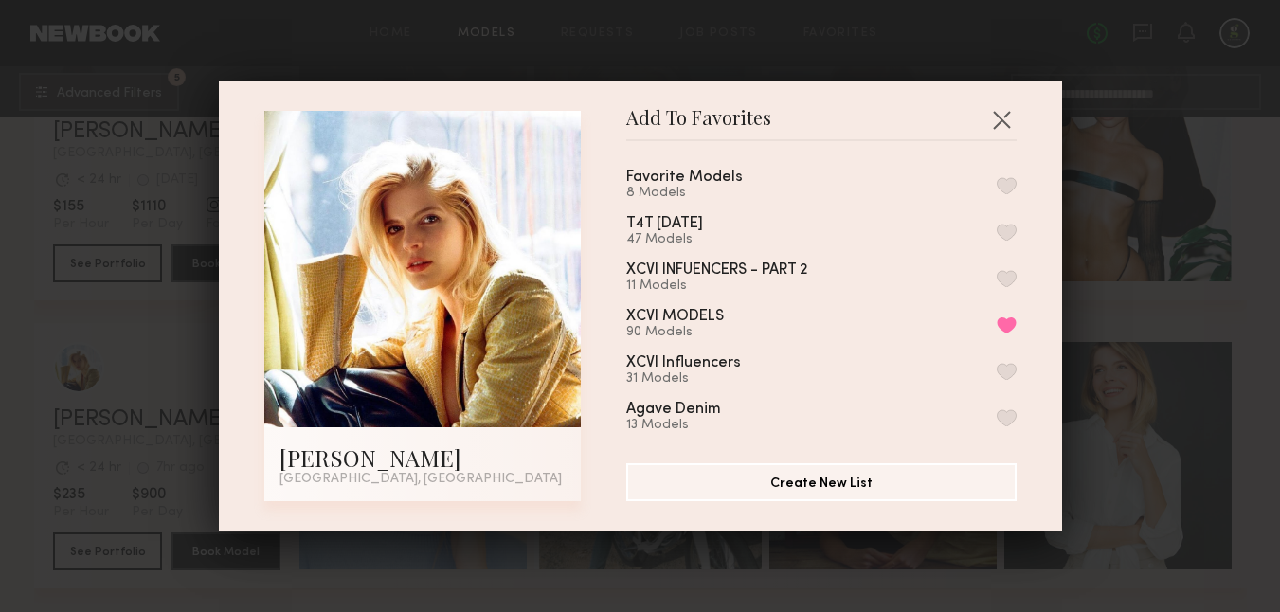
click at [1001, 181] on button "button" at bounding box center [1006, 185] width 20 height 17
click at [998, 117] on button "button" at bounding box center [1001, 119] width 30 height 30
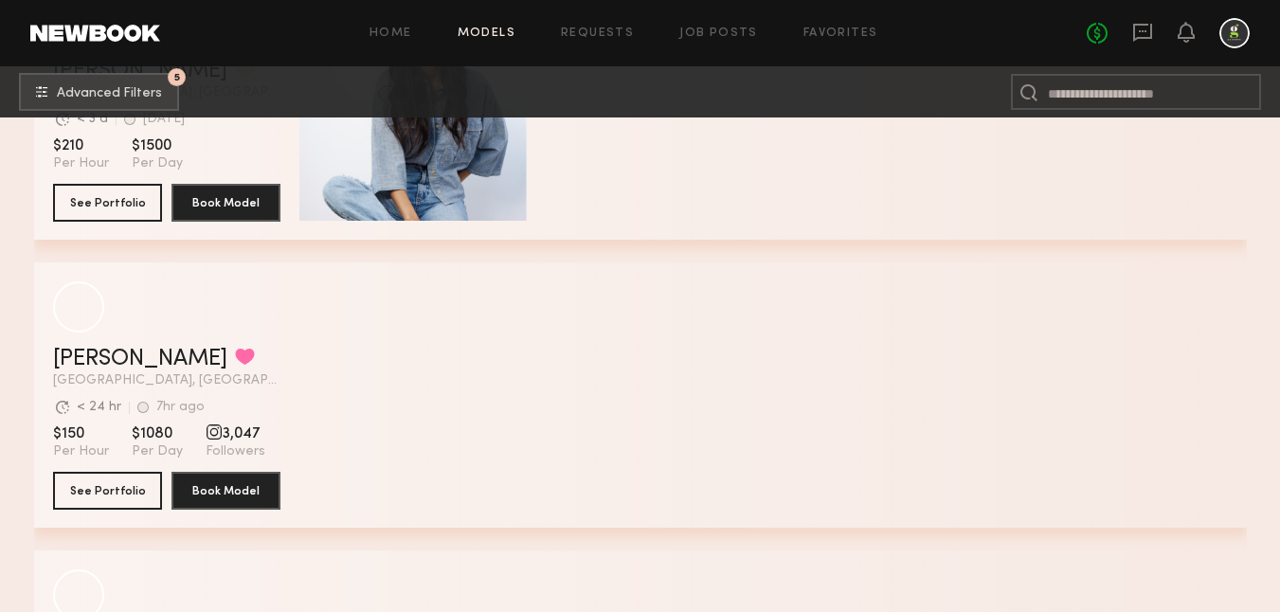
scroll to position [7094, 0]
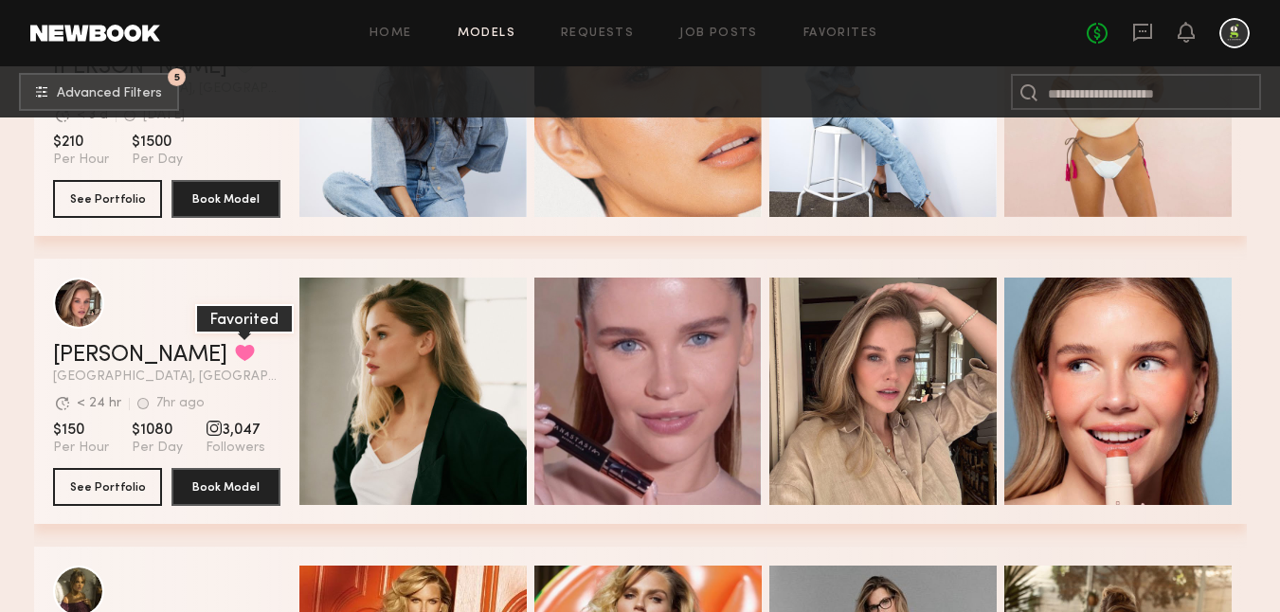
click at [235, 349] on button "grid" at bounding box center [245, 352] width 20 height 17
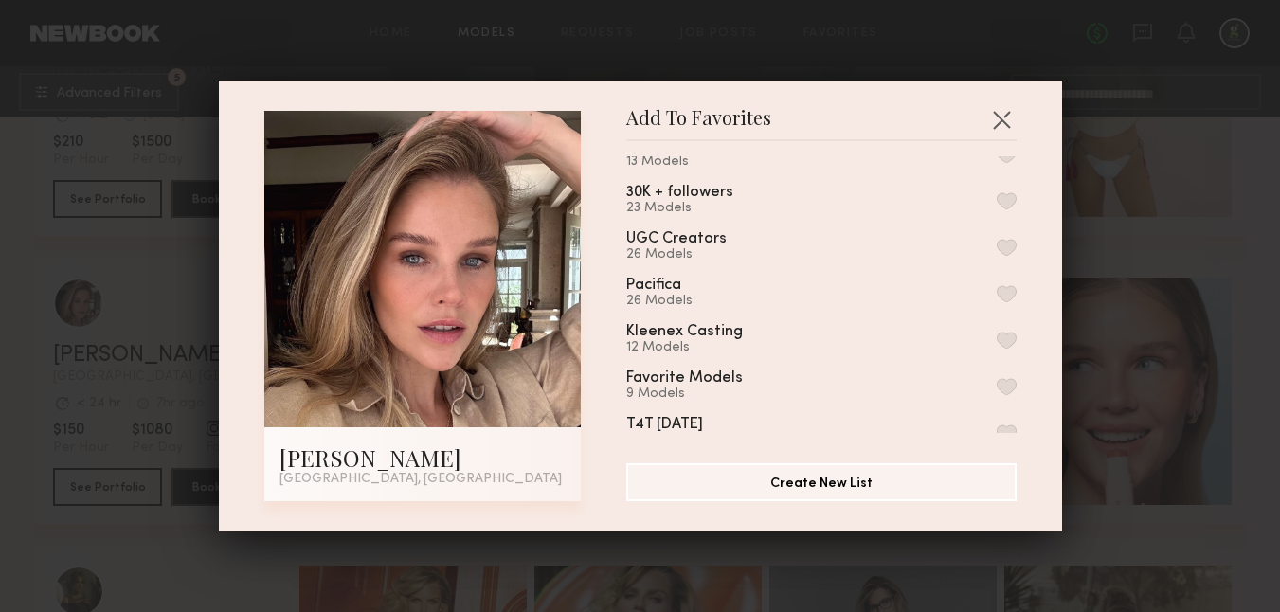
scroll to position [37, 0]
click at [1006, 376] on button "button" at bounding box center [1006, 382] width 20 height 17
click at [1002, 119] on button "button" at bounding box center [1001, 119] width 30 height 30
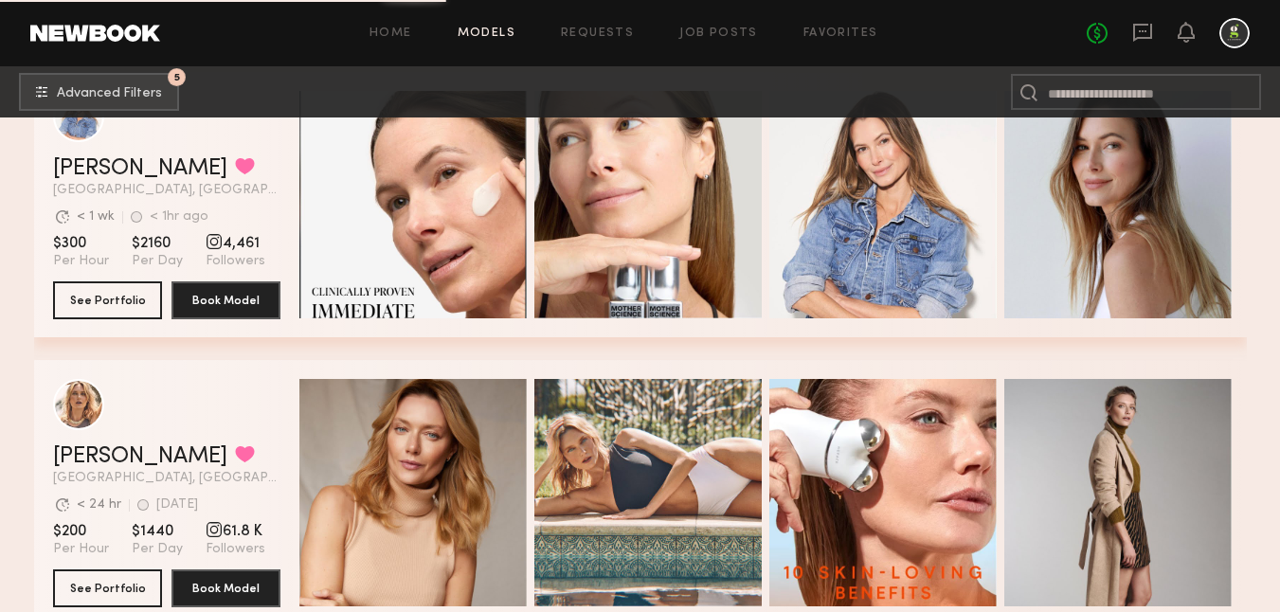
scroll to position [10162, 0]
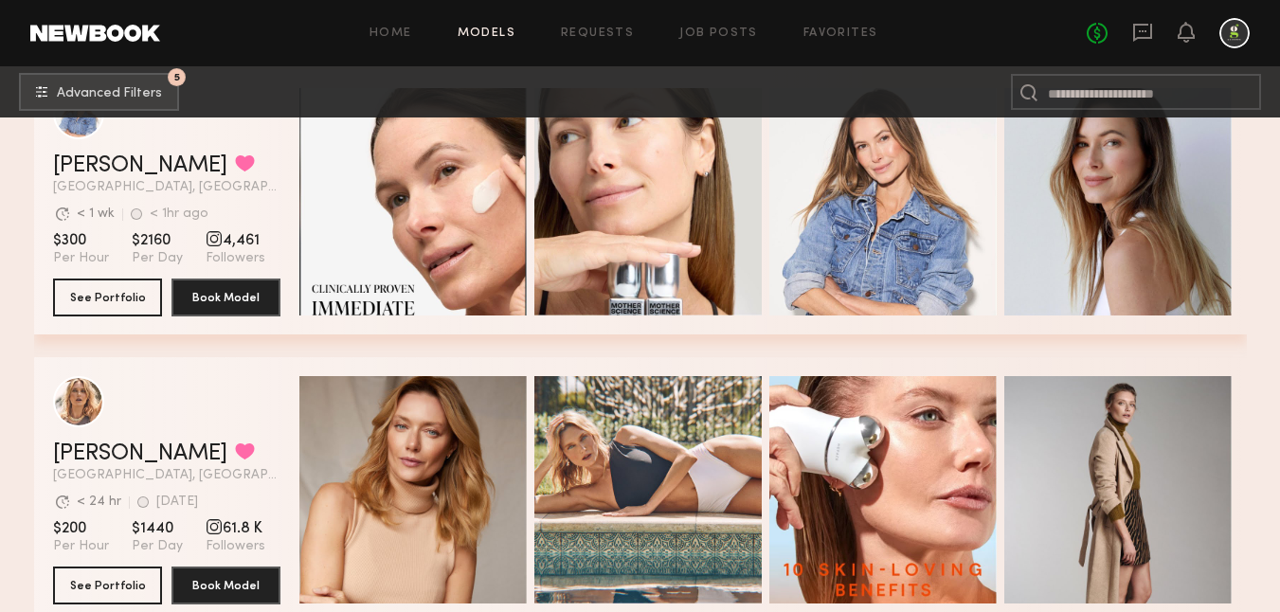
click at [867, 25] on div "Home Models Requests Job Posts Favorites Sign Out No fees up to $5,000" at bounding box center [704, 33] width 1089 height 30
click at [860, 32] on link "Favorites" at bounding box center [840, 33] width 75 height 12
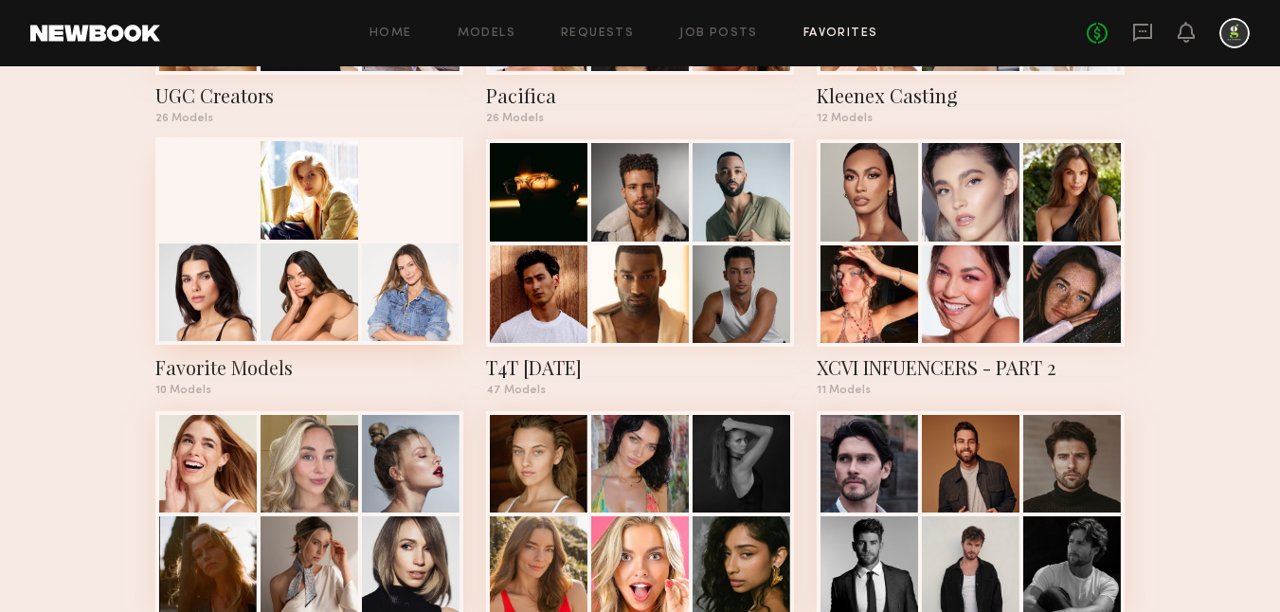
scroll to position [575, 0]
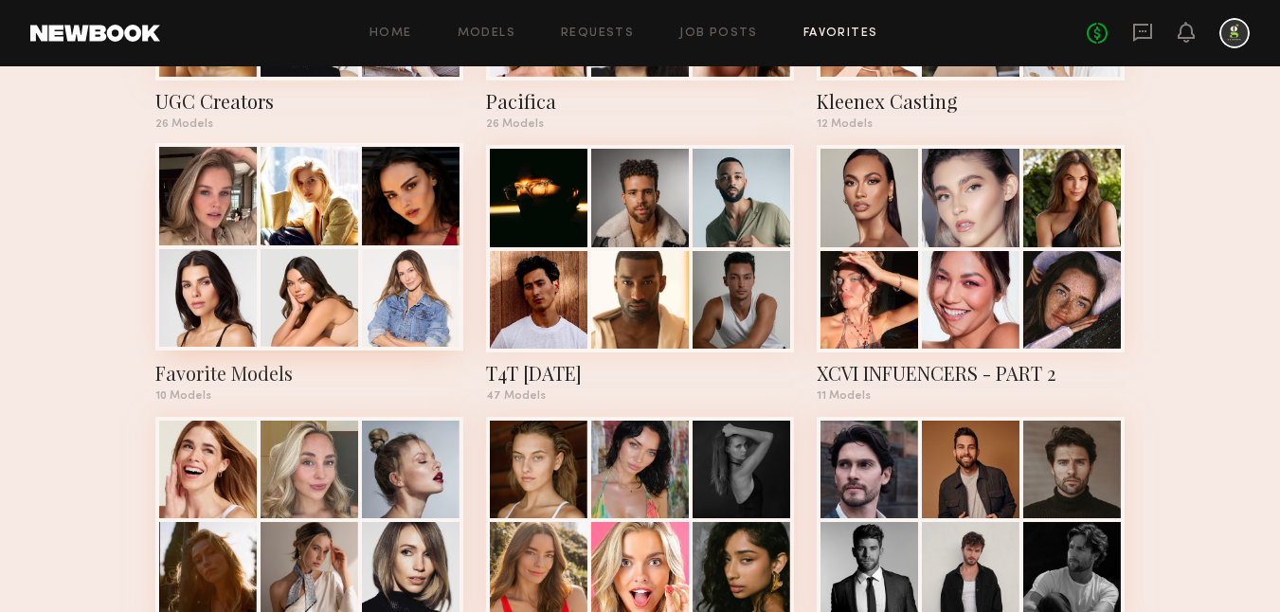
click at [348, 224] on div at bounding box center [309, 196] width 98 height 98
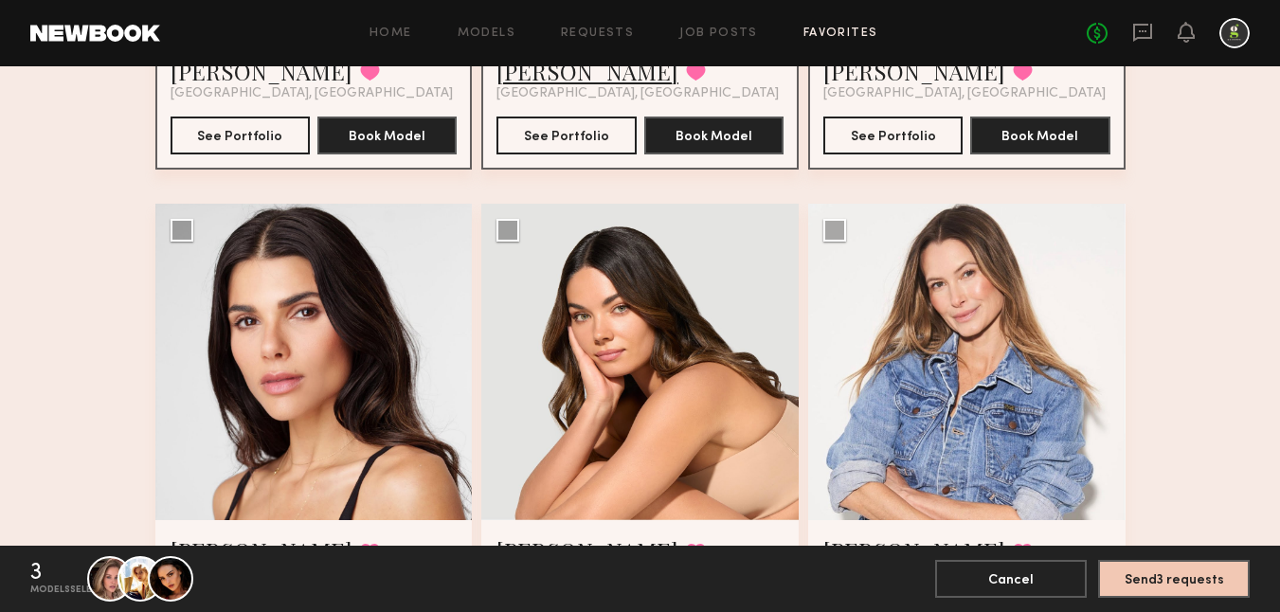
scroll to position [495, 0]
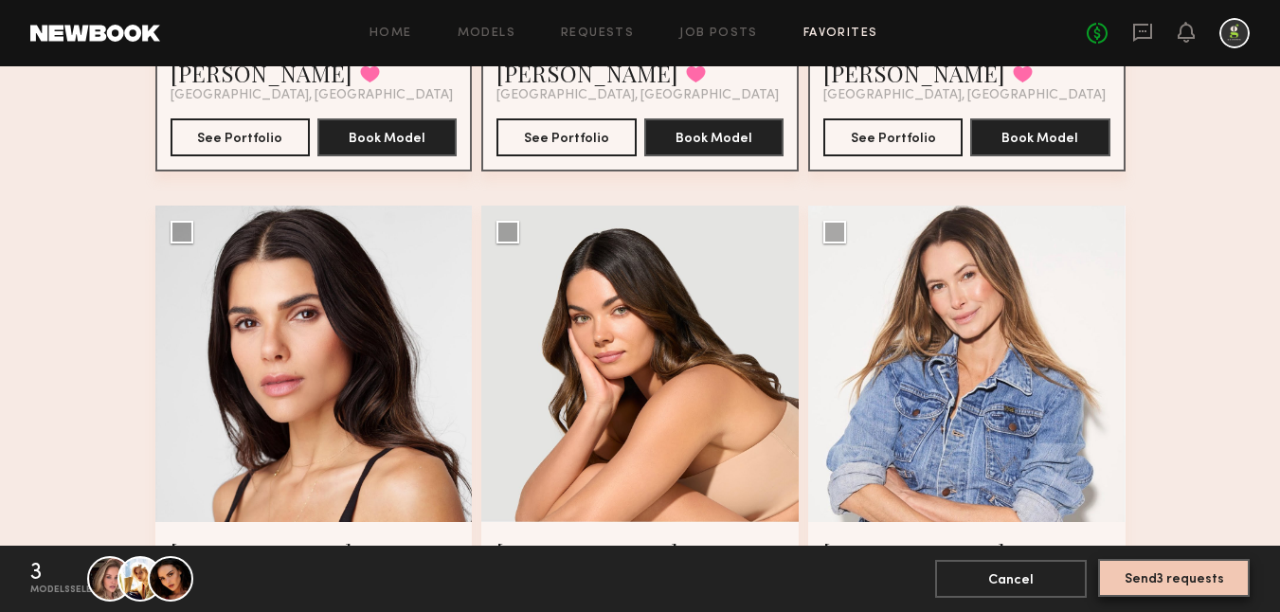
click at [1162, 567] on button "Send 3 requests" at bounding box center [1174, 578] width 152 height 38
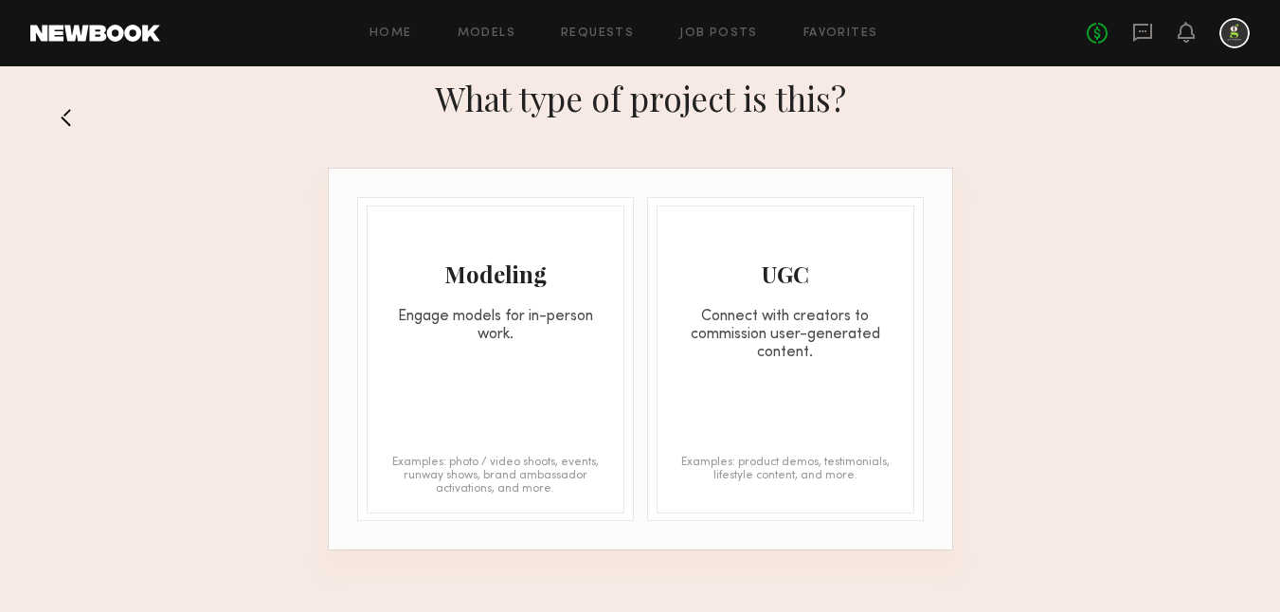
click at [496, 335] on div "Engage models for in-person work." at bounding box center [495, 326] width 256 height 36
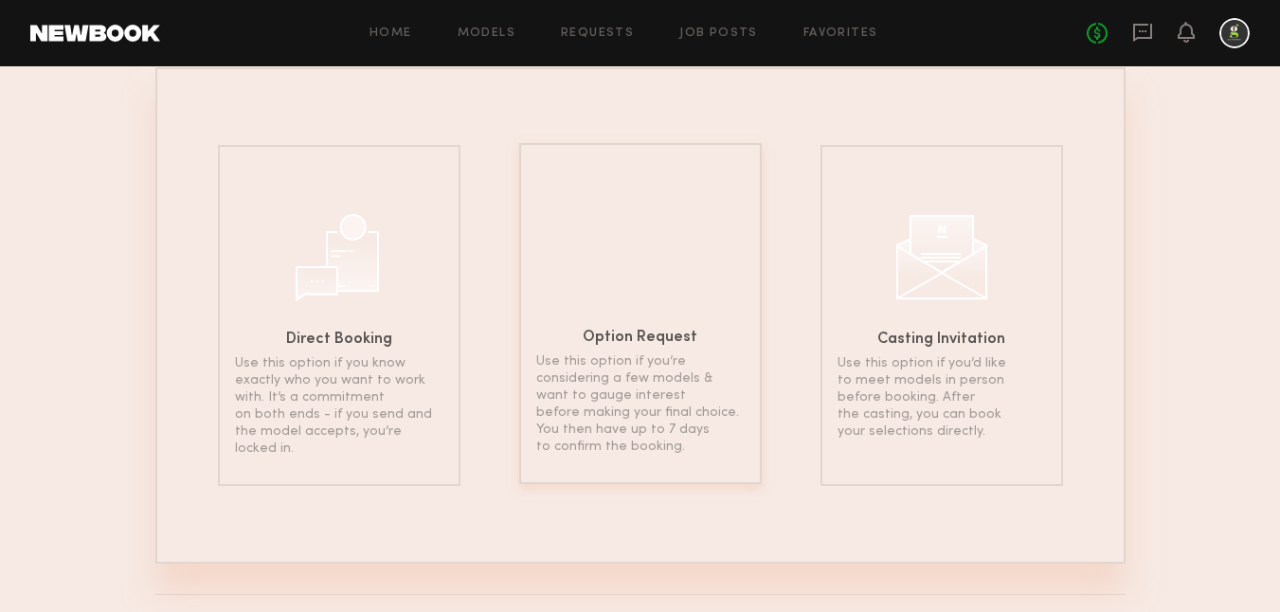
scroll to position [130, 0]
click at [644, 430] on p "Use this option if you’re considering a few models & want to gauge interest bef…" at bounding box center [640, 400] width 208 height 102
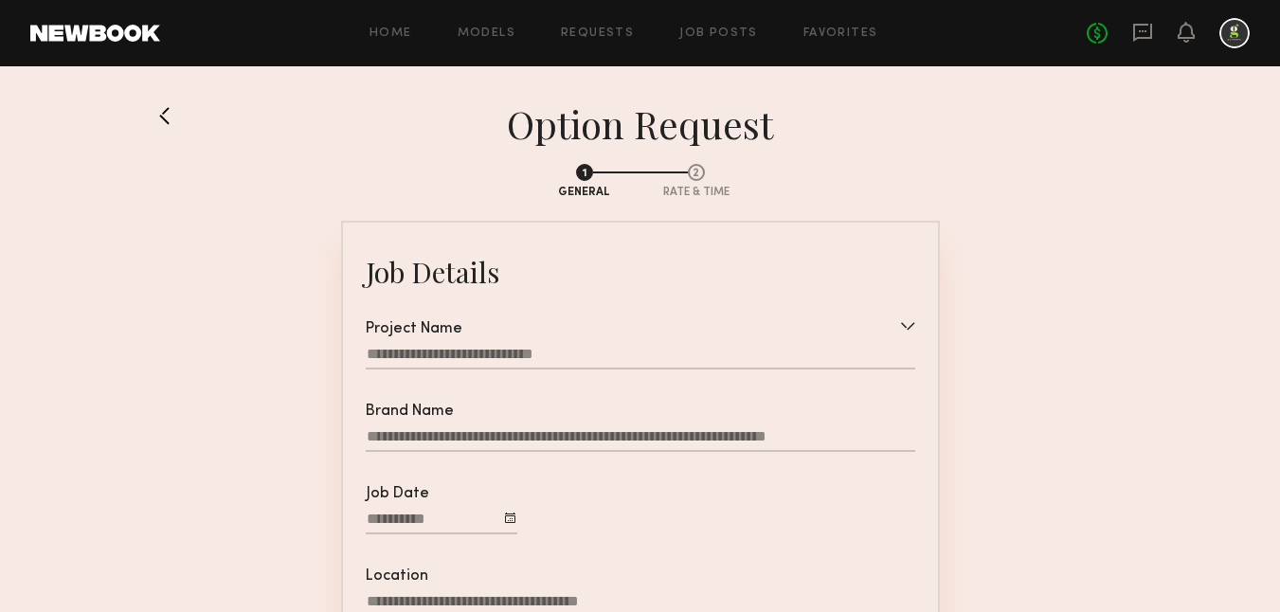
click at [551, 348] on div at bounding box center [640, 357] width 549 height 25
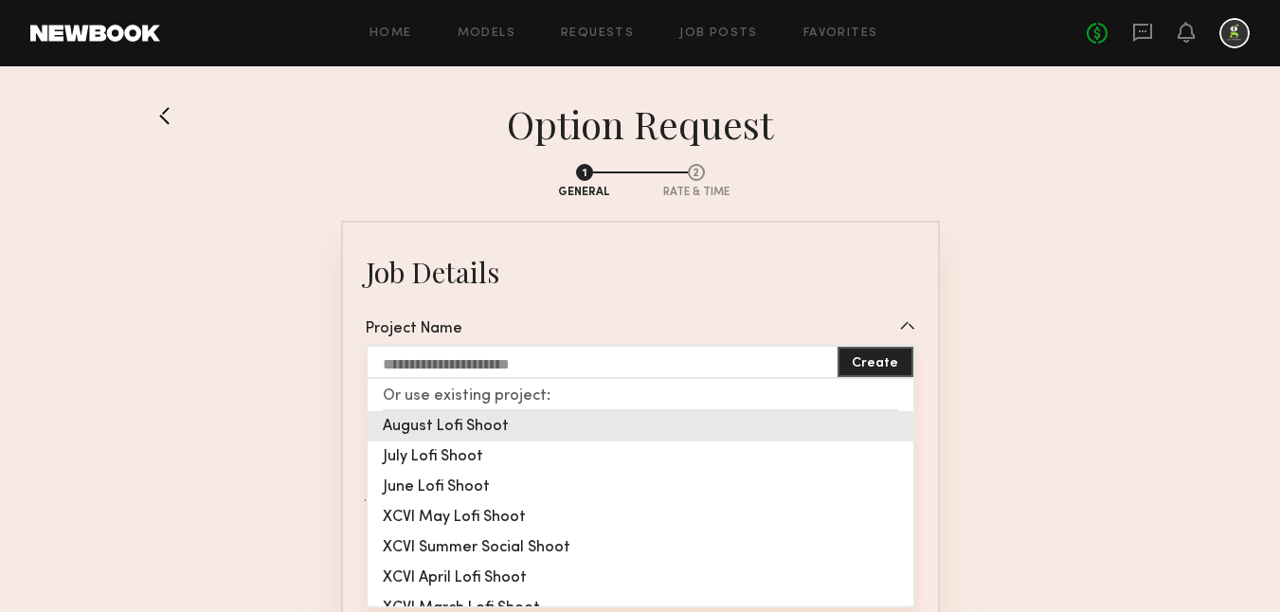
click at [478, 430] on div "August Lofi Shoot" at bounding box center [640, 426] width 546 height 30
type input "**********"
type textarea "**********"
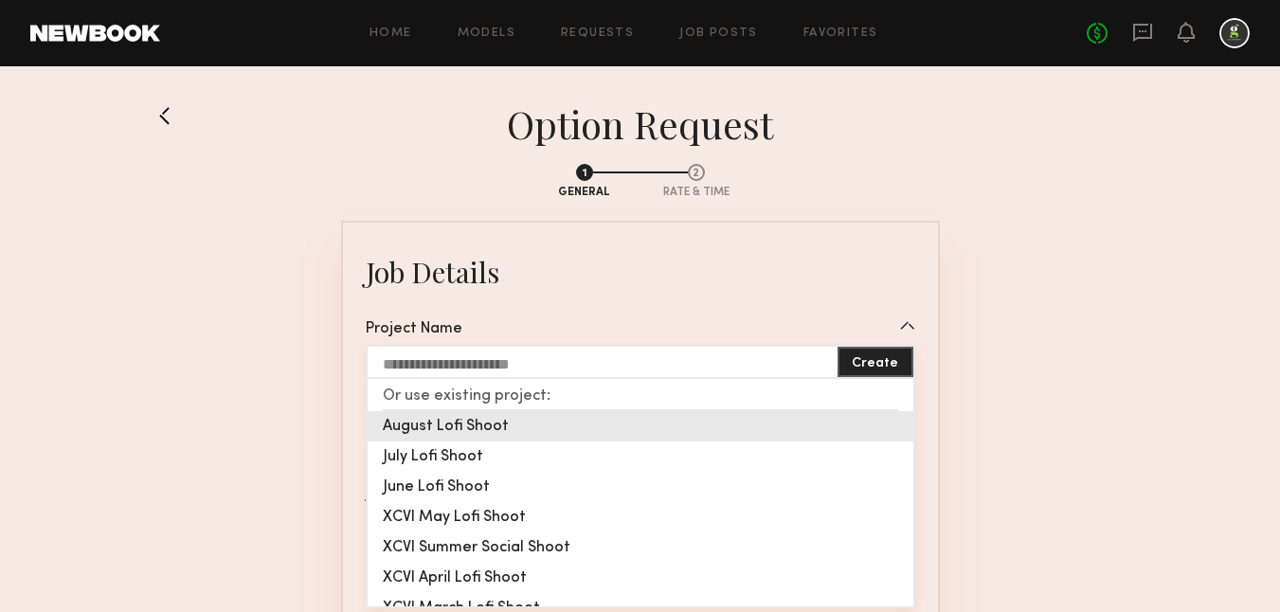
type textarea "**********"
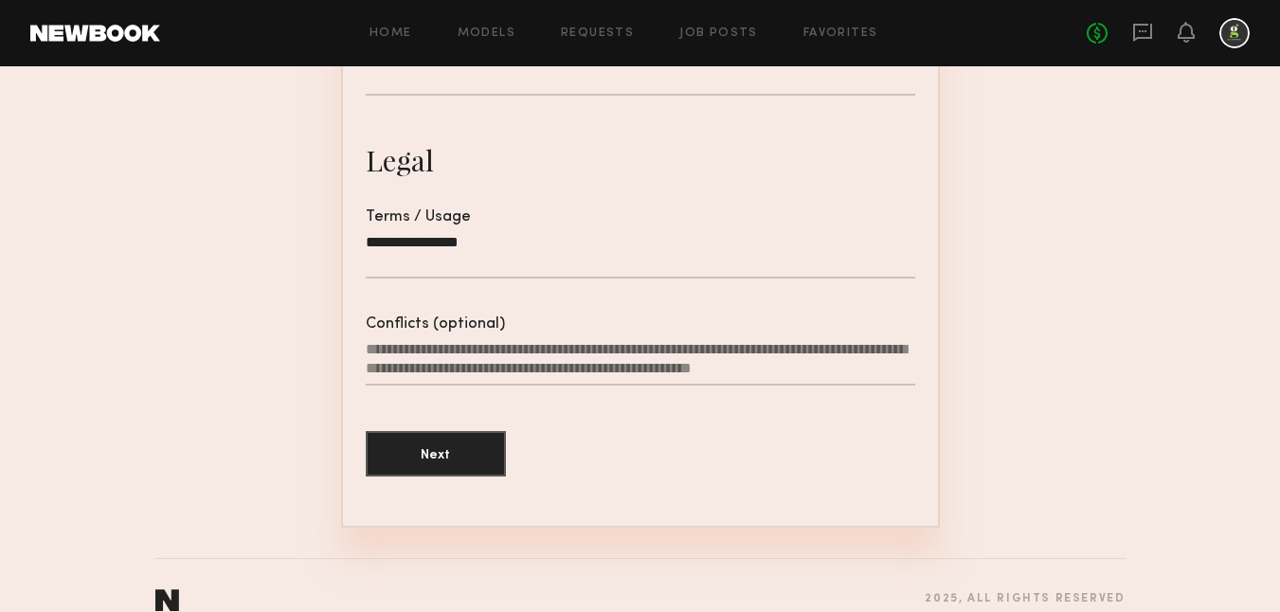
scroll to position [628, 0]
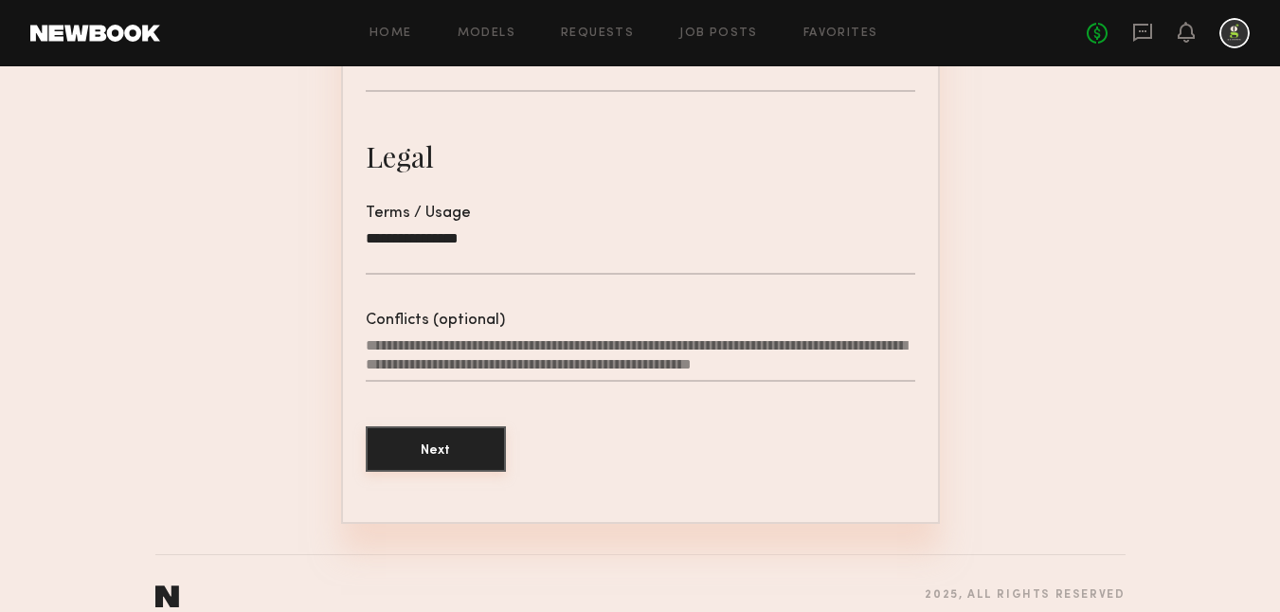
click at [475, 438] on button "Next" at bounding box center [436, 448] width 140 height 45
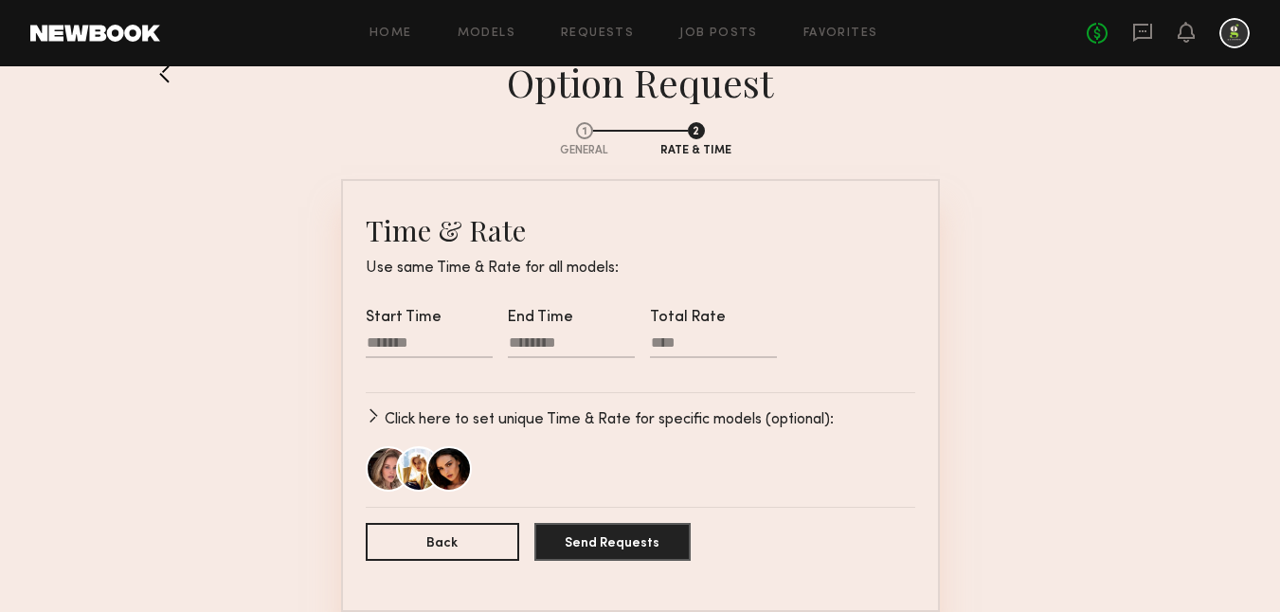
scroll to position [44, 0]
click at [409, 342] on div at bounding box center [429, 343] width 127 height 25
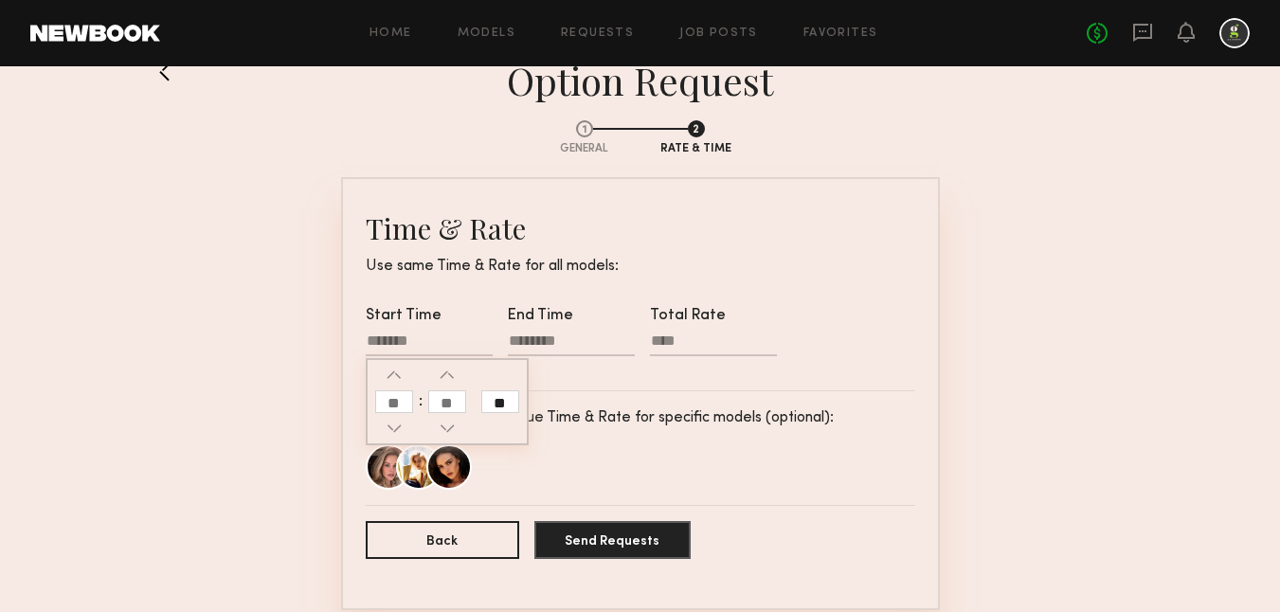
click at [394, 414] on div at bounding box center [394, 401] width 38 height 68
click at [393, 407] on input "text" at bounding box center [394, 401] width 38 height 23
type input "*"
type input "********"
type input "**"
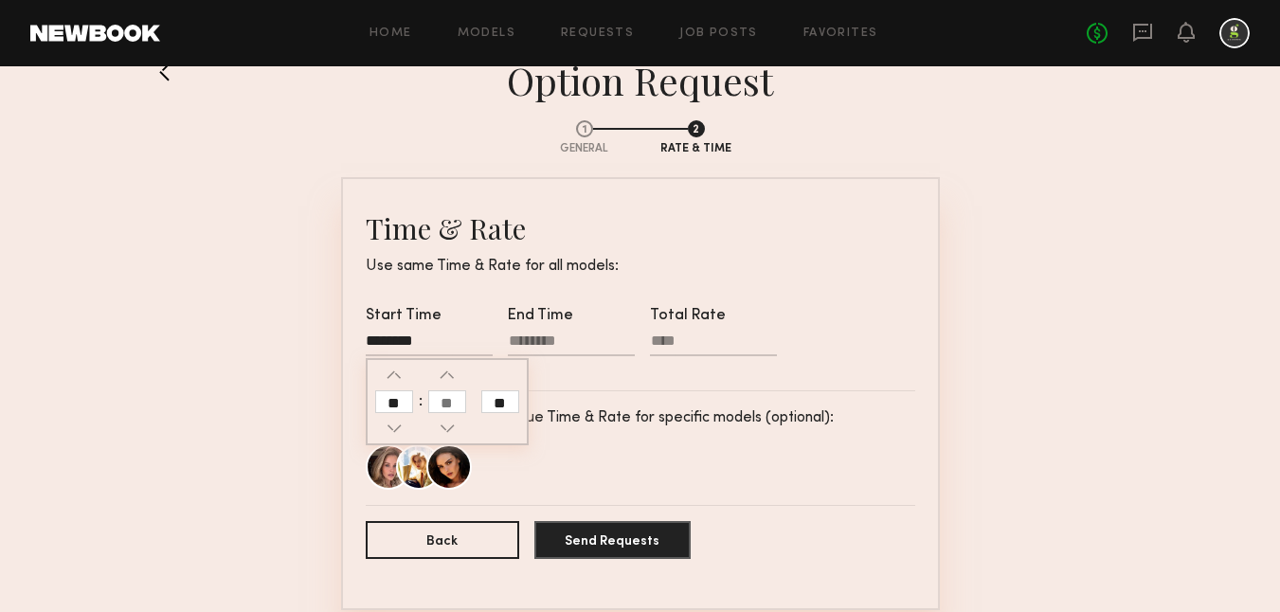
click at [444, 408] on input "text" at bounding box center [447, 401] width 38 height 23
type input "**"
click at [502, 399] on input "**" at bounding box center [500, 401] width 38 height 23
type input "********"
type input "**"
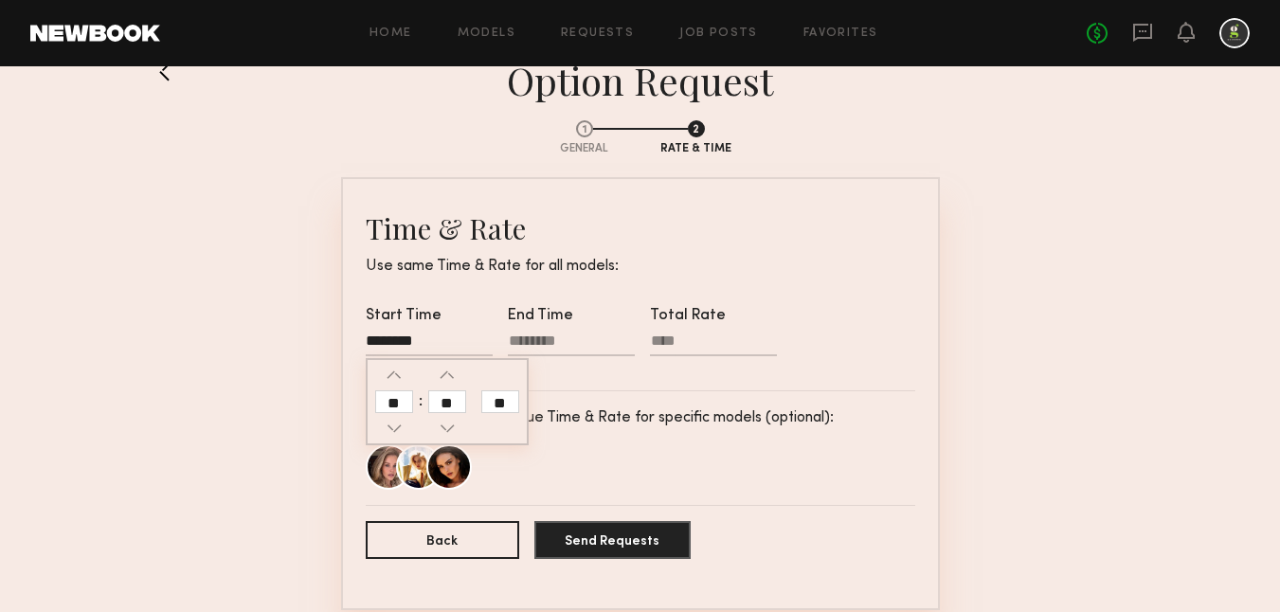
click at [544, 345] on div at bounding box center [571, 343] width 127 height 25
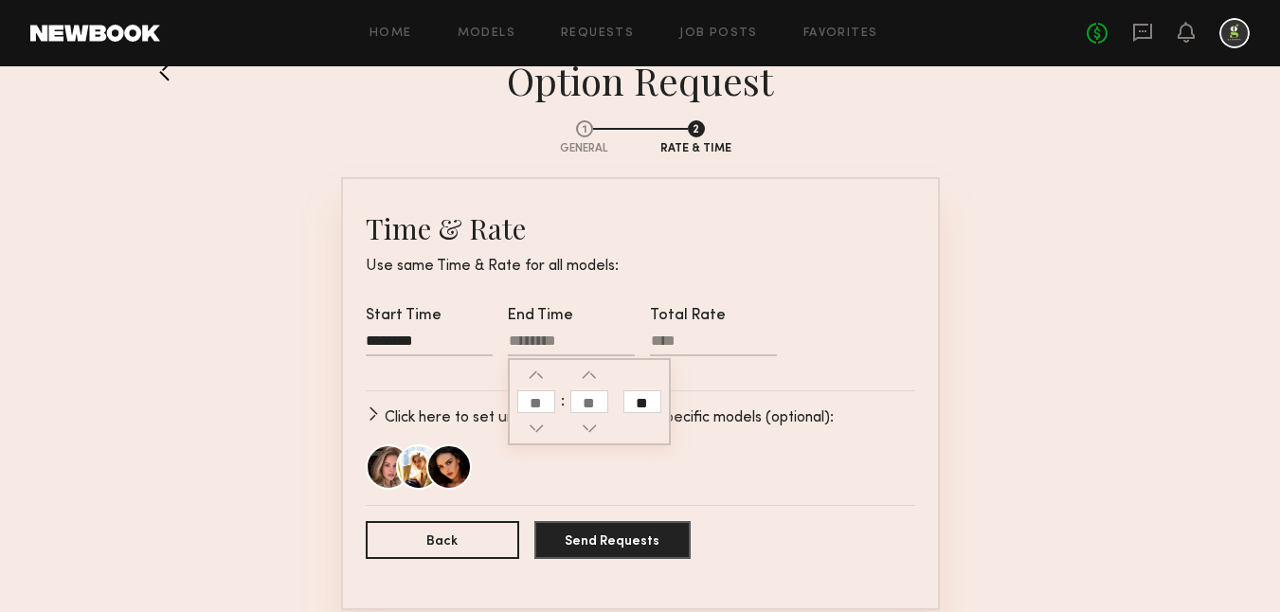
click at [536, 403] on input "text" at bounding box center [536, 401] width 38 height 23
type input "*"
type input "********"
type input "**"
click at [600, 404] on input "text" at bounding box center [589, 401] width 38 height 23
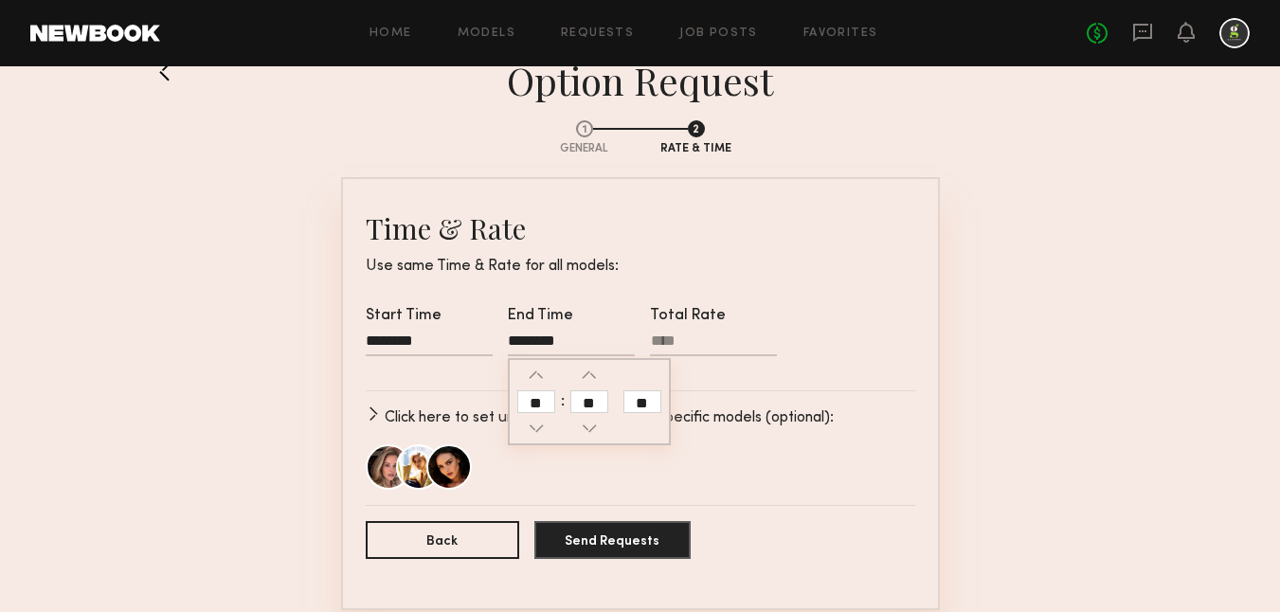
click at [653, 404] on input "**" at bounding box center [642, 401] width 38 height 23
type input "********"
type input "**"
click at [690, 342] on input "Total Rate" at bounding box center [713, 344] width 127 height 24
type input "****"
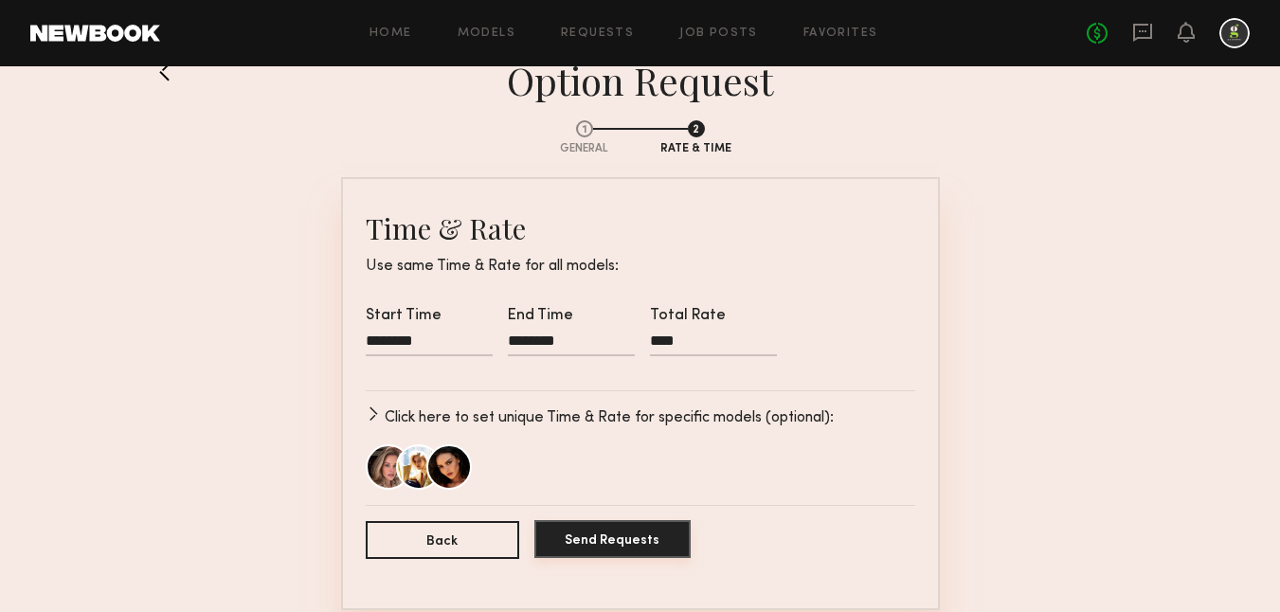
click at [637, 552] on button "Send Requests" at bounding box center [612, 539] width 156 height 38
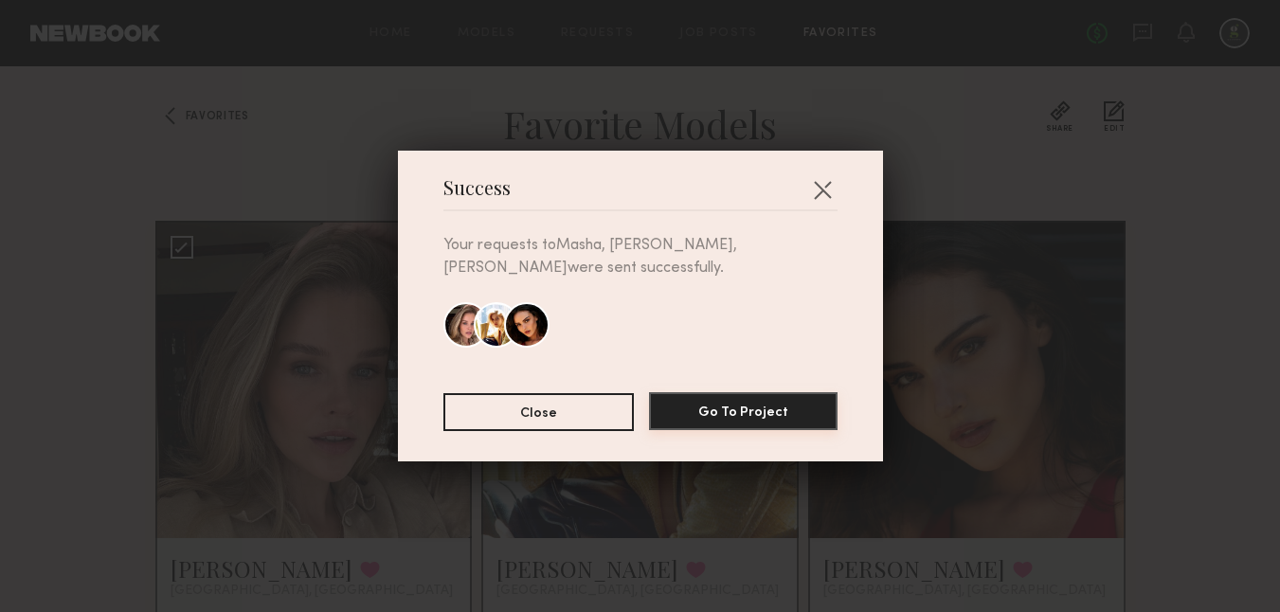
click at [757, 412] on button "Go To Project" at bounding box center [743, 411] width 188 height 38
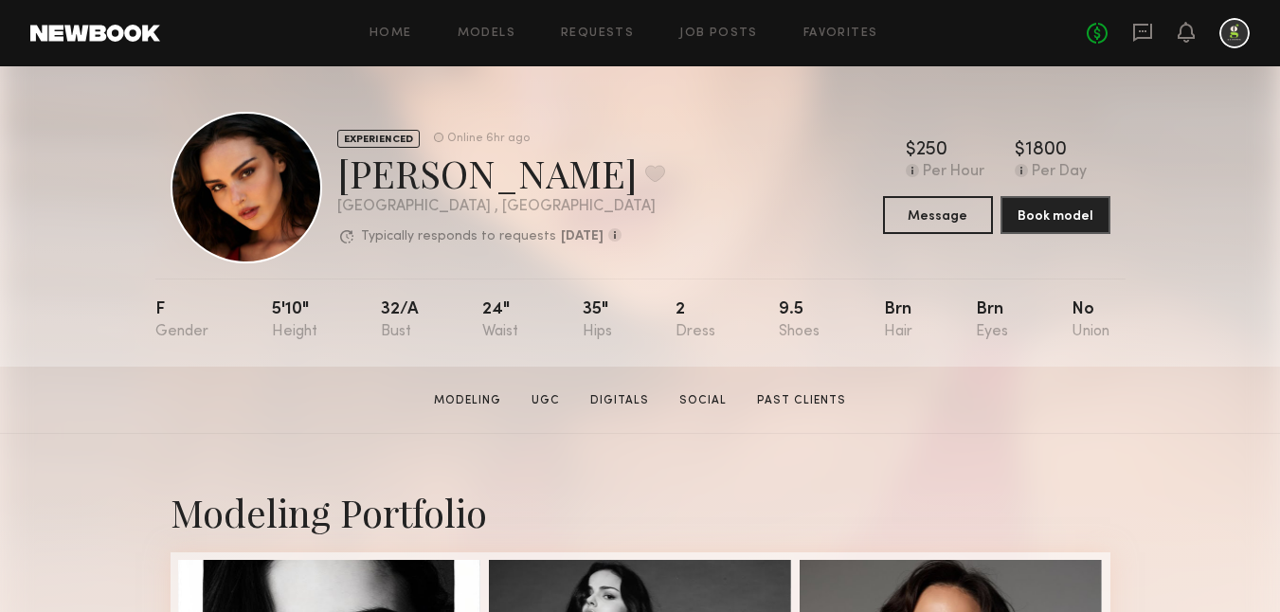
click at [107, 24] on header "Home Models Requests Job Posts Favorites Sign Out No fees up to $5,000" at bounding box center [640, 33] width 1280 height 66
click at [112, 33] on link at bounding box center [95, 33] width 130 height 17
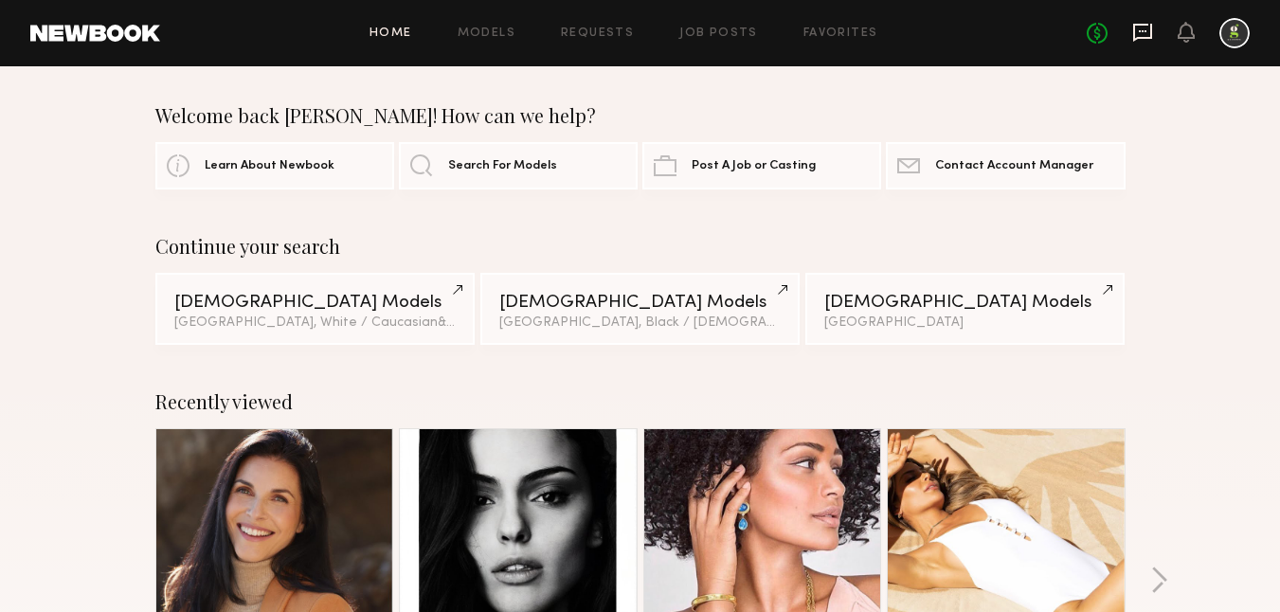
click at [1141, 36] on icon at bounding box center [1142, 33] width 19 height 18
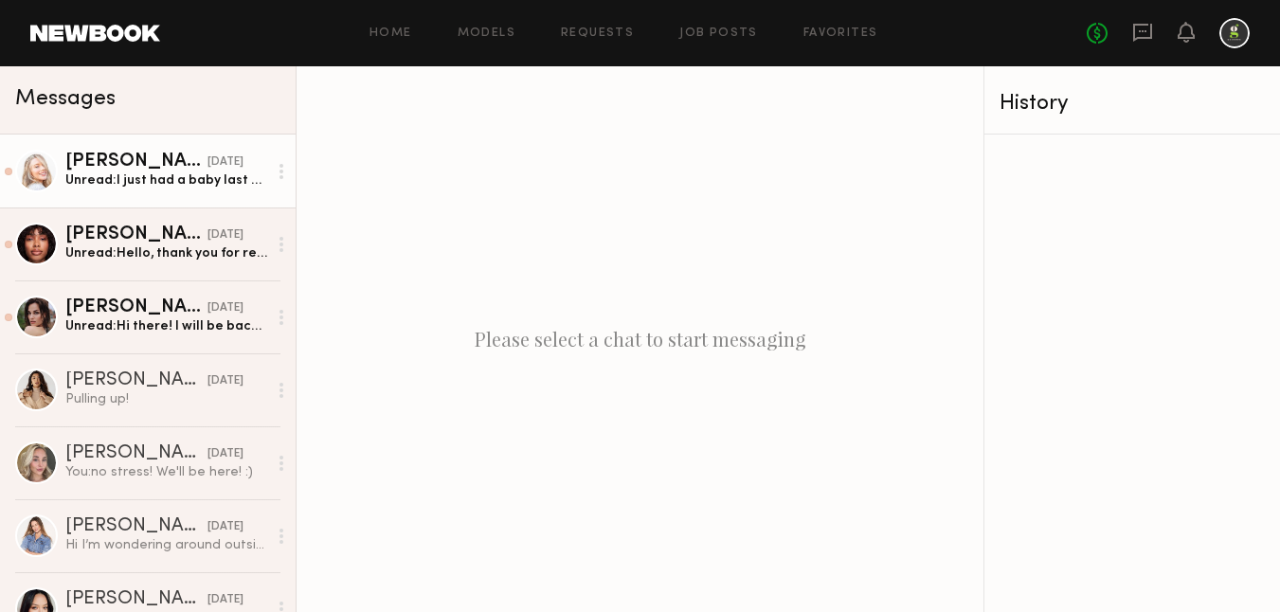
click at [144, 157] on div "Julia T." at bounding box center [136, 161] width 142 height 19
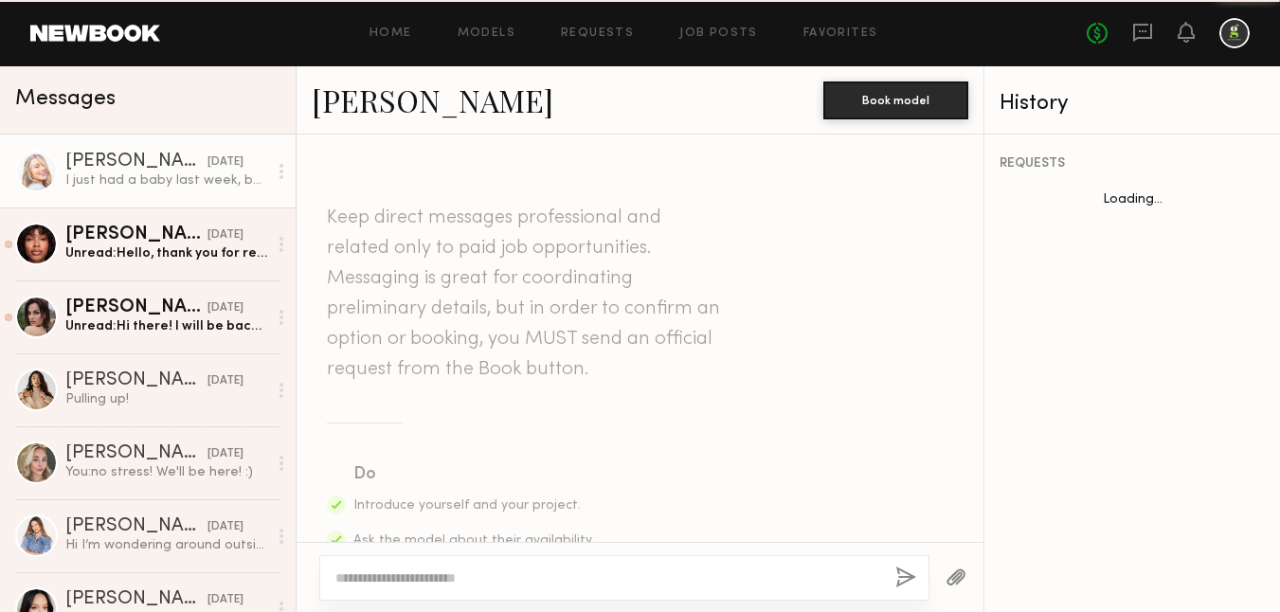
scroll to position [1347, 0]
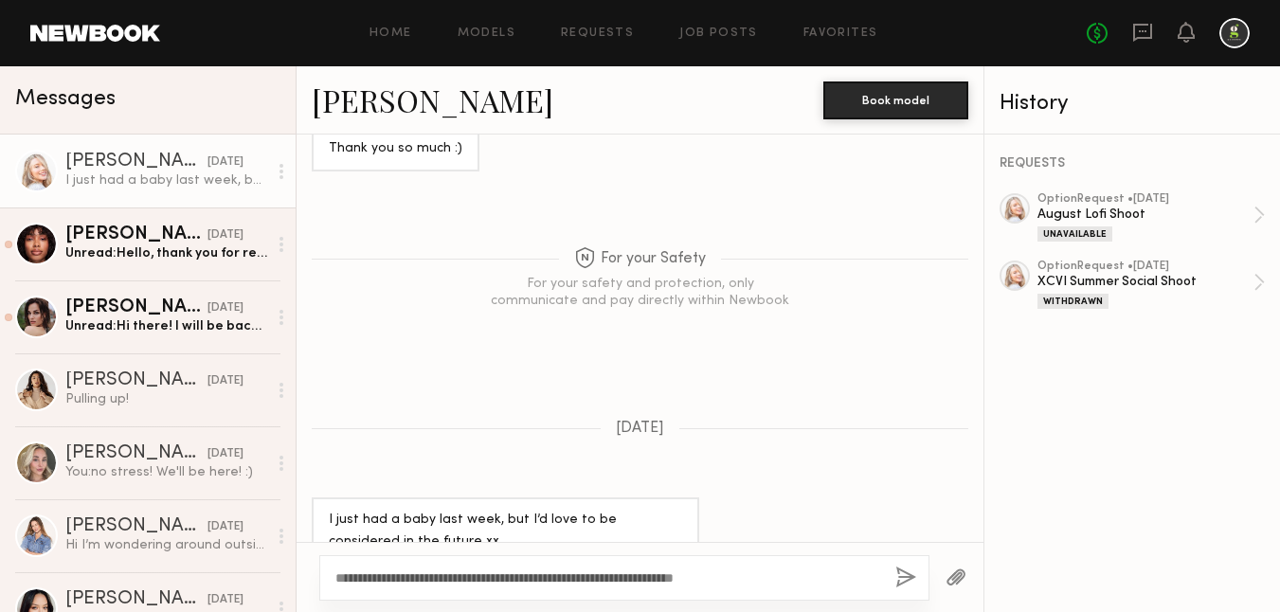
type textarea "**********"
click at [904, 575] on button "button" at bounding box center [905, 578] width 21 height 24
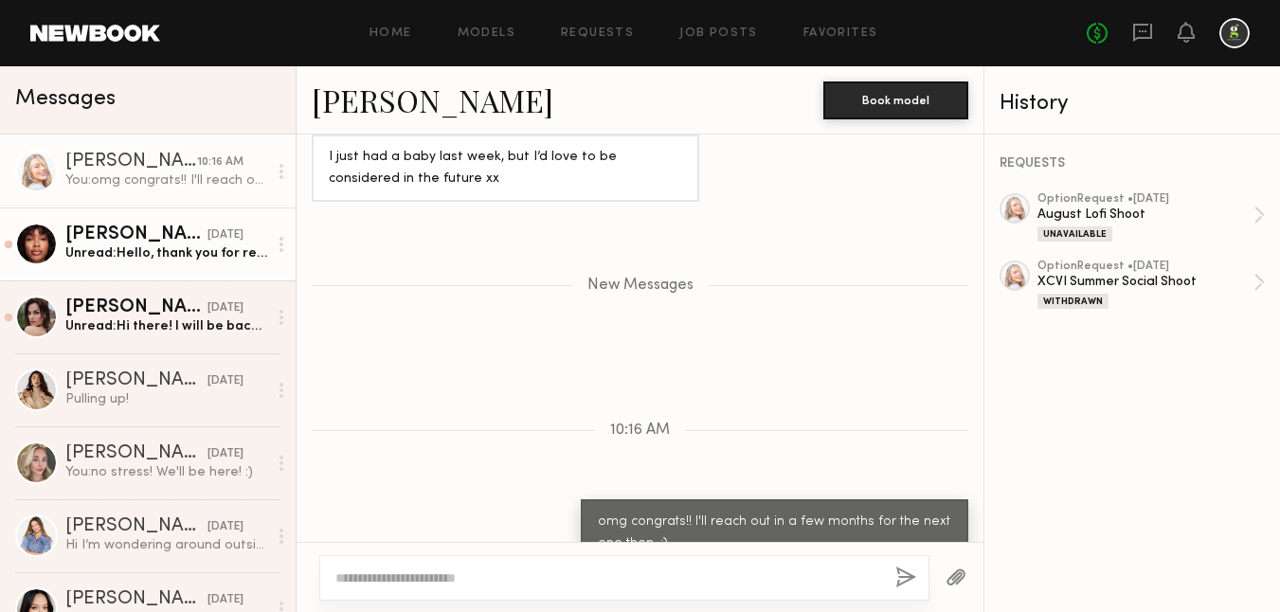
click at [112, 251] on div "Unread: Hello, thank you for requesting me as an option for your shoot on the 1…" at bounding box center [166, 253] width 202 height 18
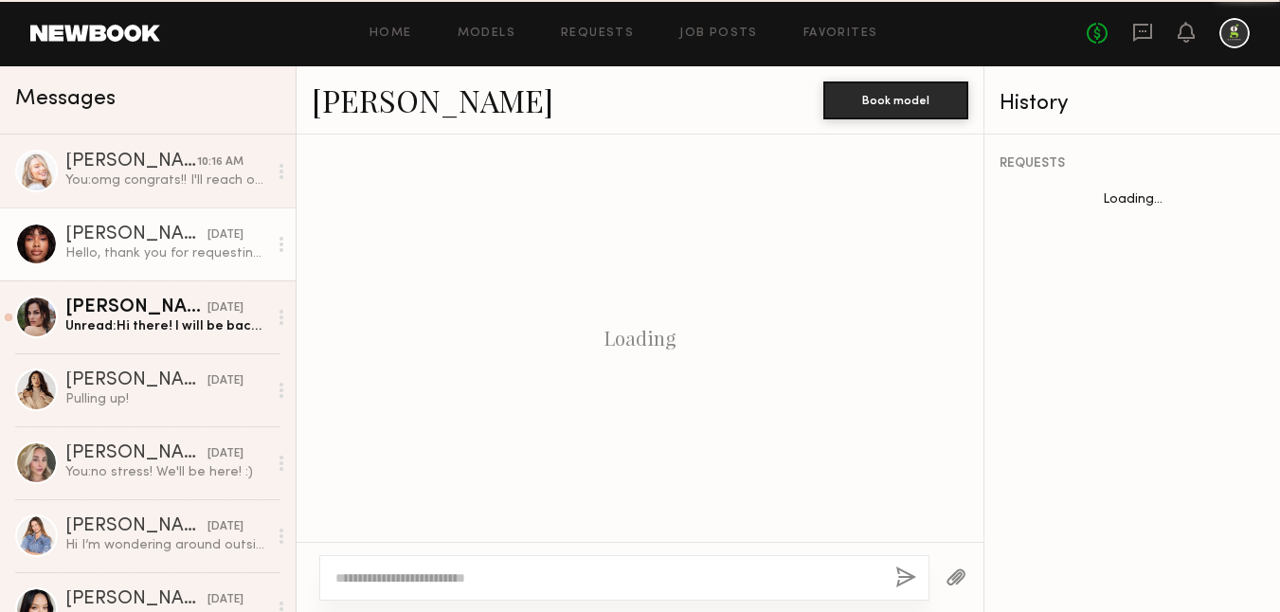
scroll to position [651, 0]
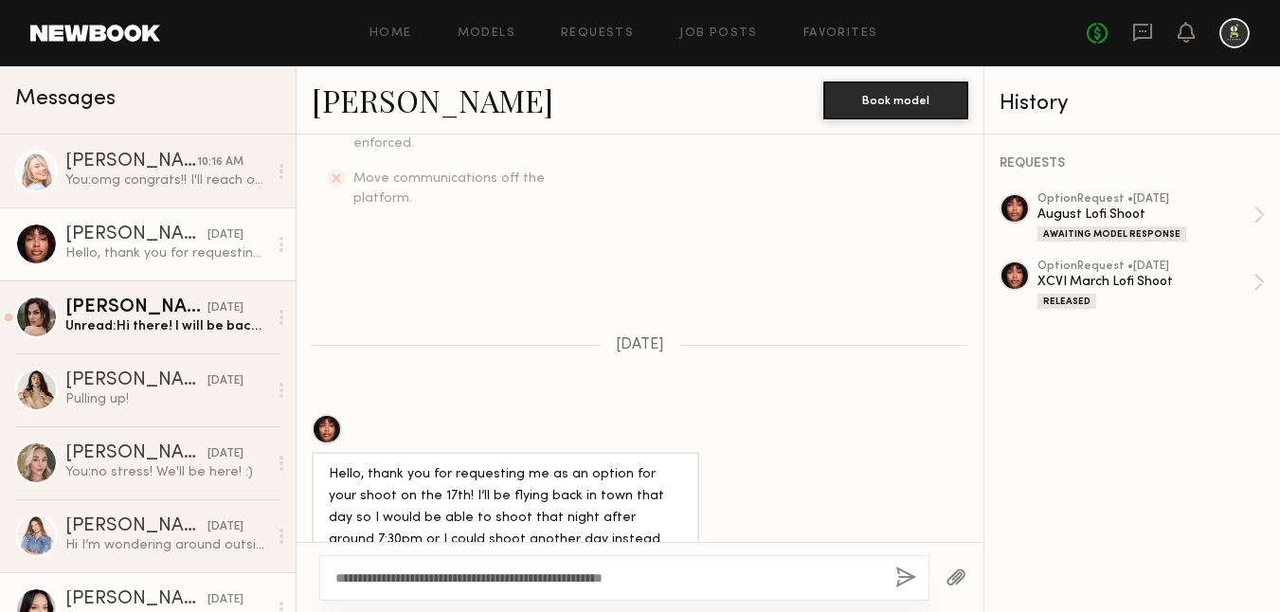
drag, startPoint x: 675, startPoint y: 578, endPoint x: 289, endPoint y: 577, distance: 386.4
click at [289, 577] on div "Messages Julia T. 10:16 AM You: omg congrats!! I'll reach out in a few months f…" at bounding box center [640, 339] width 1280 height 546
type textarea "**********"
click at [905, 574] on button "button" at bounding box center [905, 578] width 21 height 24
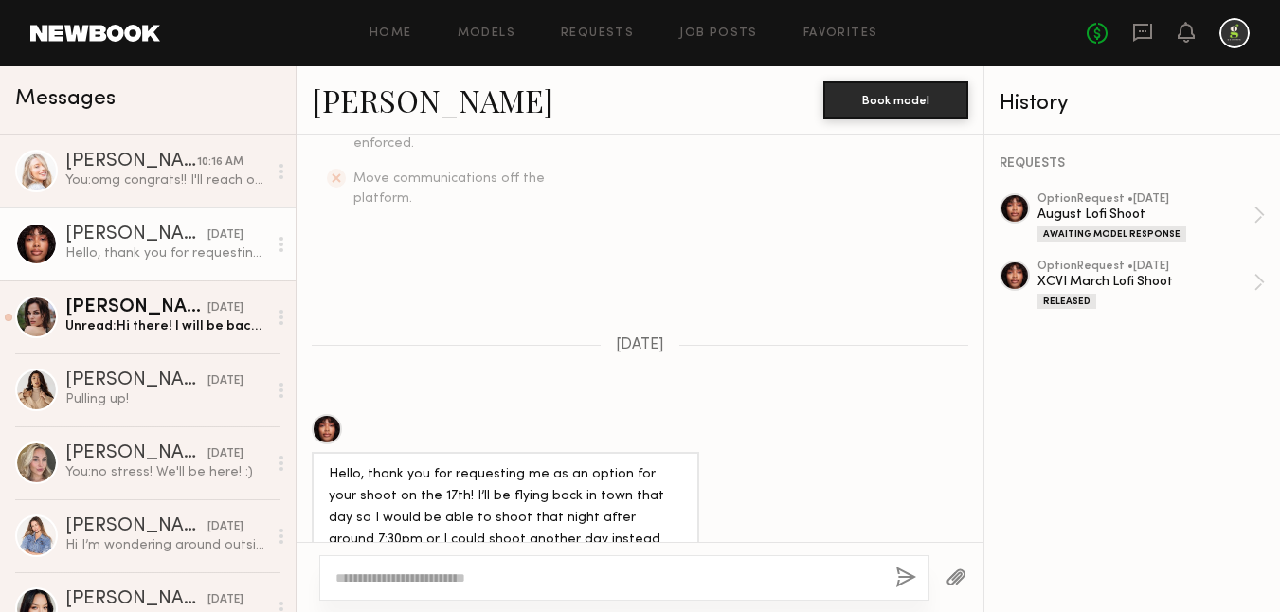
scroll to position [992, 0]
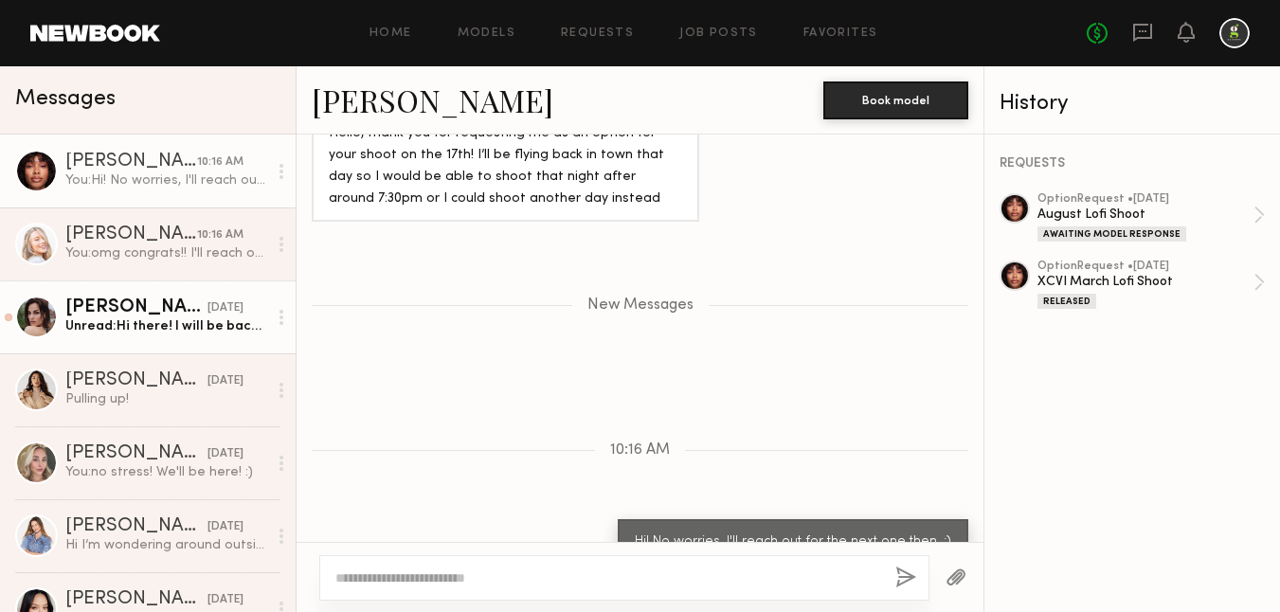
click at [231, 330] on div "Unread: Hi there! I will be back in Los Angeles on the 19th. Sorry but will hav…" at bounding box center [166, 326] width 202 height 18
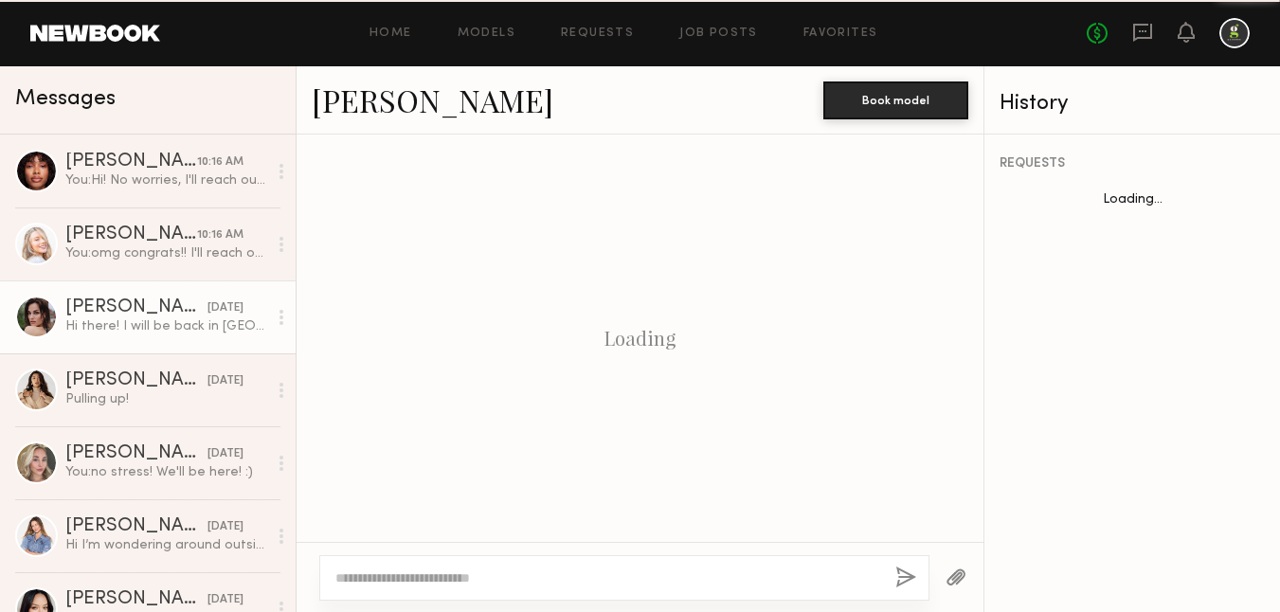
scroll to position [607, 0]
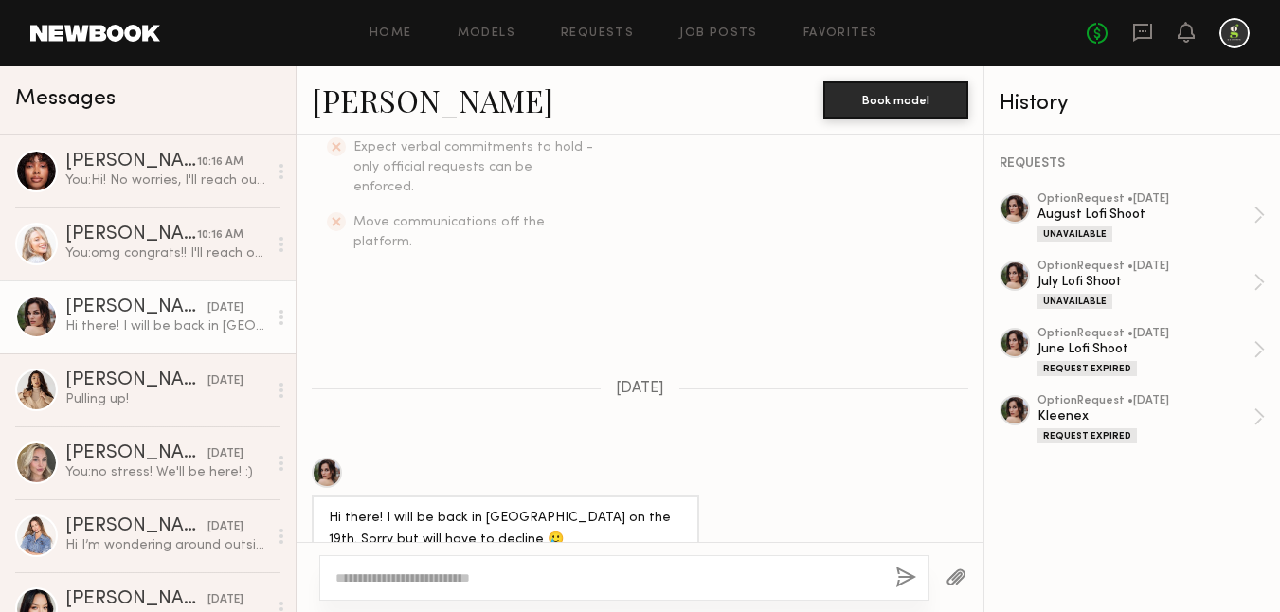
click at [510, 575] on textarea at bounding box center [607, 577] width 545 height 19
type textarea "**********"
click at [904, 581] on button "button" at bounding box center [905, 578] width 21 height 24
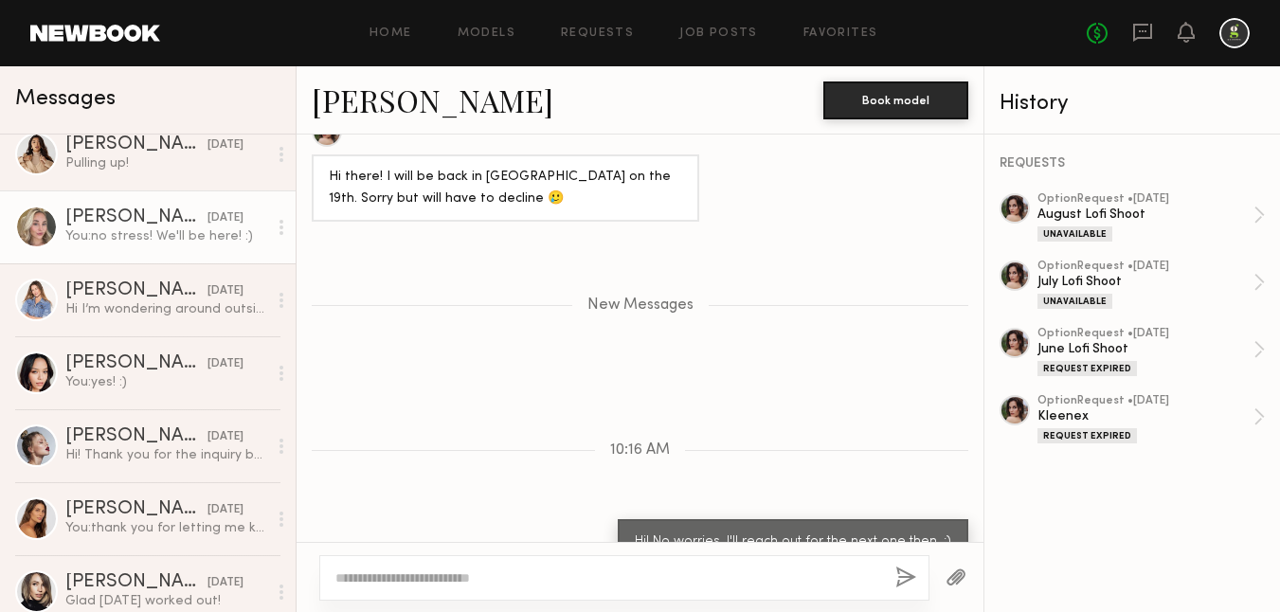
scroll to position [0, 0]
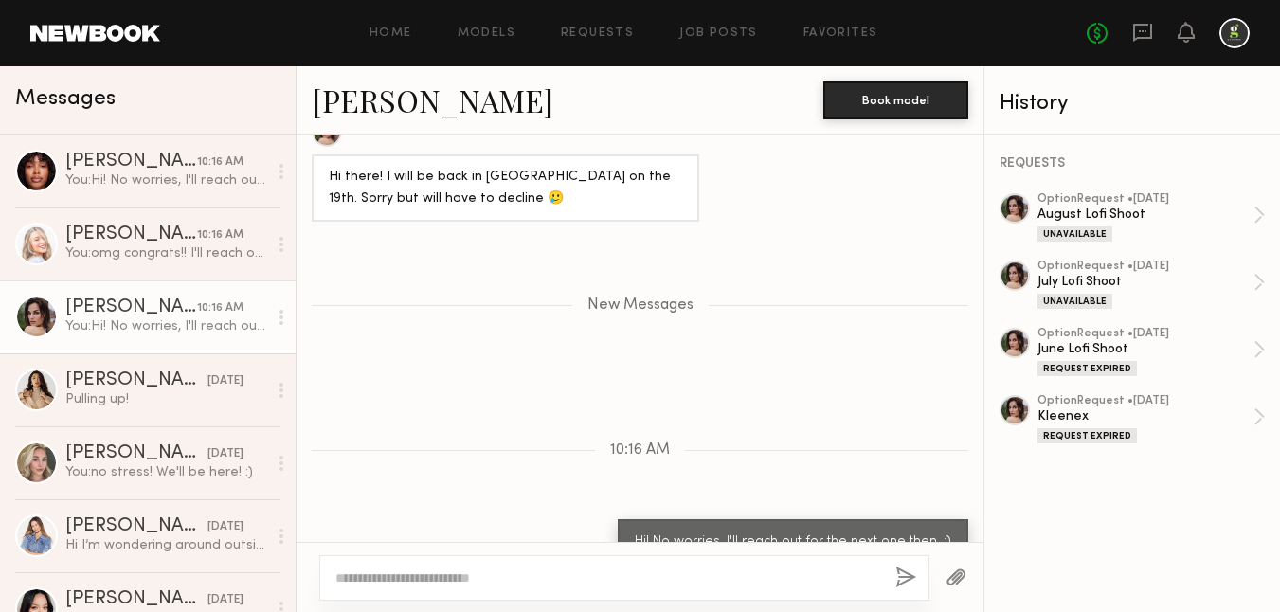
click at [131, 33] on link at bounding box center [95, 33] width 130 height 17
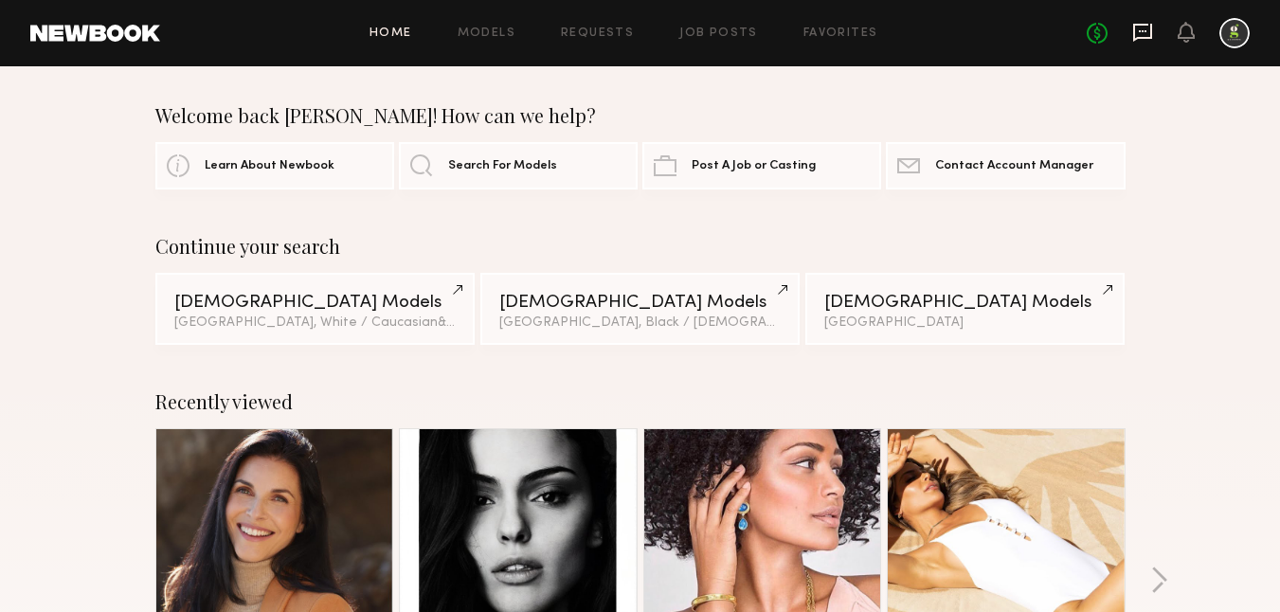
click at [1142, 35] on icon at bounding box center [1142, 32] width 21 height 21
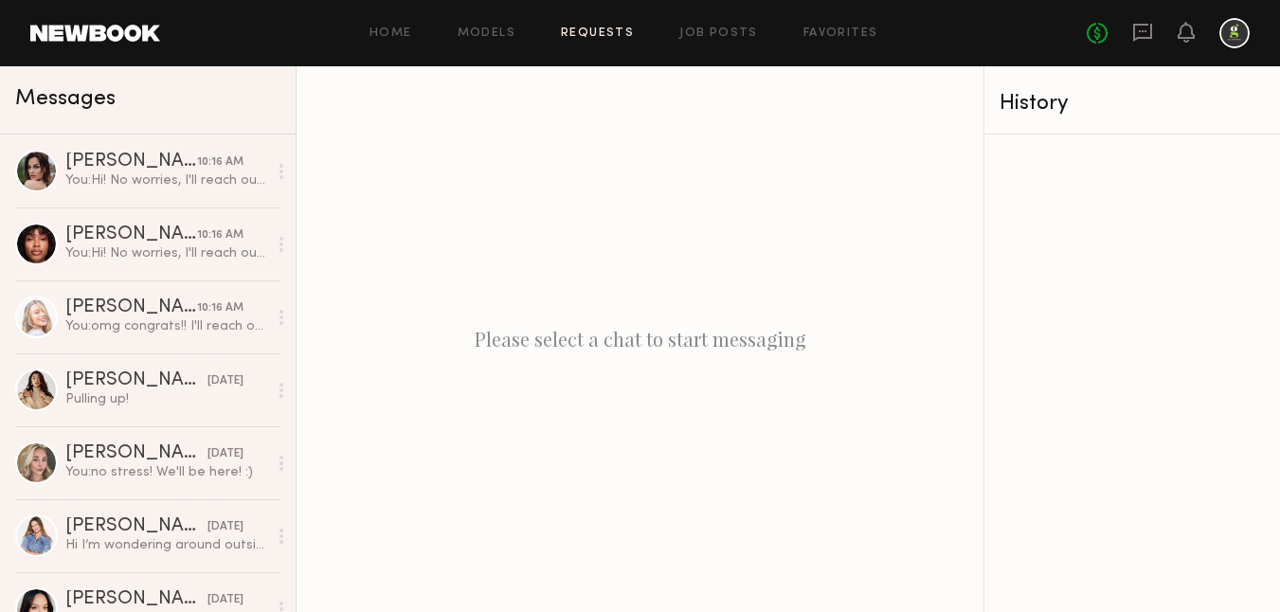
click at [618, 29] on link "Requests" at bounding box center [597, 33] width 73 height 12
